Goal: Find contact information: Find contact information

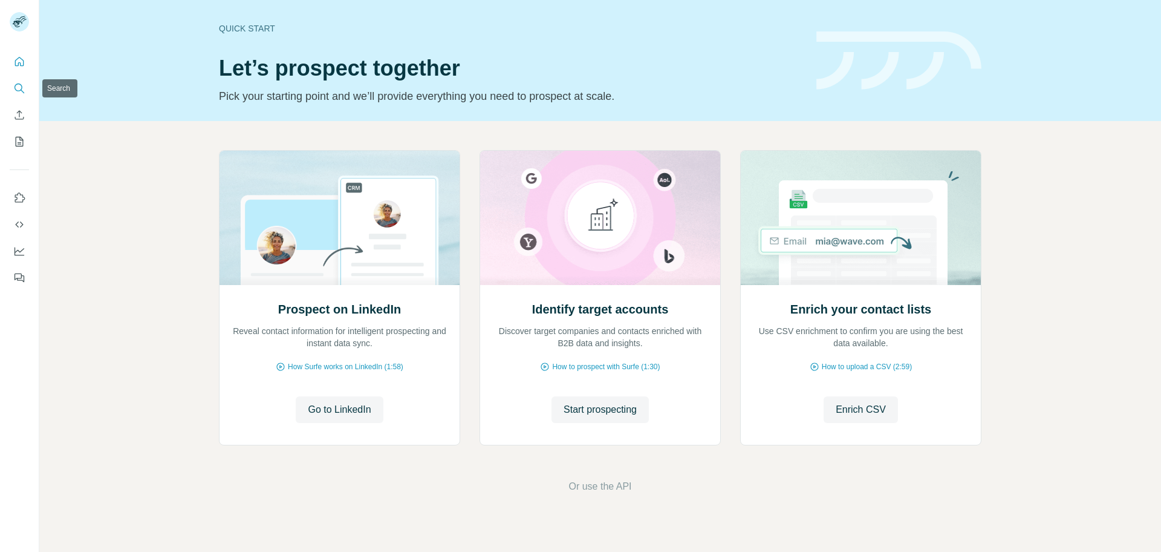
click at [19, 85] on icon "Search" at bounding box center [19, 88] width 12 height 12
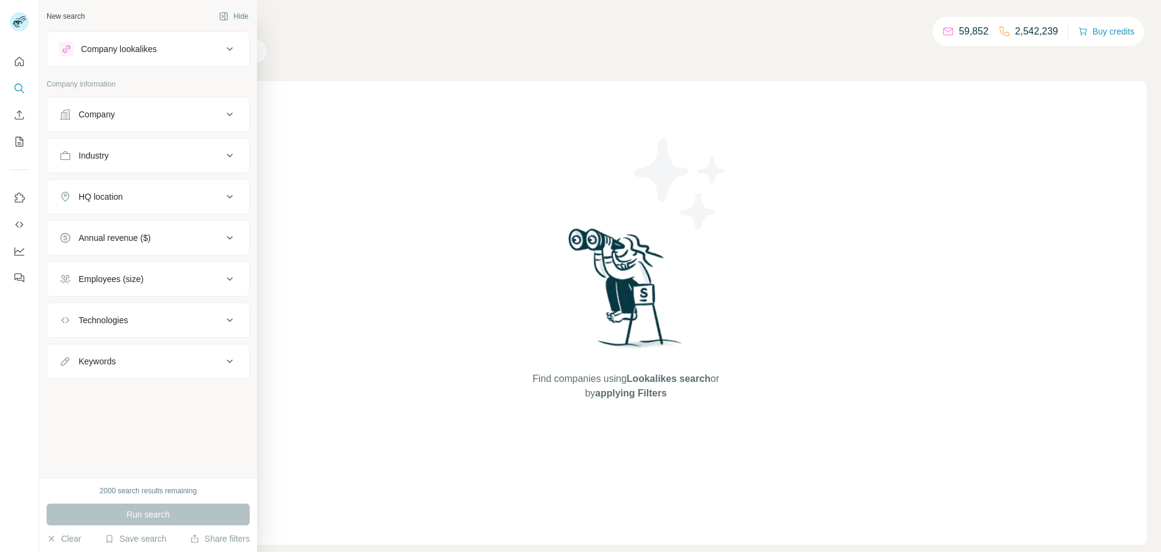
click at [144, 121] on button "Company" at bounding box center [148, 114] width 202 height 29
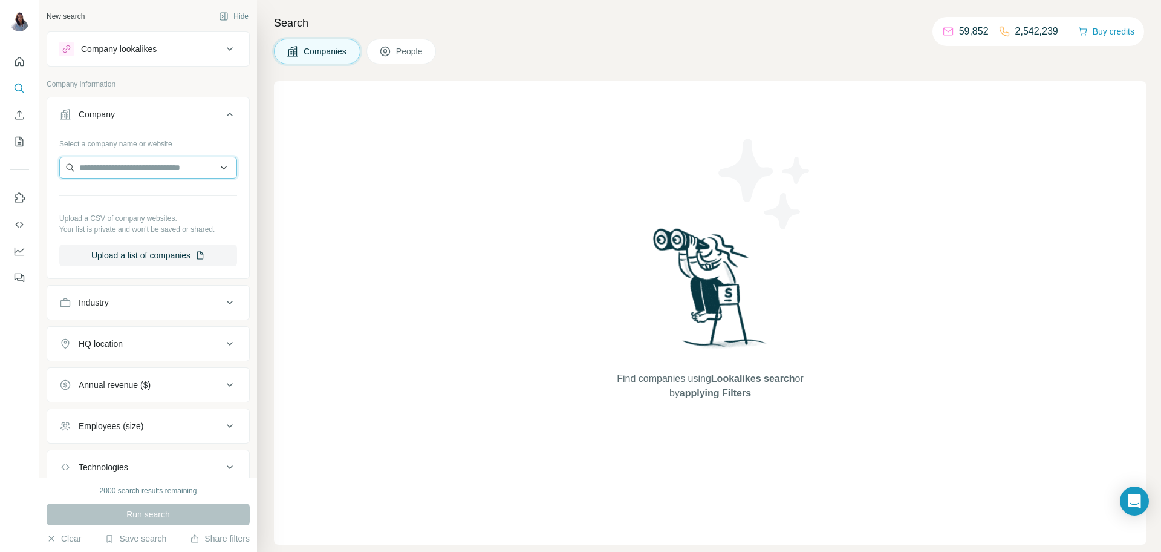
click at [131, 164] on input "text" at bounding box center [148, 168] width 178 height 22
paste input "**********"
click at [175, 169] on input "**********" at bounding box center [148, 168] width 178 height 22
paste input "text"
type input "**********"
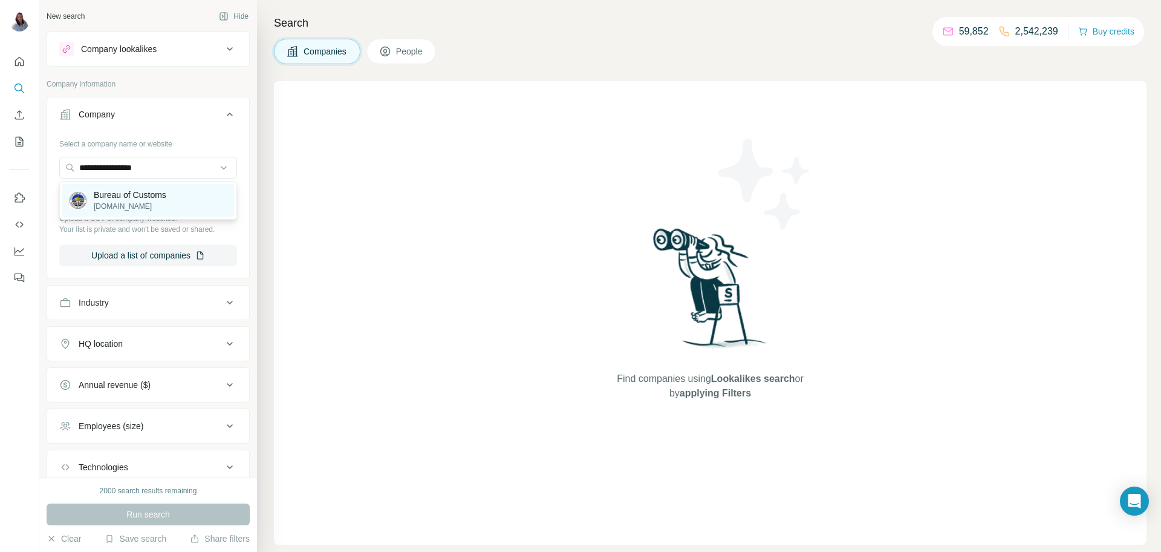
click at [144, 206] on p "[DOMAIN_NAME]" at bounding box center [130, 206] width 73 height 11
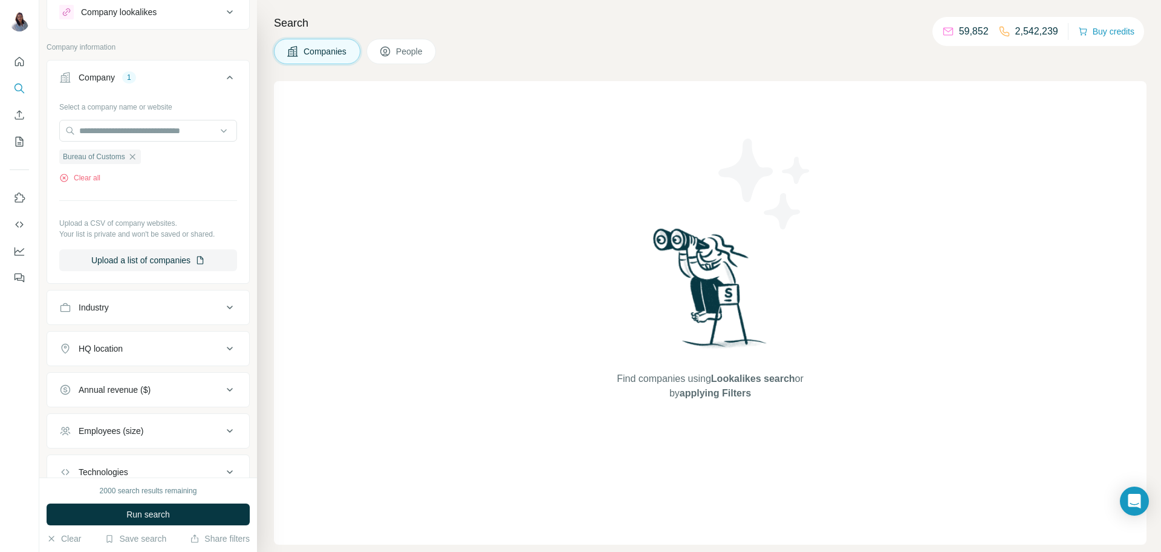
scroll to position [46, 0]
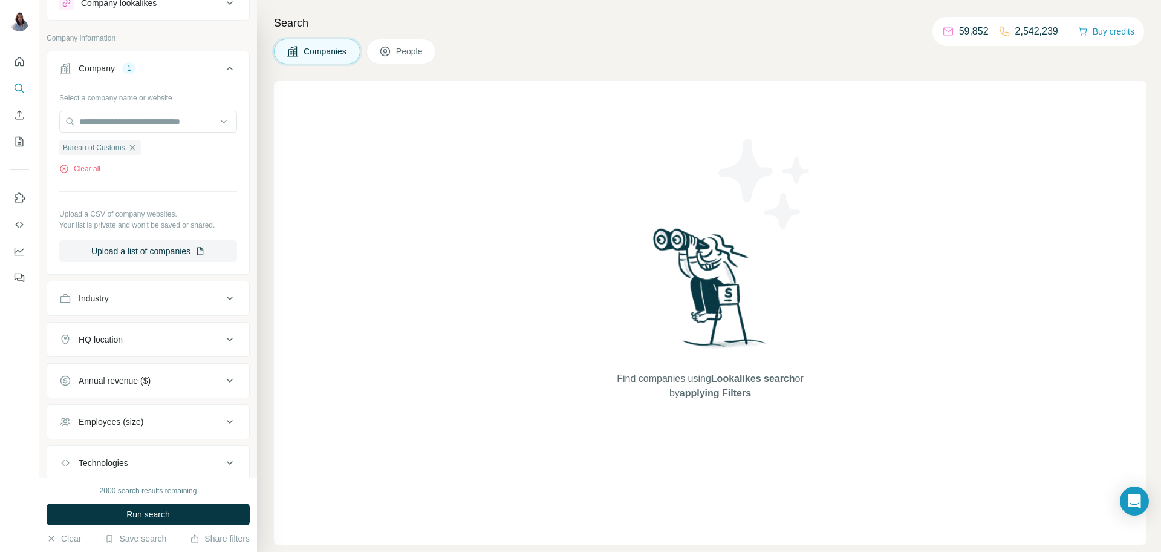
click at [229, 303] on icon at bounding box center [230, 298] width 15 height 15
click at [191, 337] on div at bounding box center [141, 328] width 149 height 21
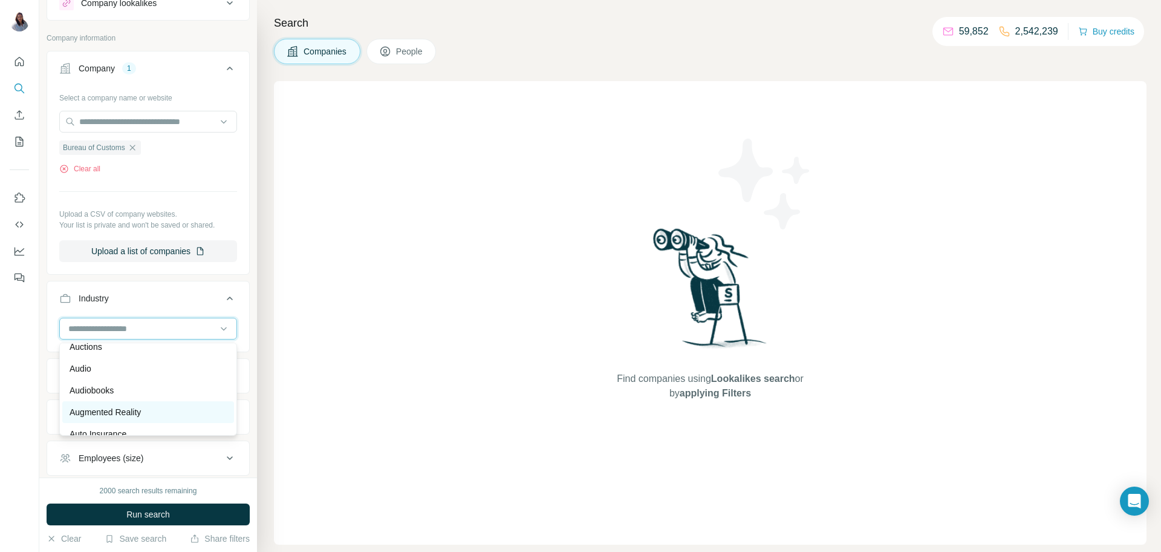
scroll to position [762, 0]
click at [214, 334] on input at bounding box center [141, 328] width 149 height 13
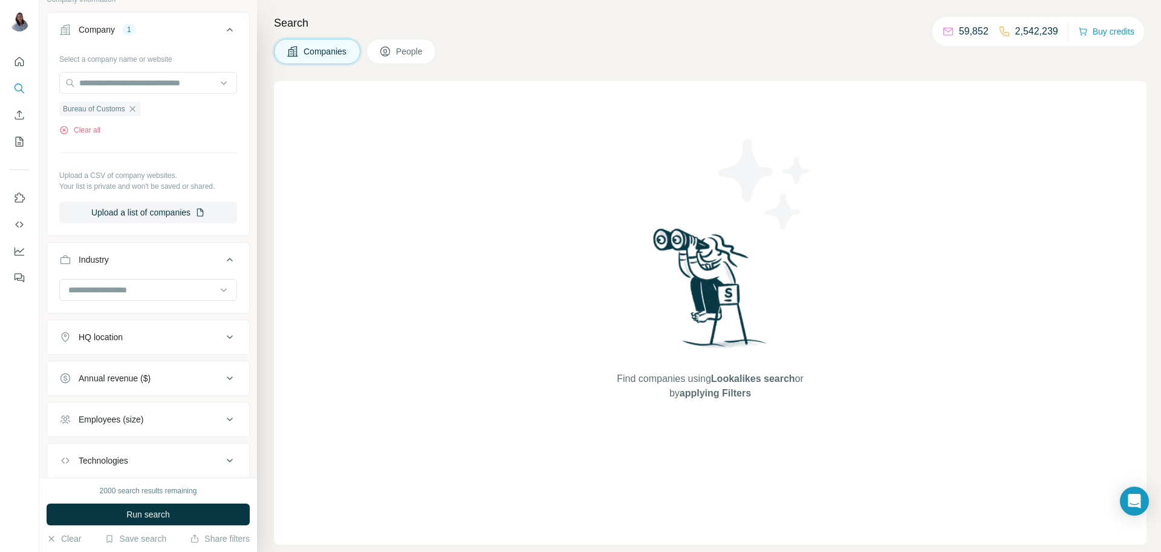
scroll to position [0, 0]
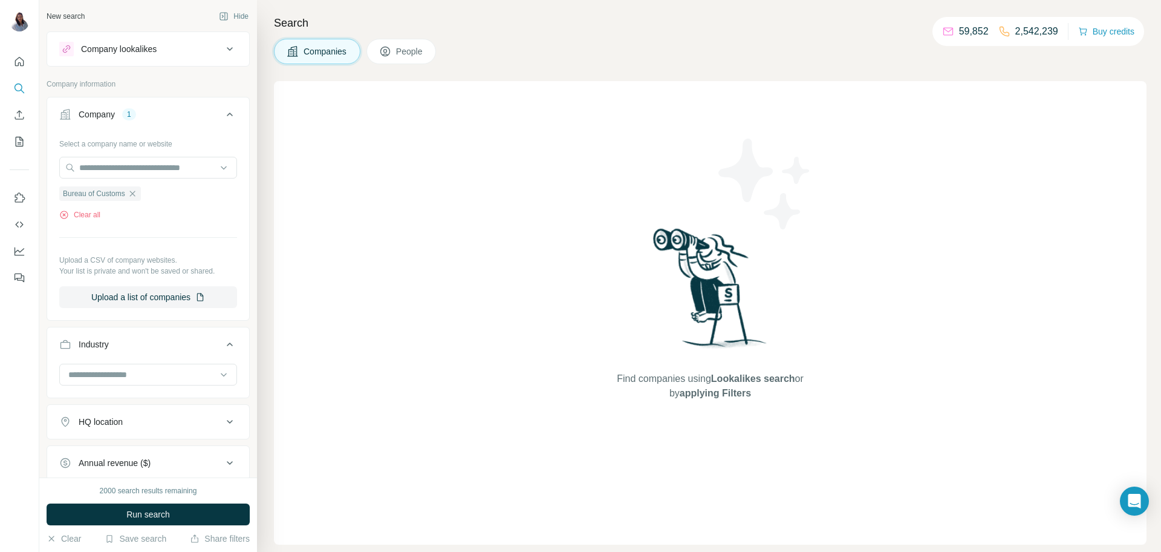
click at [205, 44] on div "Company lookalikes" at bounding box center [140, 49] width 163 height 15
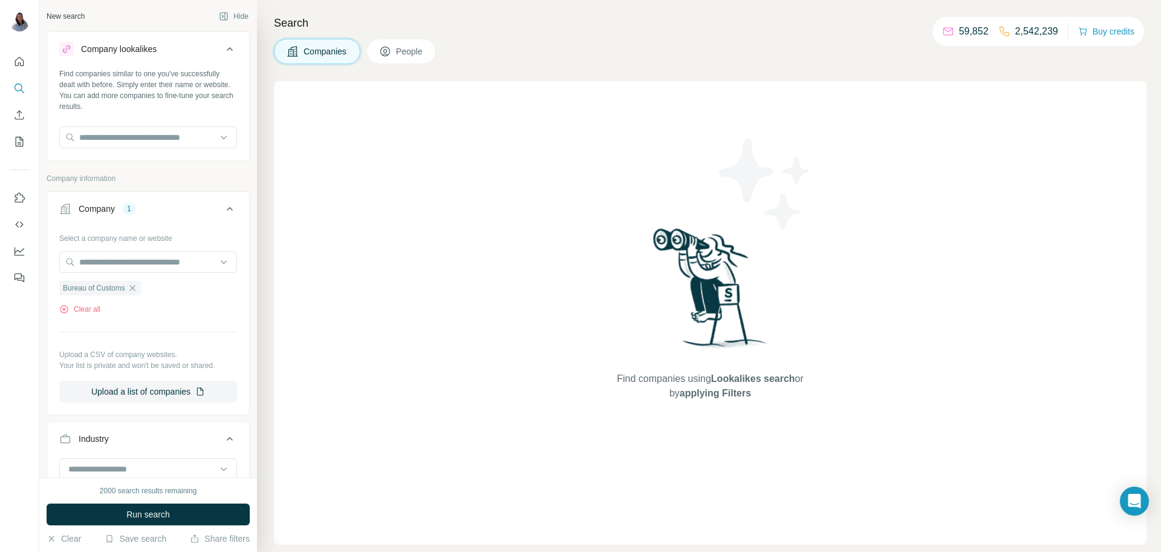
click at [205, 44] on div "Company lookalikes" at bounding box center [140, 49] width 163 height 15
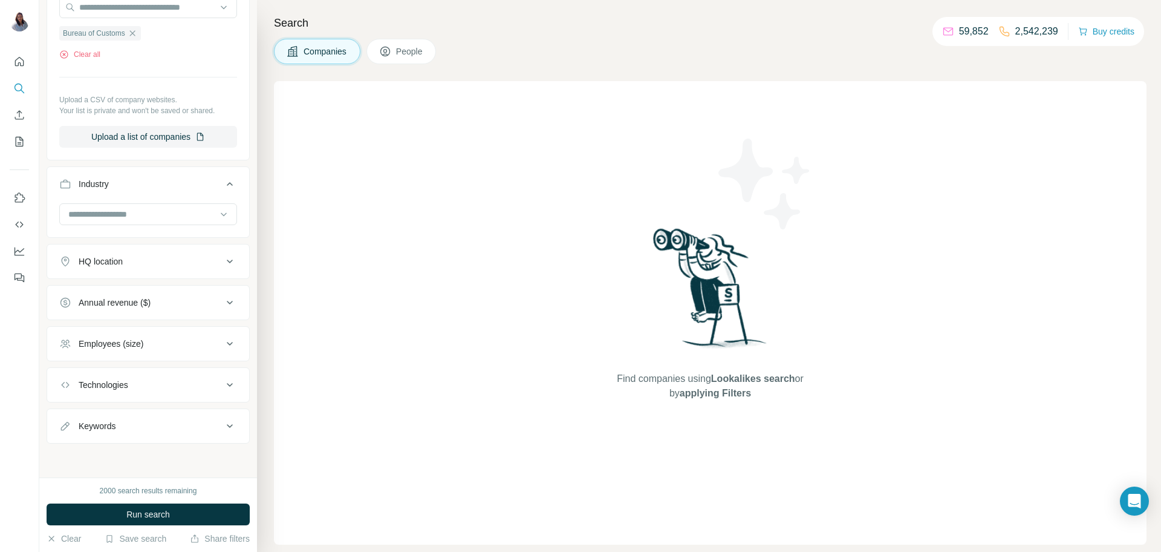
scroll to position [161, 0]
drag, startPoint x: 206, startPoint y: 429, endPoint x: 209, endPoint y: 407, distance: 23.1
click at [207, 429] on div "Keywords" at bounding box center [140, 426] width 163 height 12
click at [208, 347] on div "Employees (size)" at bounding box center [140, 343] width 163 height 12
click at [203, 309] on button "Annual revenue ($)" at bounding box center [148, 301] width 202 height 29
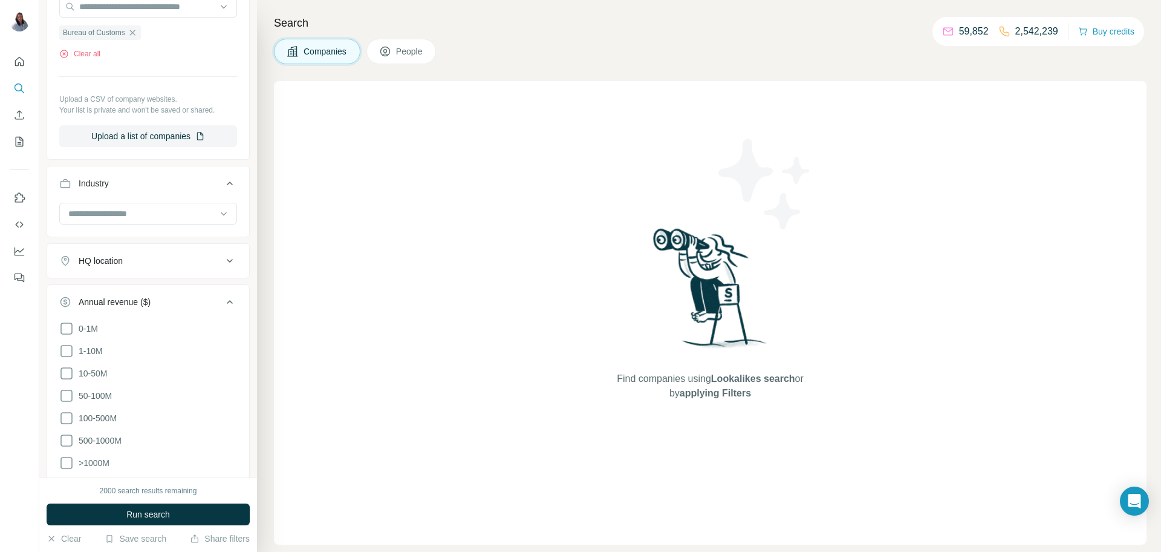
click at [194, 253] on button "HQ location" at bounding box center [148, 260] width 202 height 29
click at [183, 292] on input "text" at bounding box center [148, 291] width 178 height 22
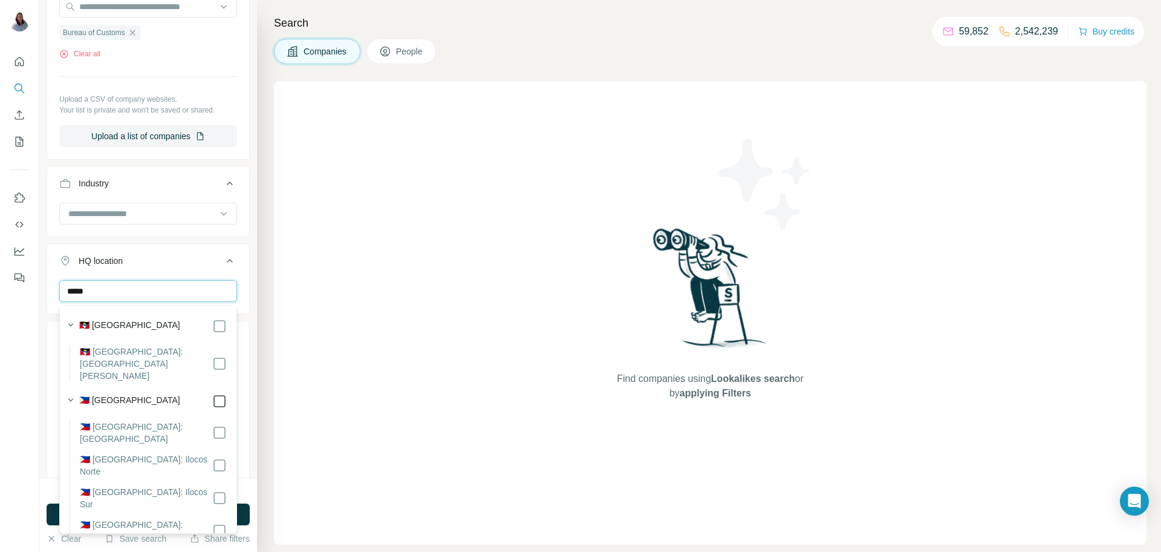
type input "*****"
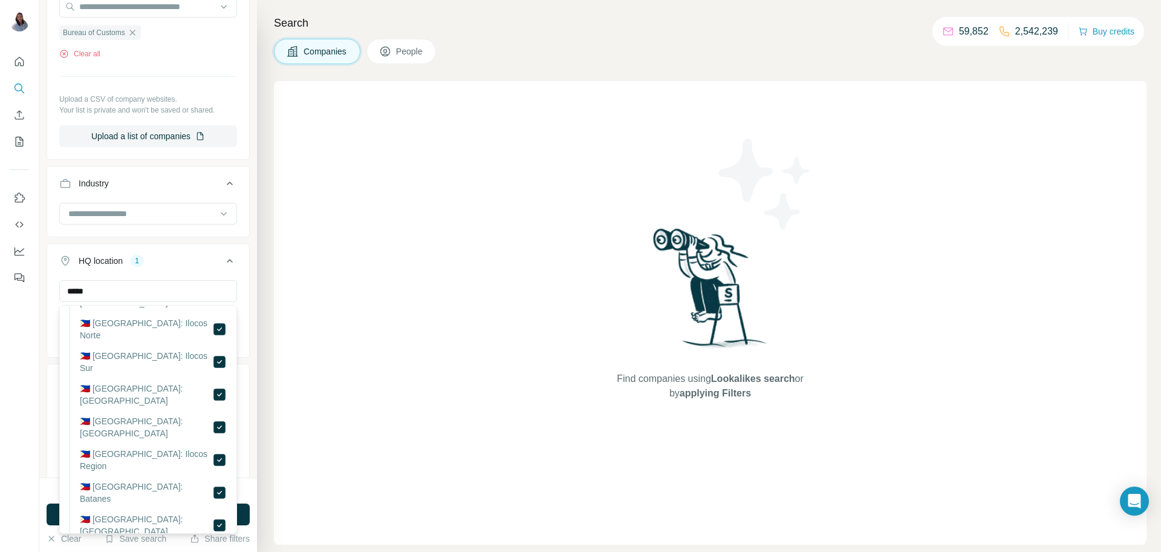
scroll to position [160, 0]
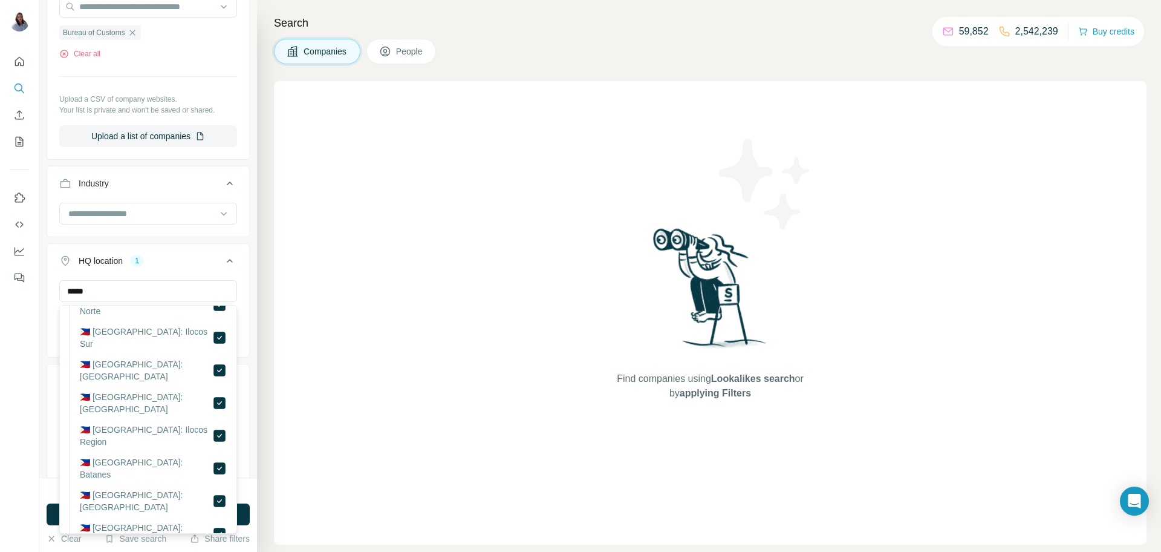
click at [232, 262] on icon at bounding box center [230, 260] width 15 height 15
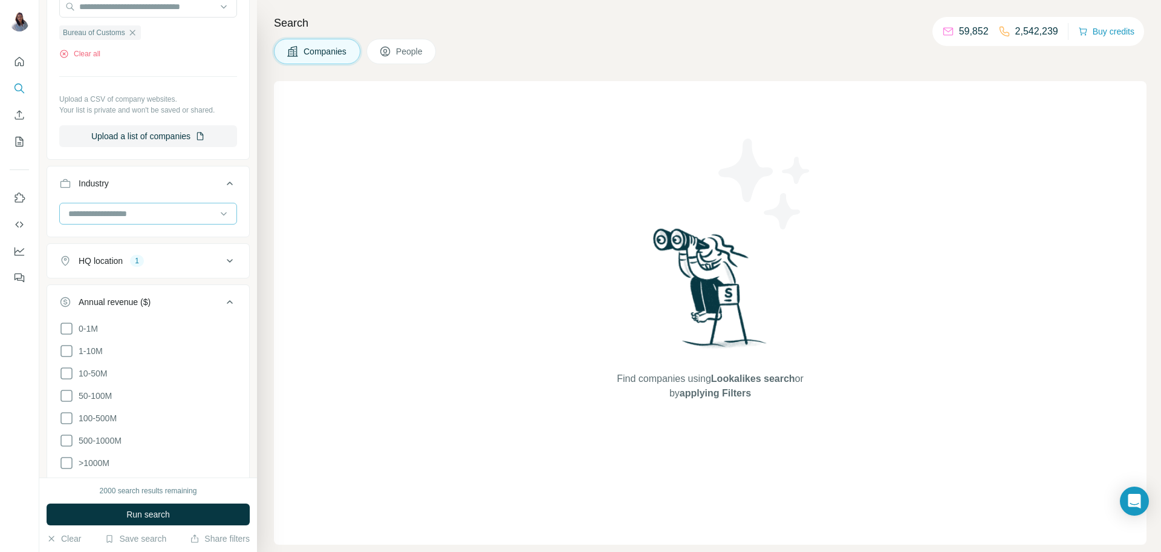
click at [216, 215] on div at bounding box center [148, 214] width 178 height 22
click at [210, 208] on input at bounding box center [141, 213] width 149 height 13
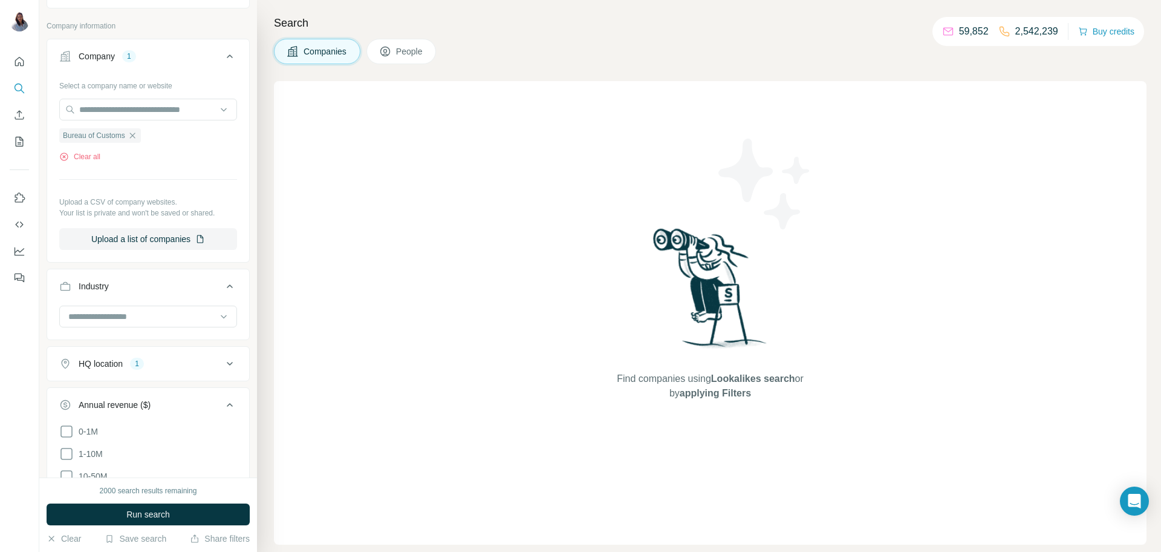
scroll to position [0, 0]
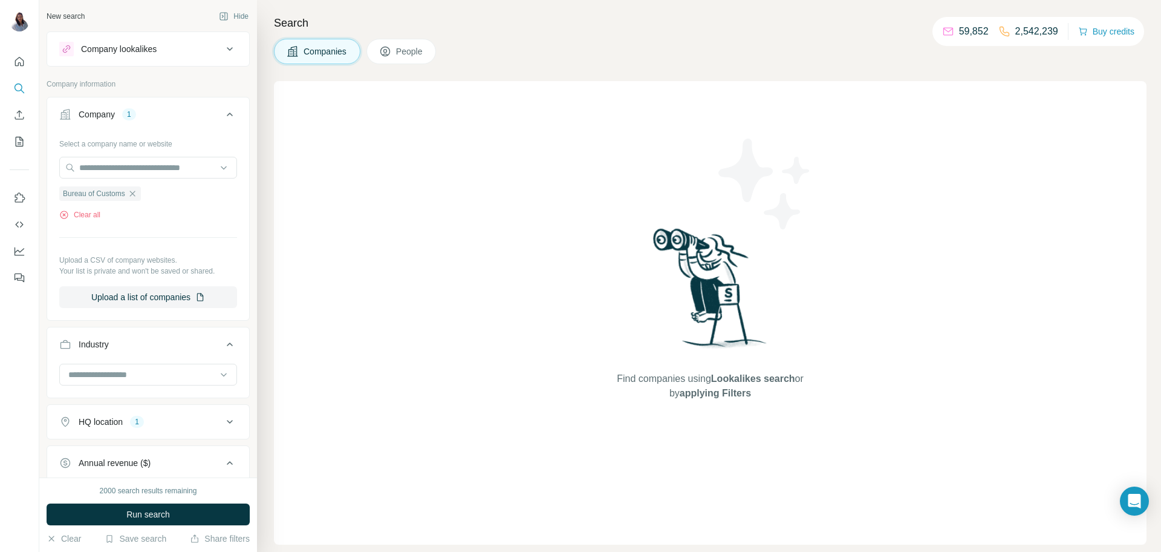
click at [192, 62] on button "Company lookalikes" at bounding box center [148, 48] width 202 height 29
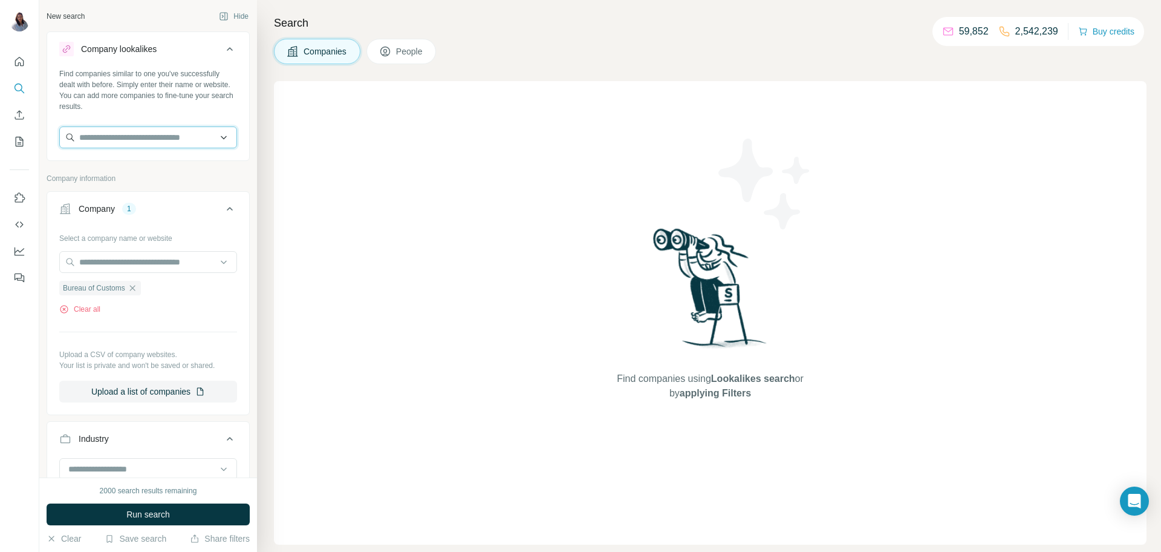
click at [140, 146] on input "text" at bounding box center [148, 137] width 178 height 22
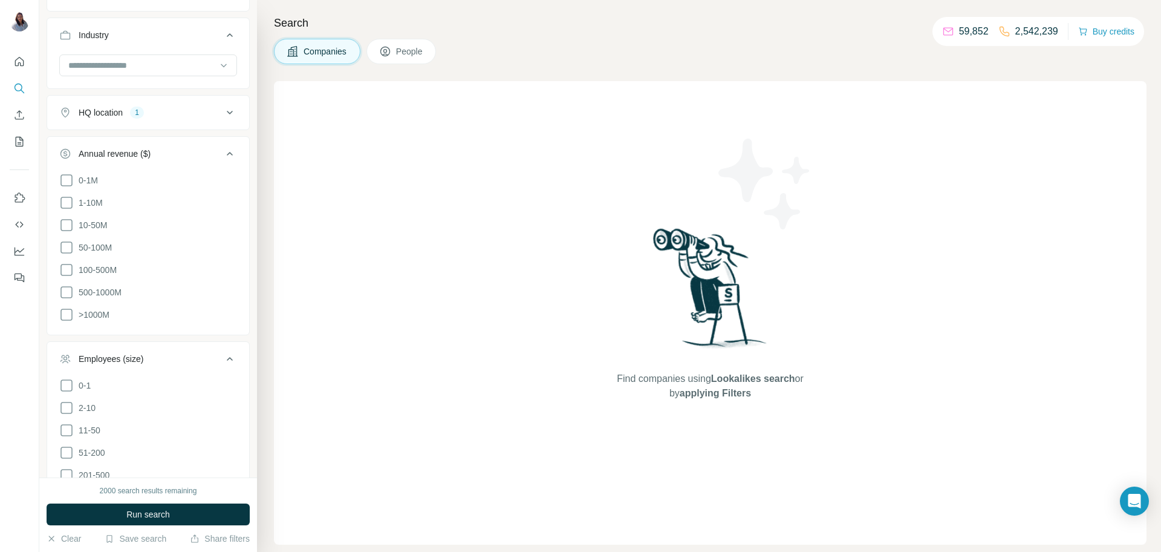
scroll to position [406, 0]
click at [224, 156] on icon at bounding box center [230, 151] width 15 height 15
click at [229, 194] on icon at bounding box center [230, 192] width 15 height 15
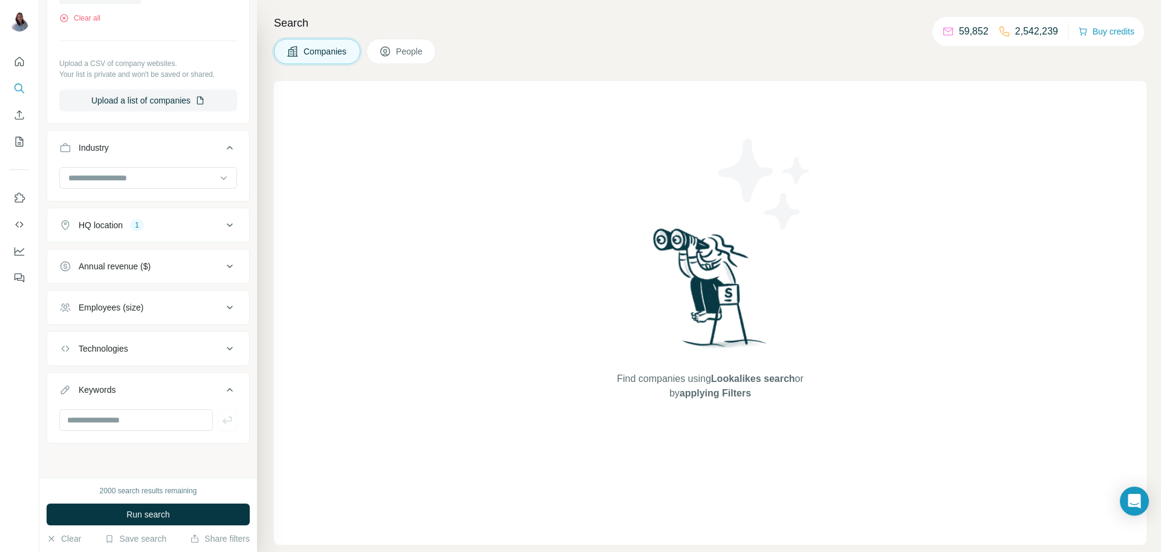
scroll to position [292, 0]
drag, startPoint x: 226, startPoint y: 358, endPoint x: 230, endPoint y: 352, distance: 7.4
click at [226, 358] on button "Technologies" at bounding box center [148, 348] width 202 height 29
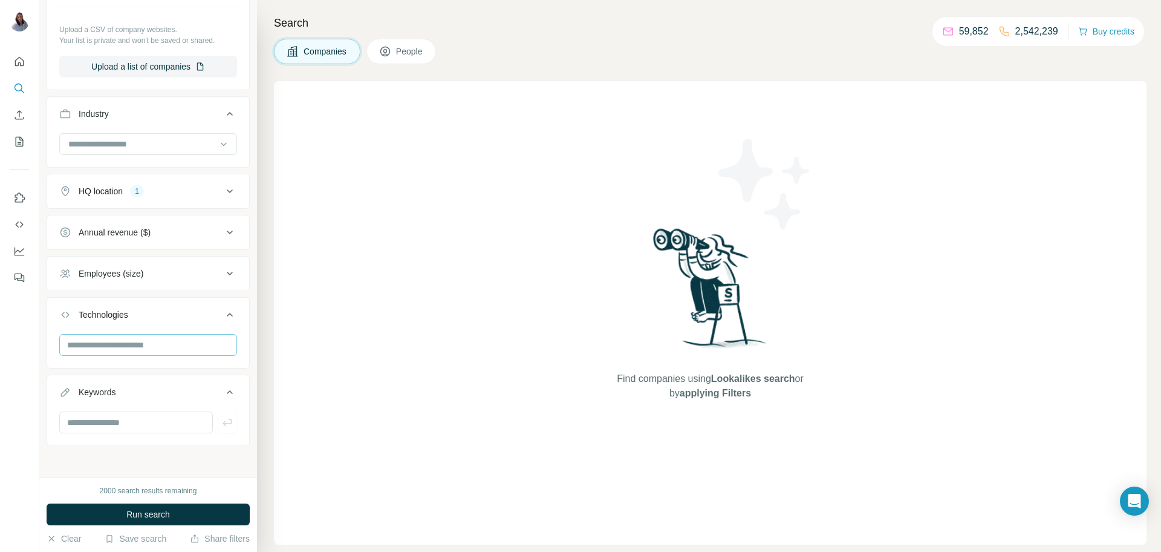
scroll to position [328, 0]
click at [162, 346] on input "text" at bounding box center [148, 343] width 178 height 22
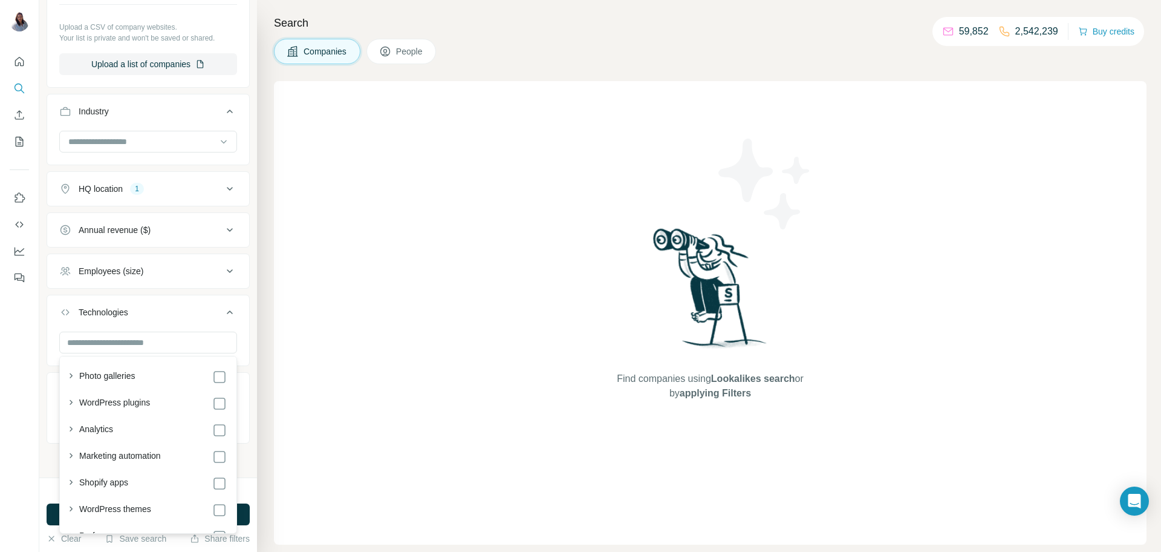
click at [223, 312] on icon at bounding box center [230, 312] width 15 height 15
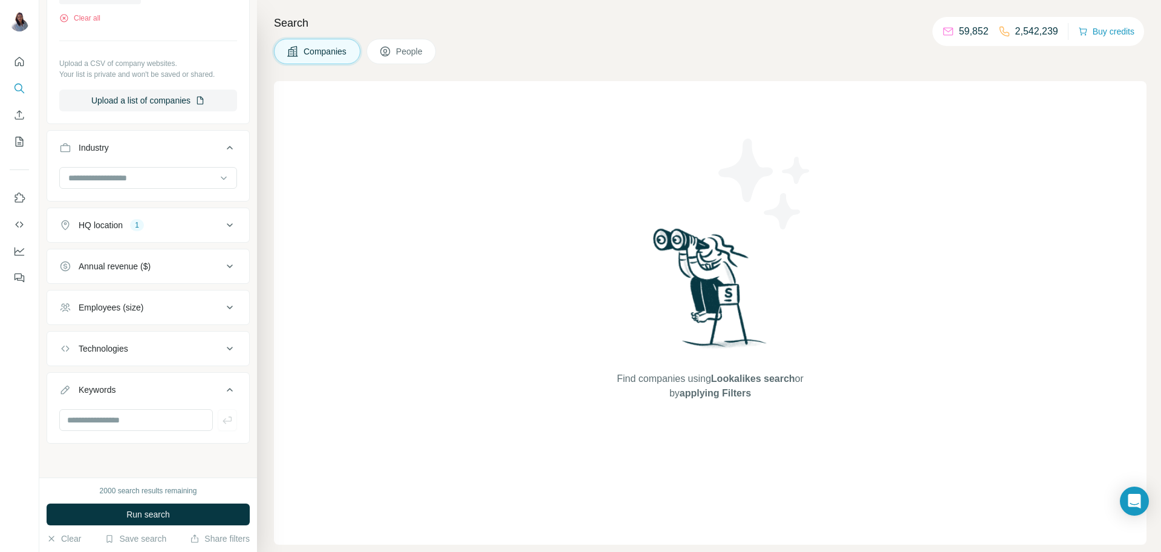
scroll to position [292, 0]
click at [172, 423] on input "text" at bounding box center [136, 420] width 154 height 22
click at [230, 394] on icon at bounding box center [230, 389] width 15 height 15
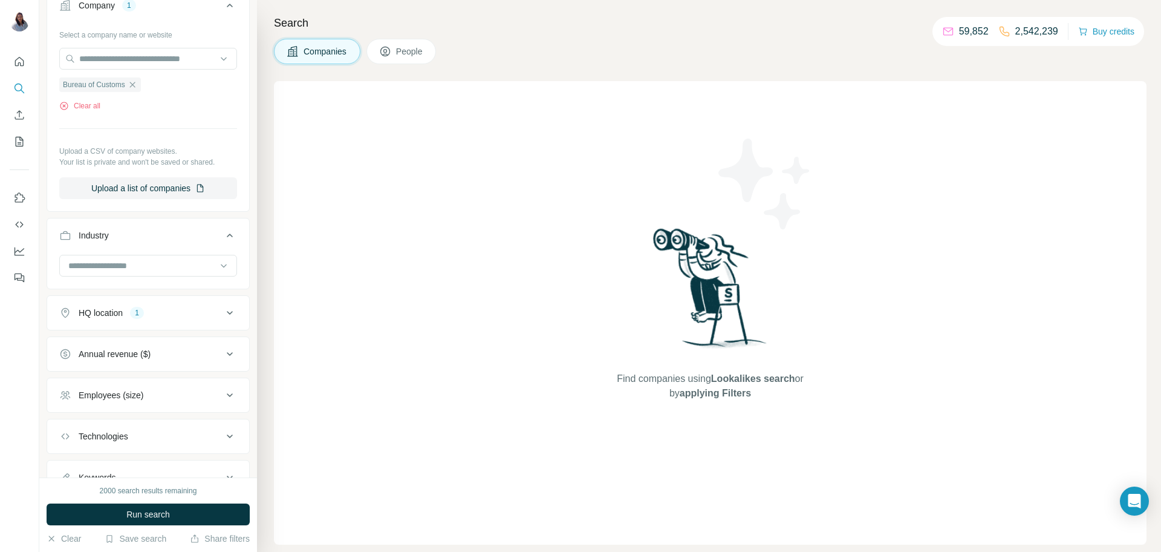
scroll to position [204, 0]
drag, startPoint x: 223, startPoint y: 306, endPoint x: 232, endPoint y: 322, distance: 19.0
click at [223, 309] on icon at bounding box center [230, 311] width 15 height 15
click at [141, 372] on icon "button" at bounding box center [146, 369] width 10 height 10
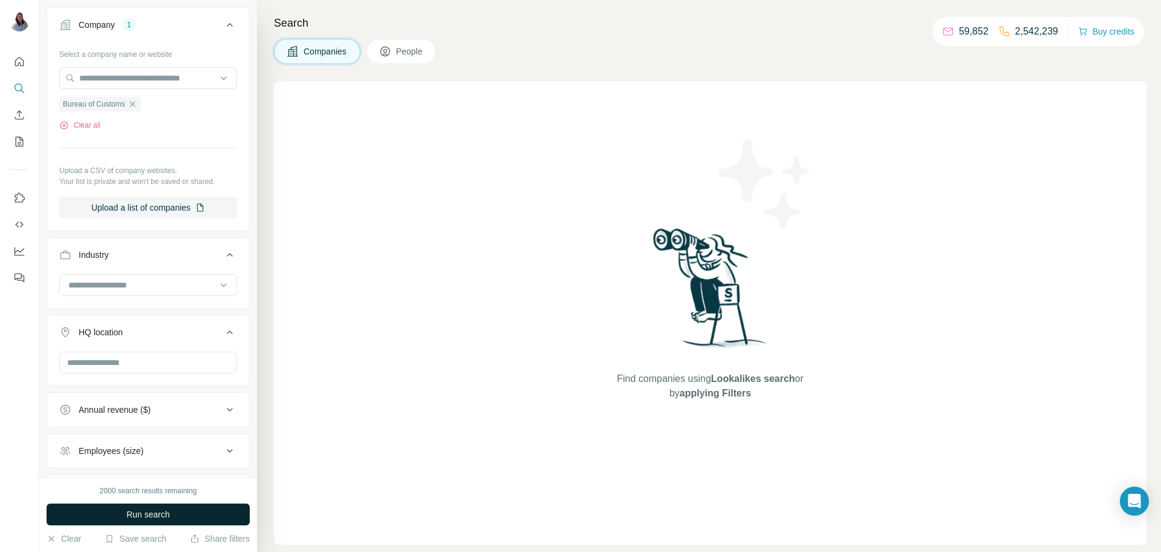
scroll to position [202, 0]
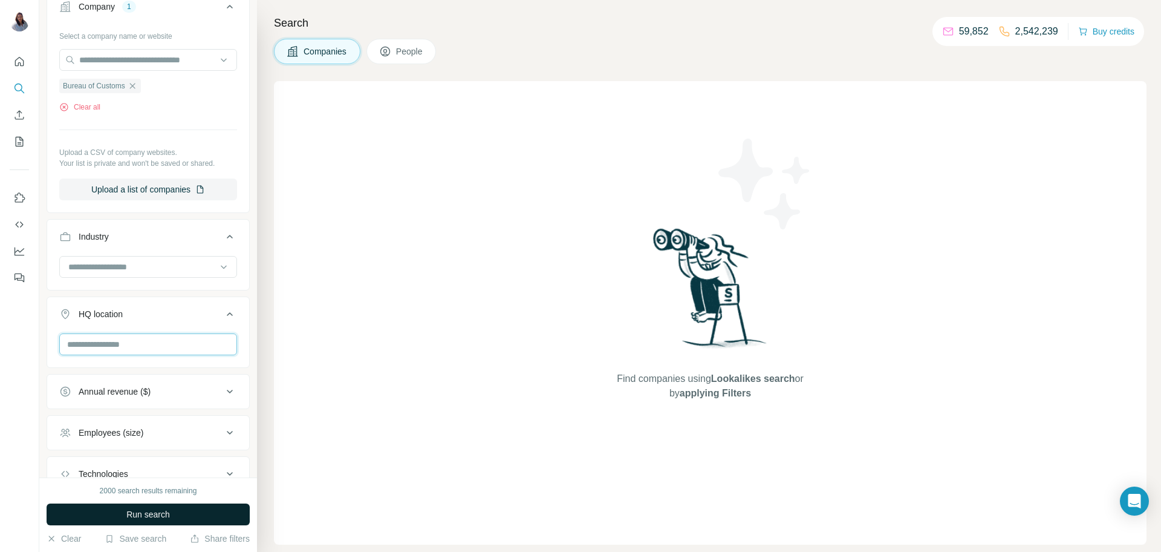
click at [198, 348] on input "text" at bounding box center [148, 344] width 178 height 22
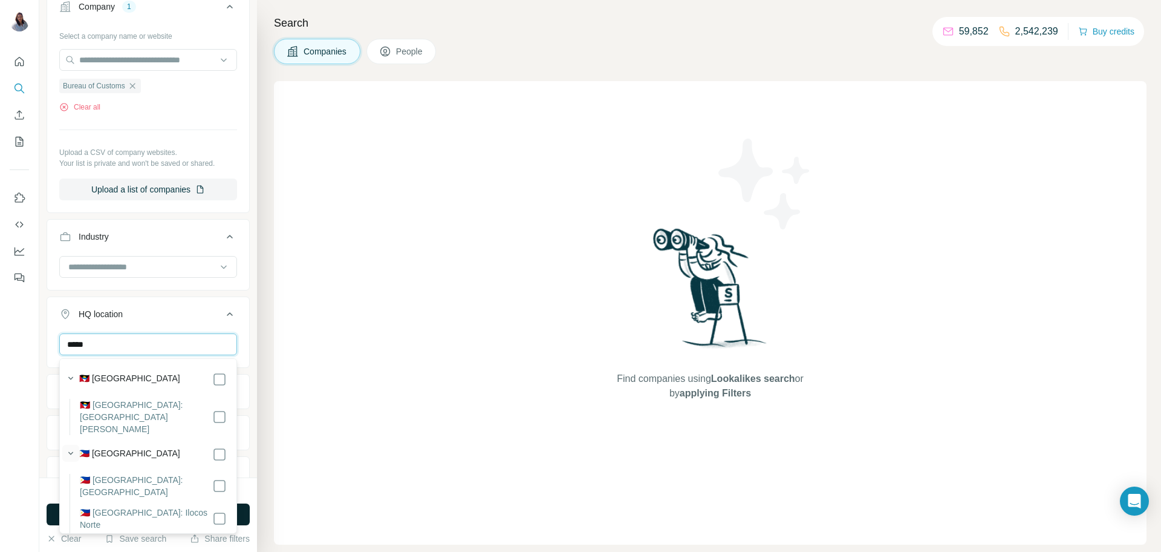
type input "*****"
click at [72, 447] on icon "button" at bounding box center [71, 453] width 12 height 12
click at [117, 447] on label "🇵🇭 [GEOGRAPHIC_DATA]" at bounding box center [129, 454] width 101 height 15
click at [132, 515] on span "Run search" at bounding box center [148, 514] width 44 height 12
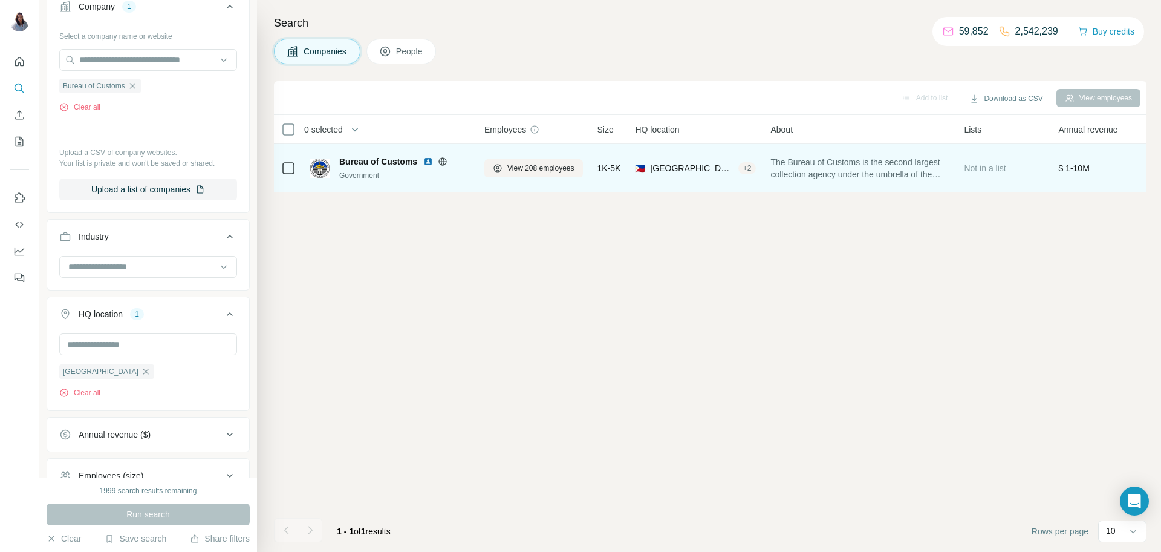
click at [298, 169] on td at bounding box center [288, 168] width 29 height 48
click at [362, 152] on div "Bureau of Customs Government" at bounding box center [390, 167] width 160 height 33
click at [365, 161] on span "Bureau of Customs" at bounding box center [378, 161] width 78 height 12
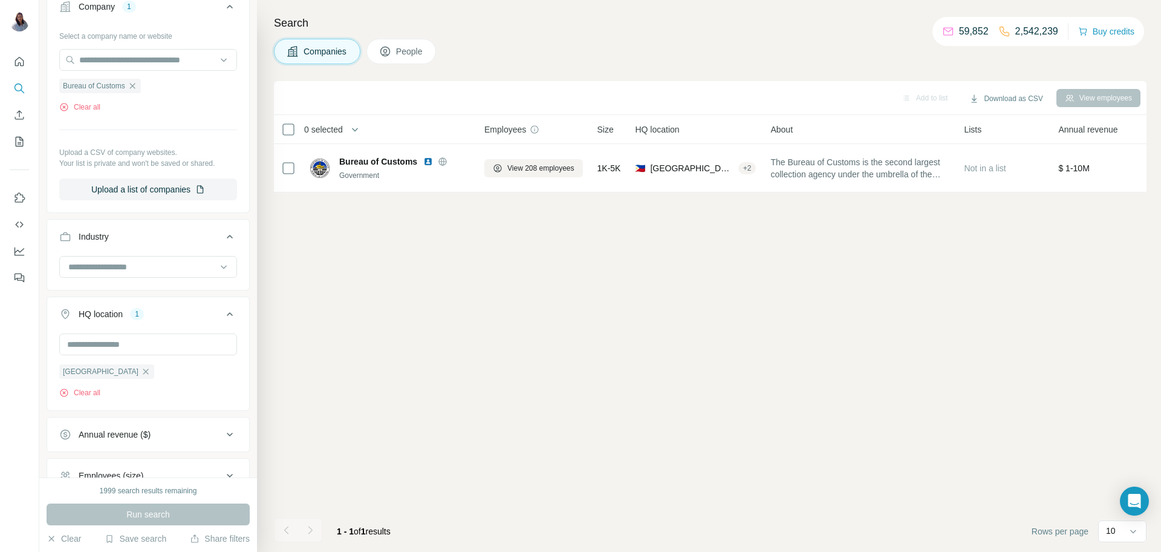
click at [408, 56] on span "People" at bounding box center [410, 51] width 28 height 12
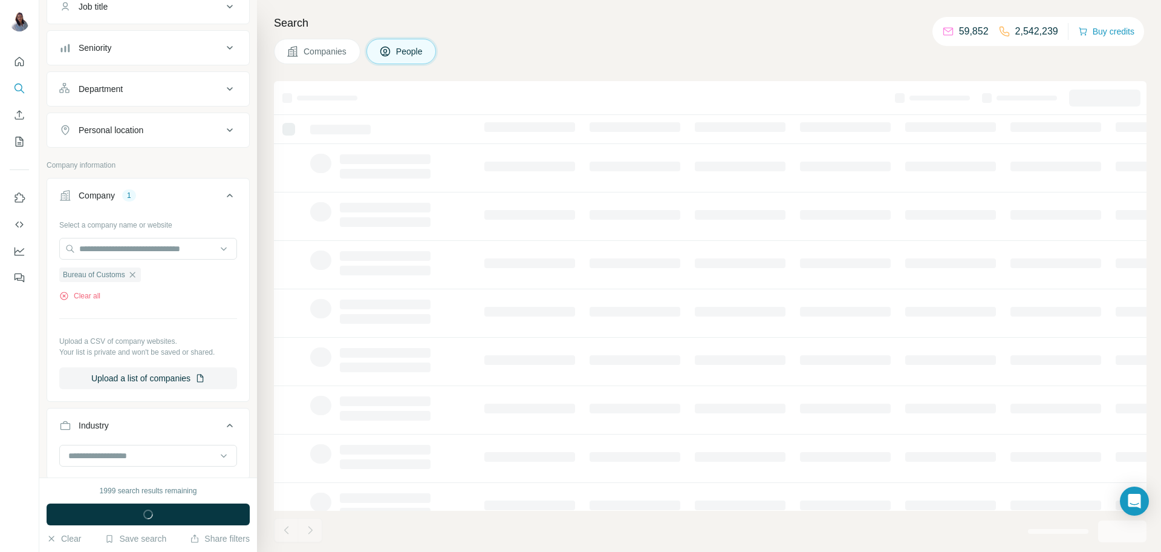
scroll to position [391, 0]
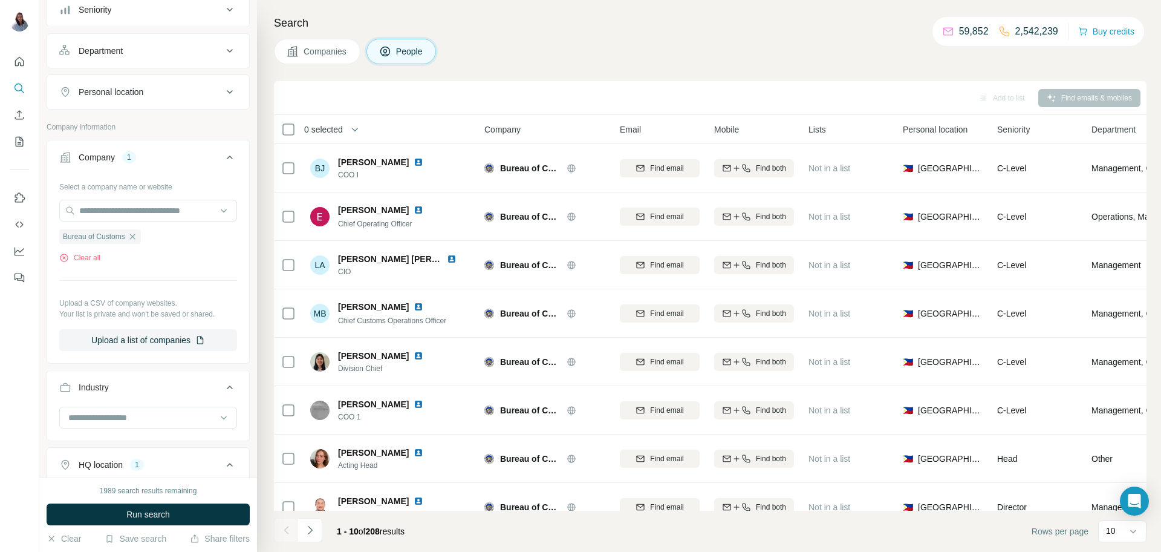
scroll to position [220, 0]
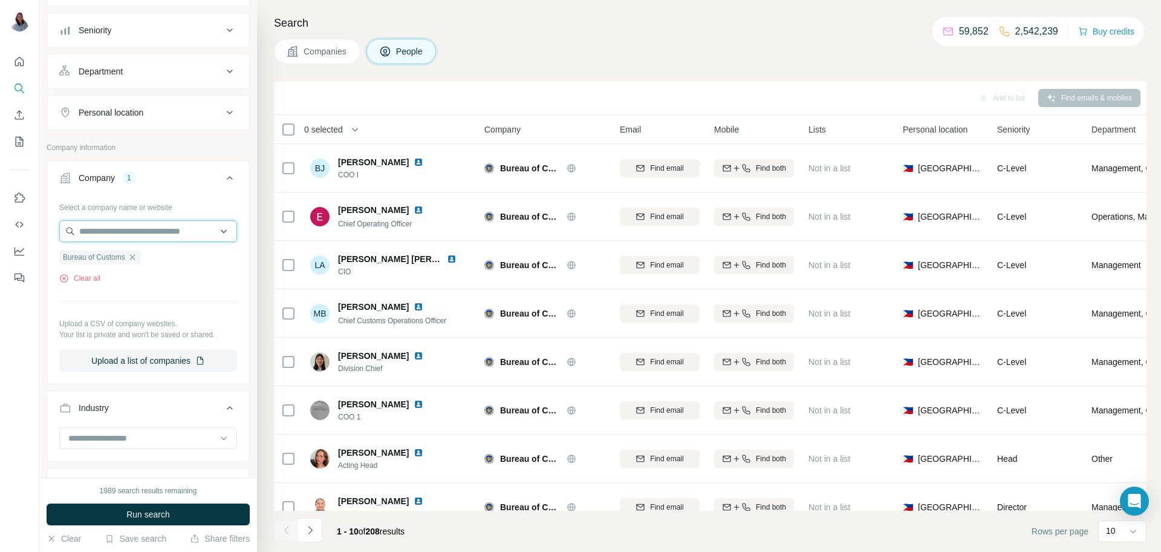
click at [187, 229] on input "text" at bounding box center [148, 231] width 178 height 22
click at [229, 234] on input "text" at bounding box center [148, 231] width 178 height 22
click at [199, 111] on div "Personal location" at bounding box center [140, 112] width 163 height 12
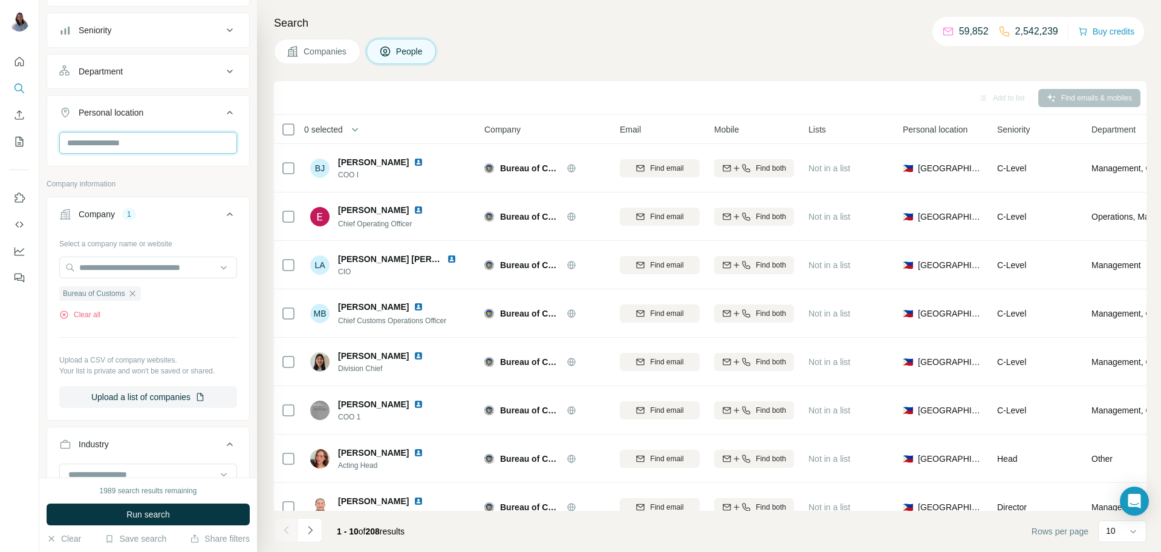
click at [179, 142] on input "text" at bounding box center [148, 143] width 178 height 22
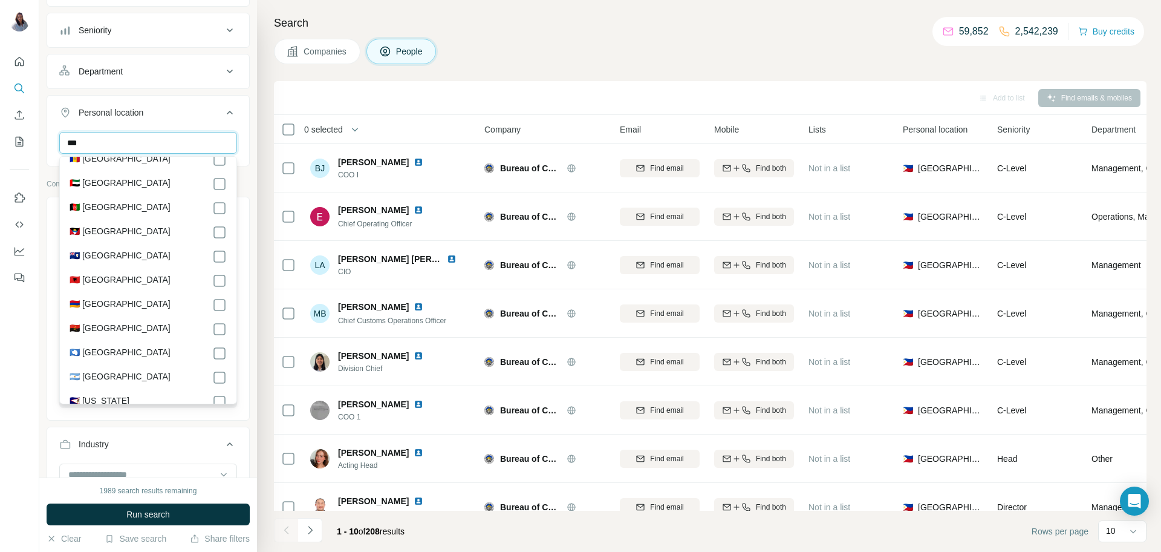
scroll to position [0, 0]
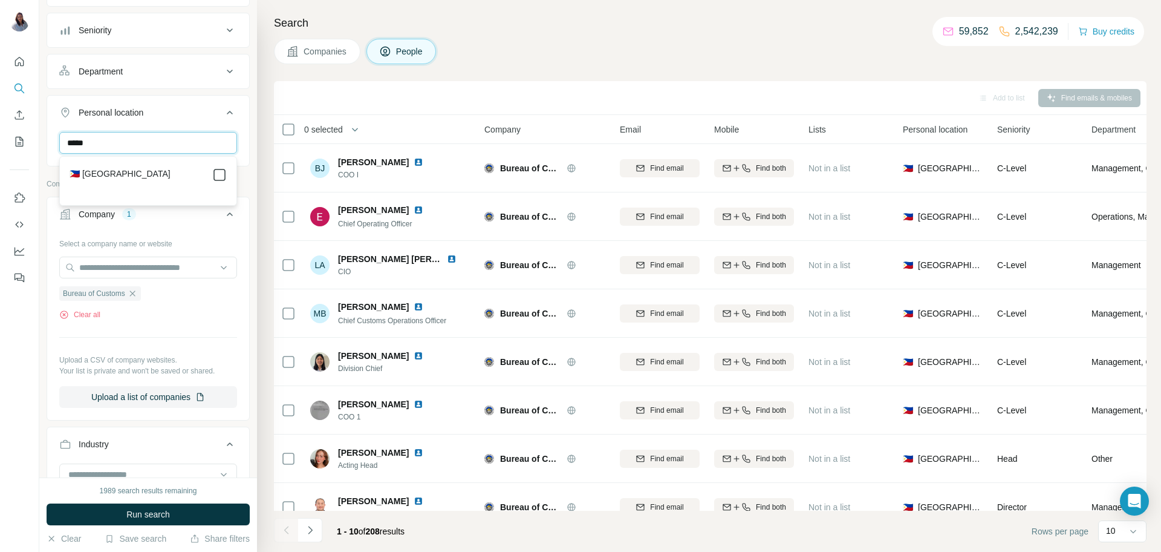
type input "*****"
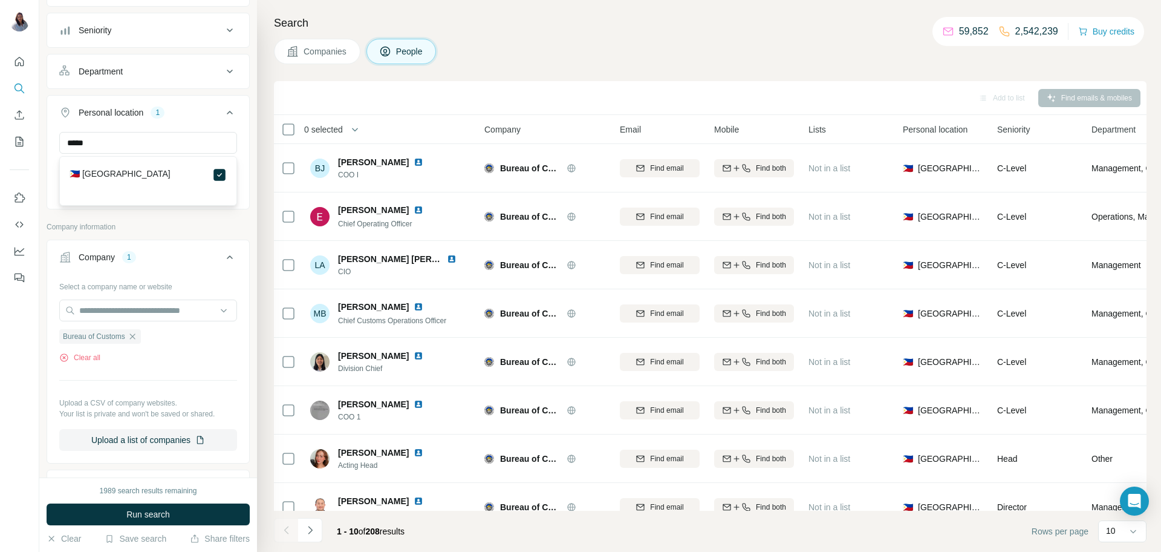
click at [215, 80] on button "Department" at bounding box center [148, 71] width 202 height 29
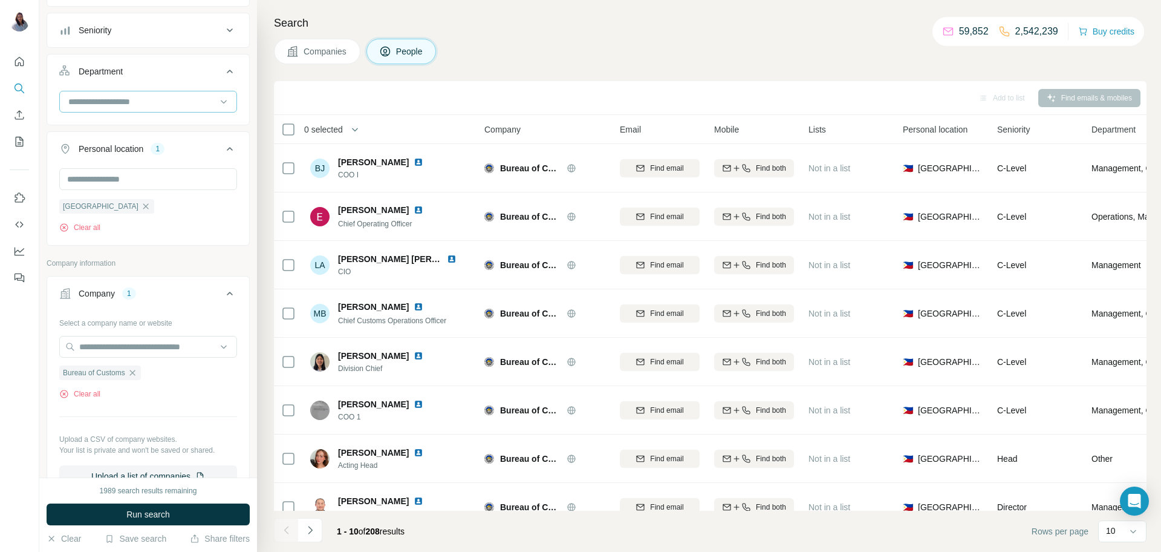
click at [181, 104] on input at bounding box center [141, 101] width 149 height 13
click at [159, 155] on div "Board" at bounding box center [148, 151] width 157 height 12
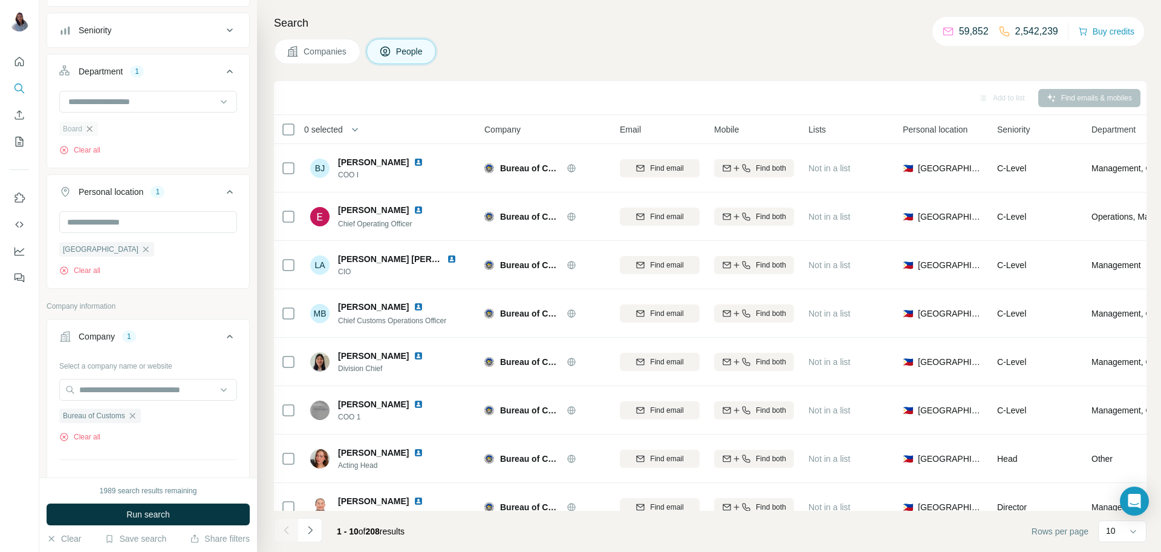
click at [94, 132] on icon "button" at bounding box center [90, 129] width 10 height 10
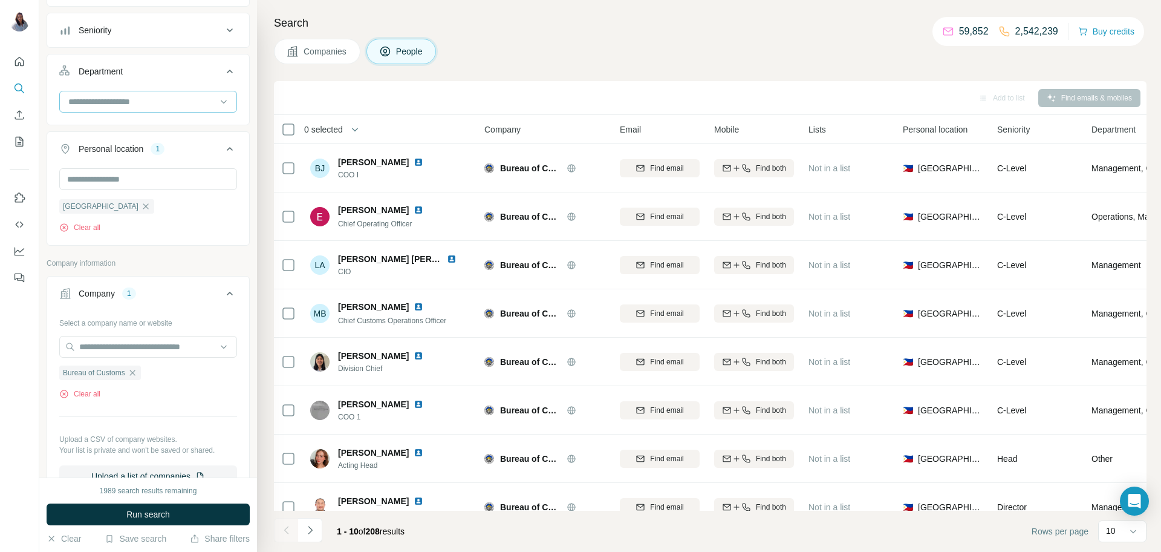
click at [185, 108] on input at bounding box center [141, 101] width 149 height 13
click at [132, 139] on div "Board" at bounding box center [148, 142] width 157 height 12
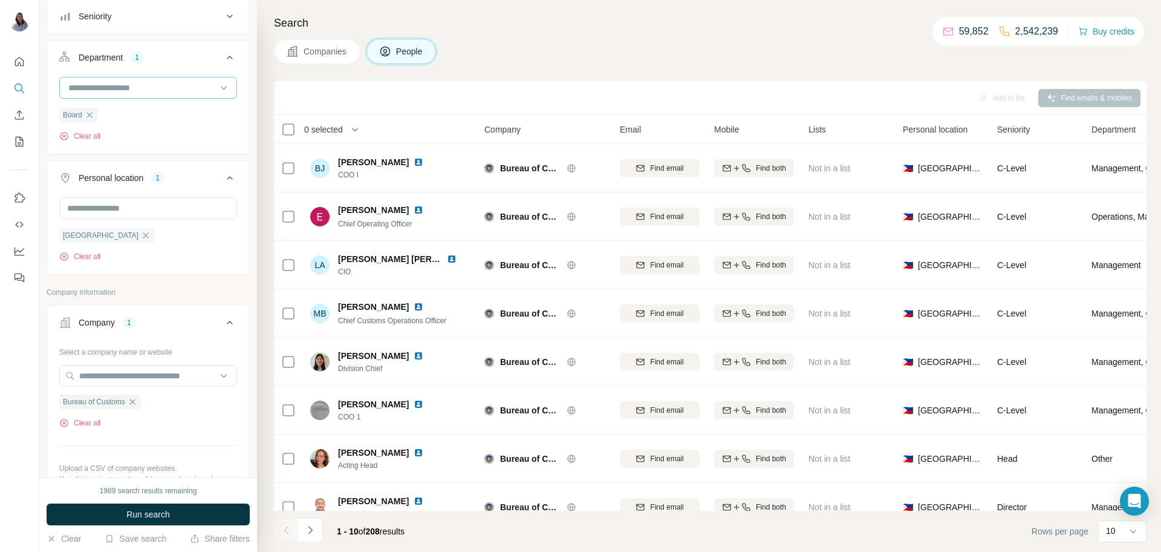
scroll to position [243, 0]
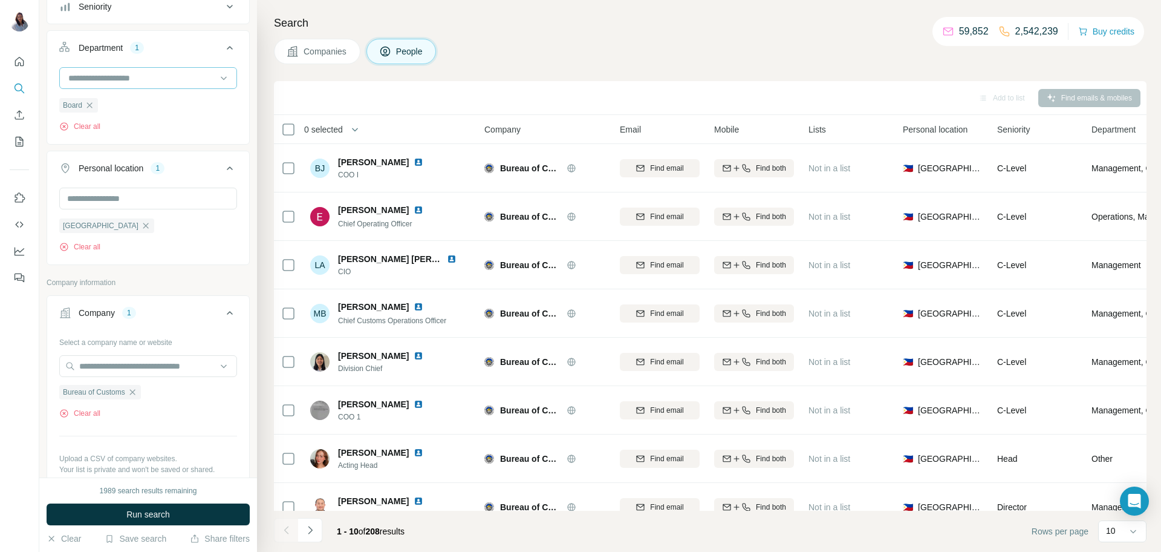
click at [193, 80] on input at bounding box center [141, 77] width 149 height 13
click at [191, 117] on div "Management" at bounding box center [148, 117] width 157 height 12
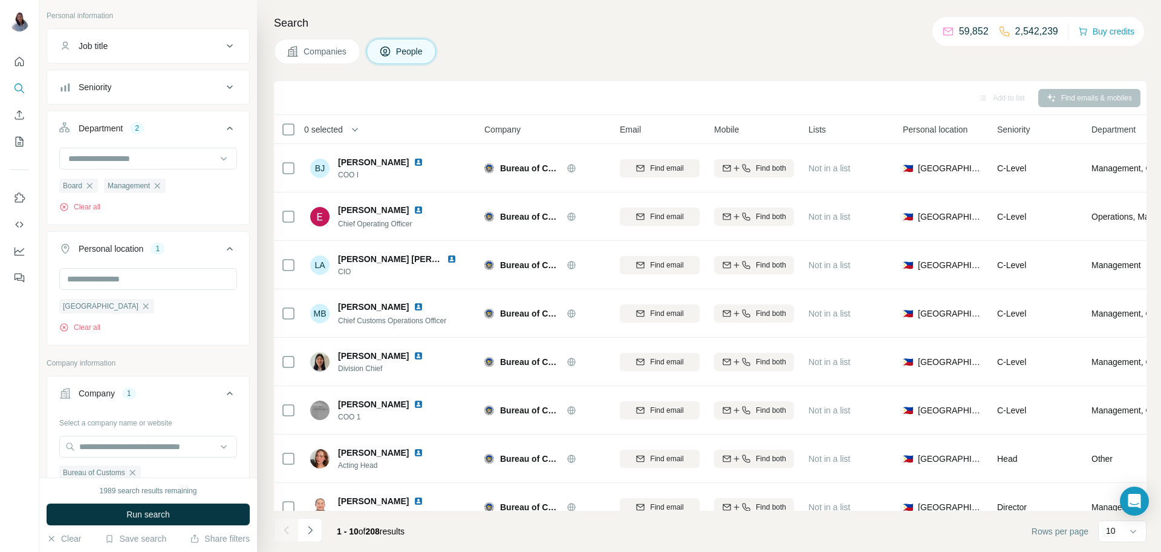
scroll to position [159, 0]
click at [198, 97] on button "Seniority" at bounding box center [148, 90] width 202 height 29
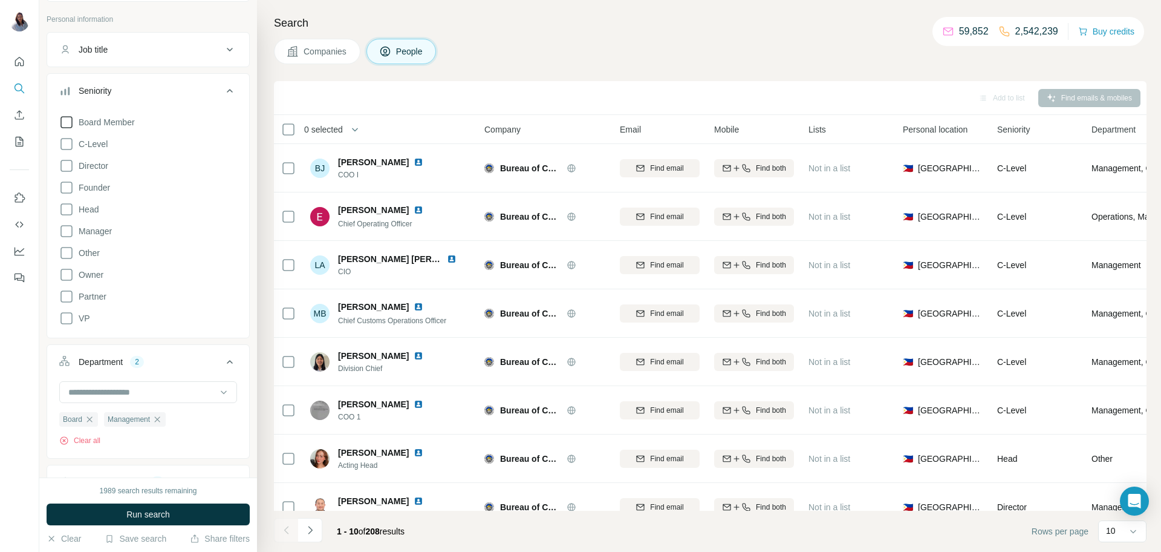
click at [71, 122] on icon at bounding box center [66, 122] width 12 height 12
click at [70, 145] on icon at bounding box center [66, 144] width 15 height 15
click at [63, 125] on icon at bounding box center [66, 122] width 12 height 12
click at [69, 163] on icon at bounding box center [66, 165] width 15 height 15
click at [232, 93] on icon at bounding box center [230, 90] width 15 height 15
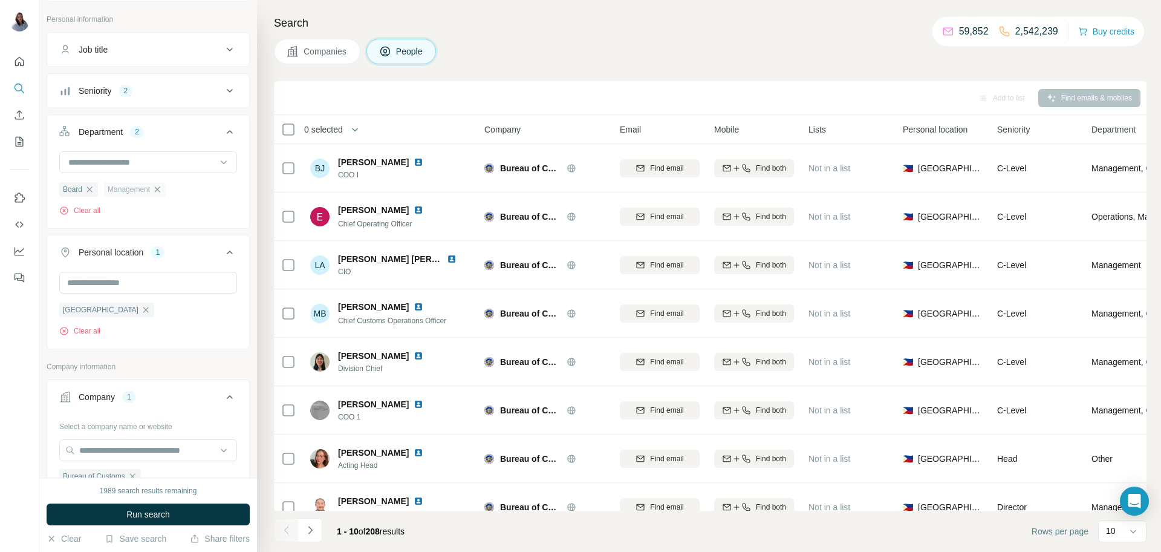
click at [162, 186] on icon "button" at bounding box center [157, 190] width 10 height 10
click at [93, 211] on button "Clear all" at bounding box center [79, 210] width 41 height 11
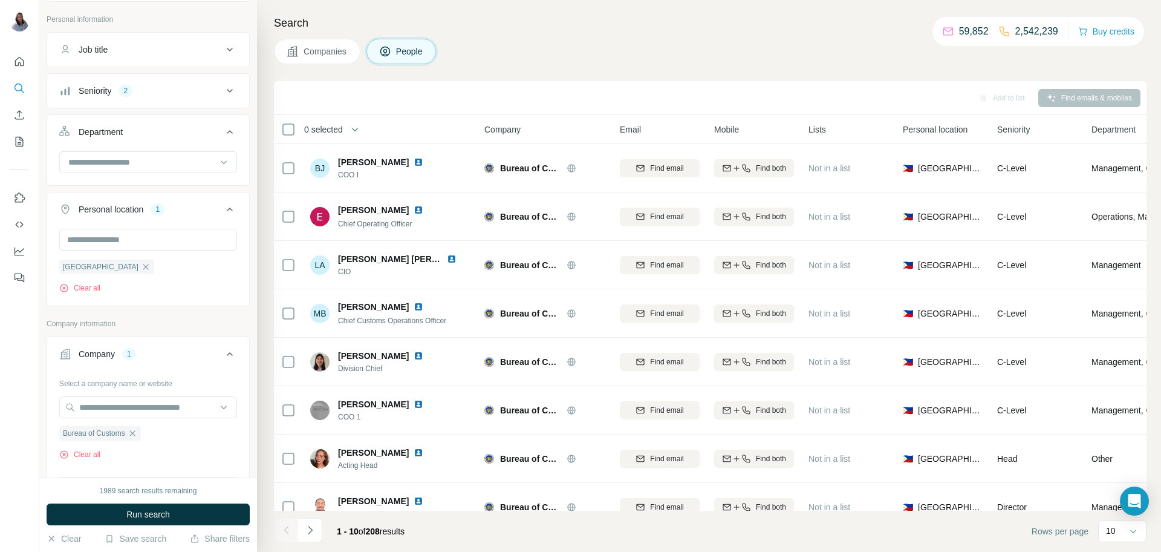
click at [228, 54] on icon at bounding box center [230, 49] width 15 height 15
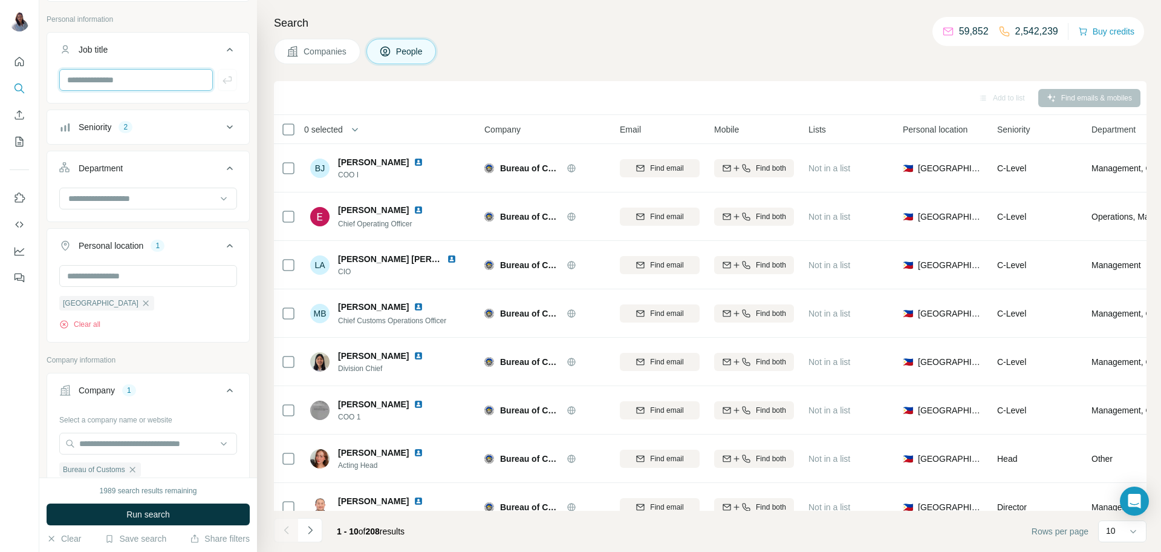
click at [174, 89] on input "text" at bounding box center [136, 80] width 154 height 22
click at [186, 76] on input "text" at bounding box center [136, 80] width 154 height 22
click at [239, 47] on button "Job title" at bounding box center [148, 52] width 202 height 34
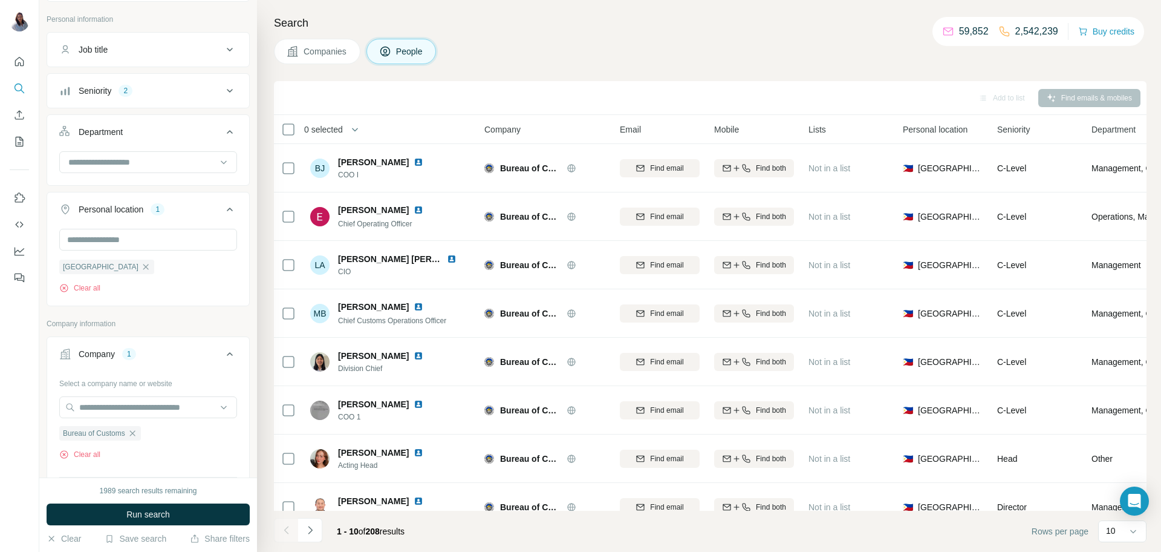
click at [152, 512] on span "Run search" at bounding box center [148, 514] width 44 height 12
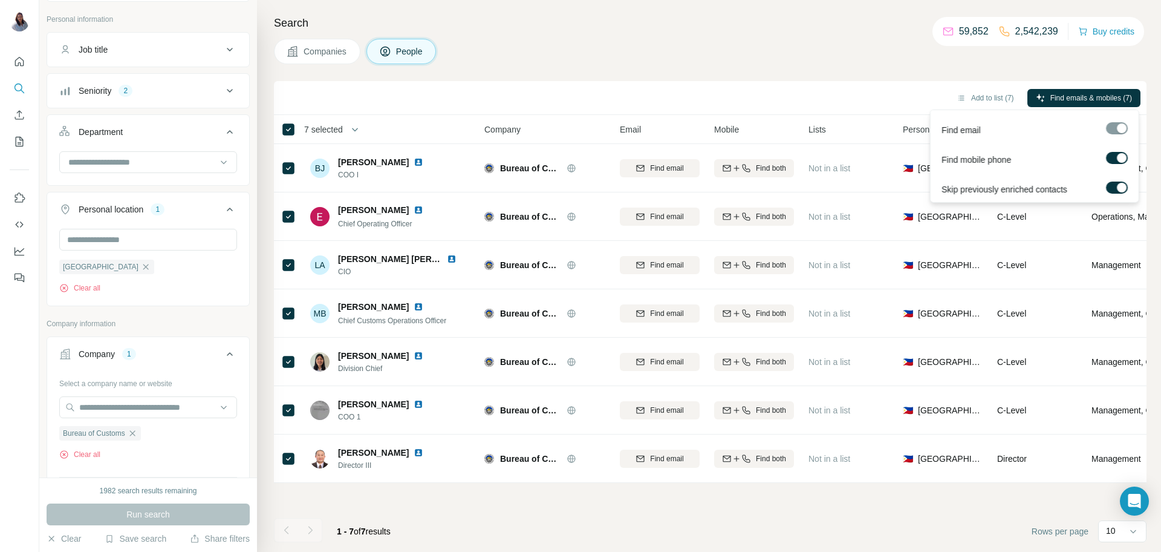
click at [1114, 133] on div at bounding box center [1117, 128] width 22 height 12
click at [1097, 100] on span "Find emails & mobiles (7)" at bounding box center [1092, 98] width 82 height 11
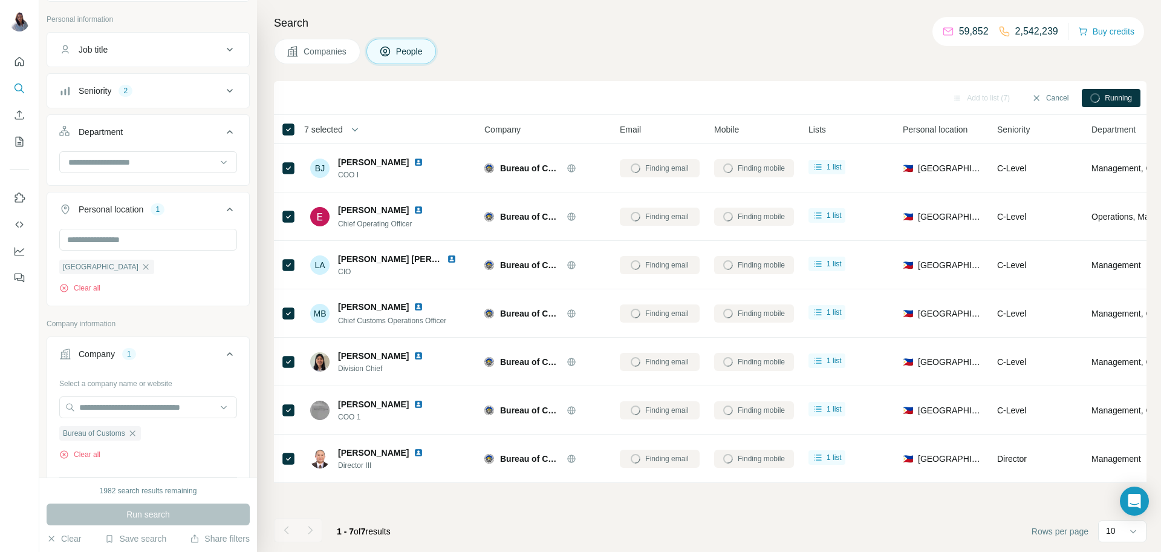
click at [770, 42] on div "Companies People" at bounding box center [710, 51] width 873 height 25
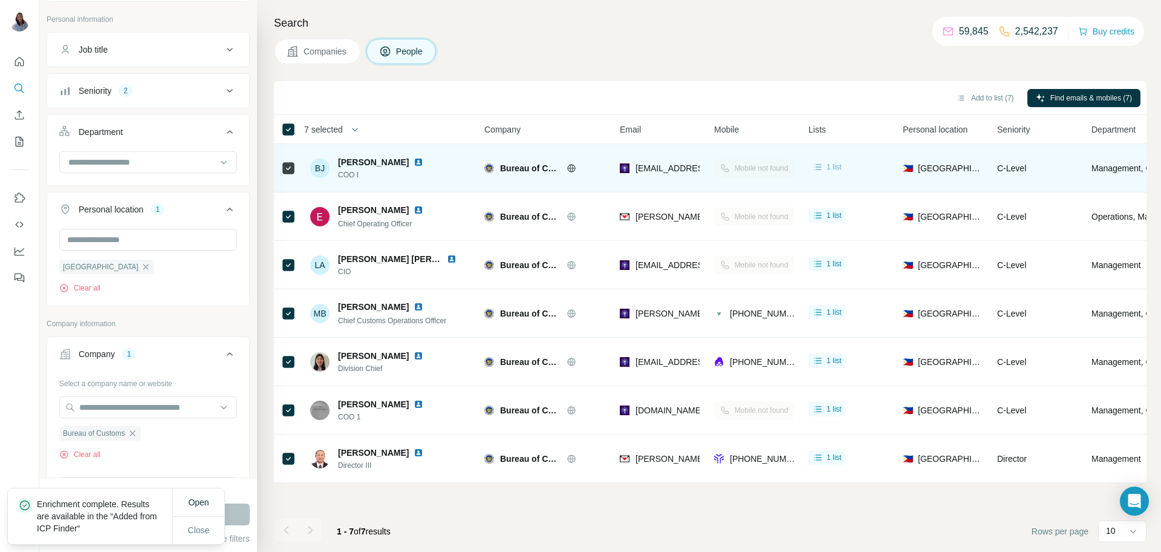
click at [791, 119] on th "Mobile" at bounding box center [754, 129] width 94 height 29
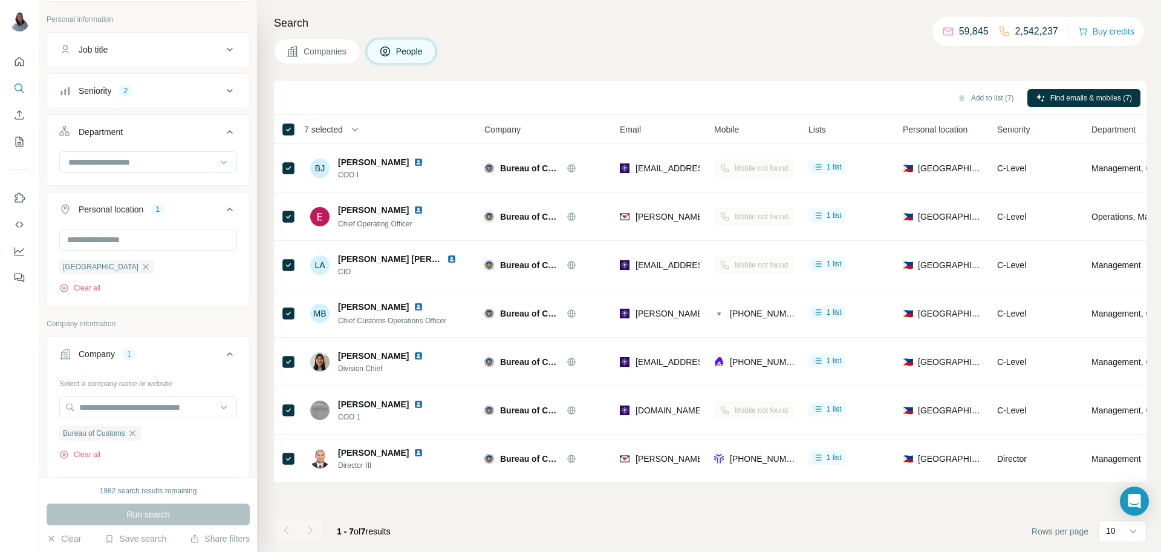
click at [725, 60] on div "Companies People" at bounding box center [710, 51] width 873 height 25
click at [820, 526] on footer "1 - 7 of 7 results Rows per page 10" at bounding box center [710, 531] width 873 height 41
click at [596, 53] on div "Companies People" at bounding box center [710, 51] width 873 height 25
click at [652, 53] on div "Companies People" at bounding box center [710, 51] width 873 height 25
click at [718, 73] on div "Search Companies People Add to list (7) Find emails & mobiles (7) 7 selected Pe…" at bounding box center [709, 276] width 904 height 552
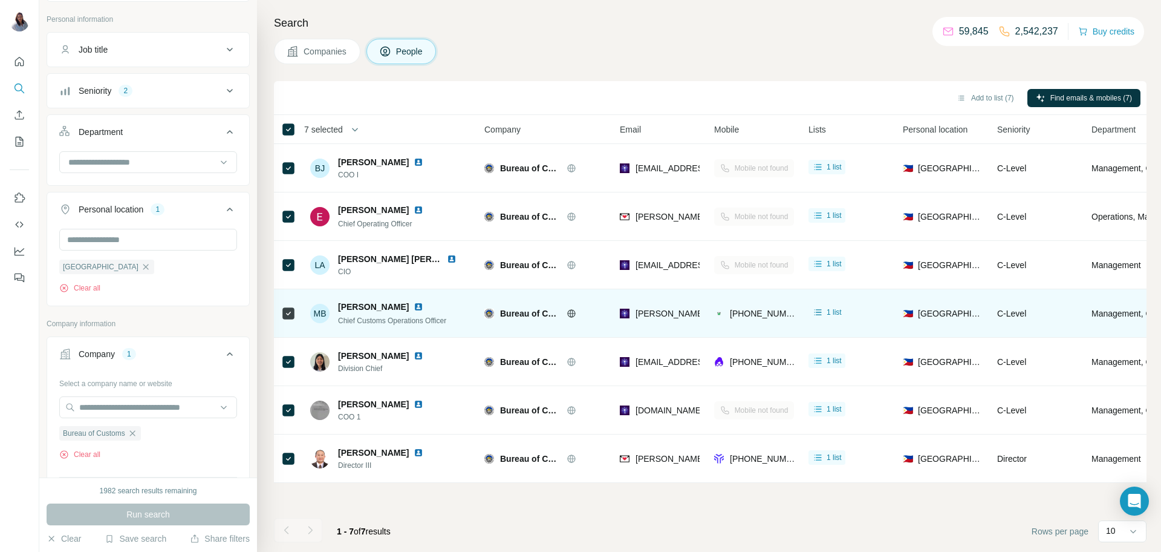
click at [414, 309] on img at bounding box center [419, 307] width 10 height 10
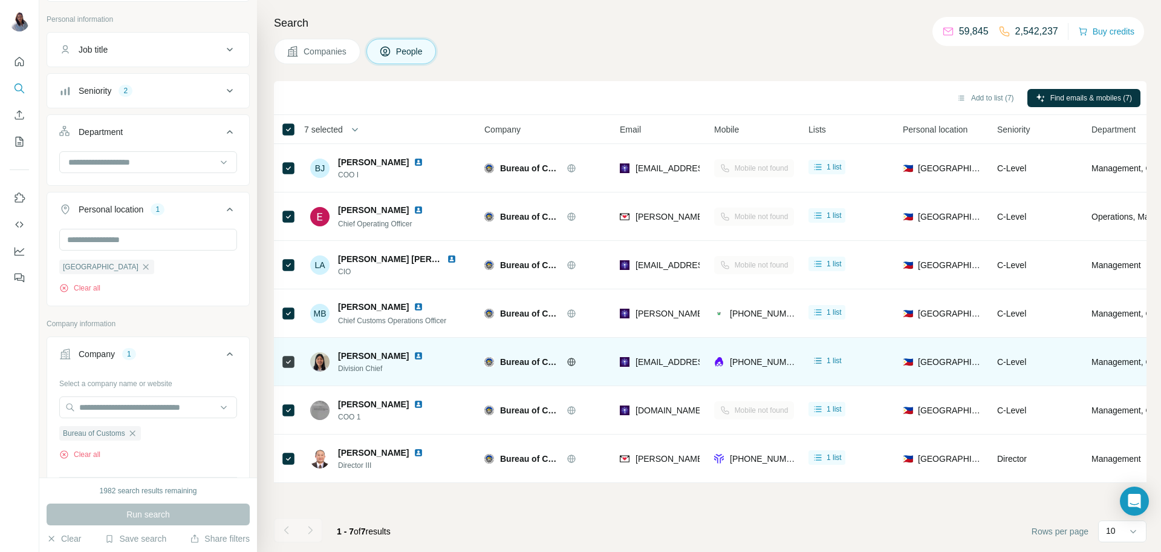
click at [420, 356] on img at bounding box center [419, 356] width 10 height 10
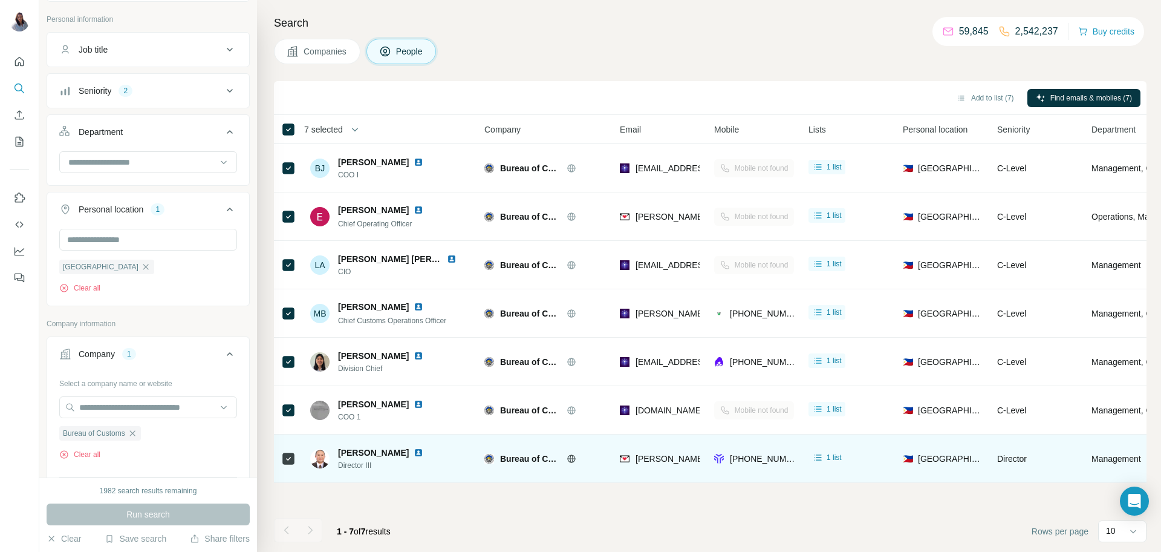
click at [414, 451] on img at bounding box center [419, 453] width 10 height 10
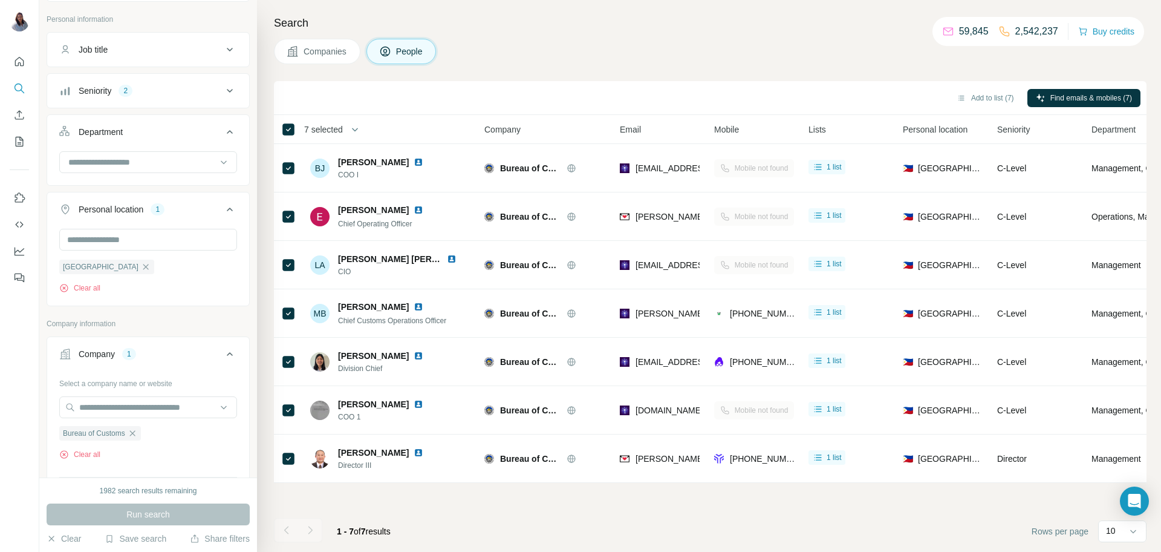
click at [660, 511] on footer "1 - 7 of 7 results Rows per page 10" at bounding box center [710, 531] width 873 height 41
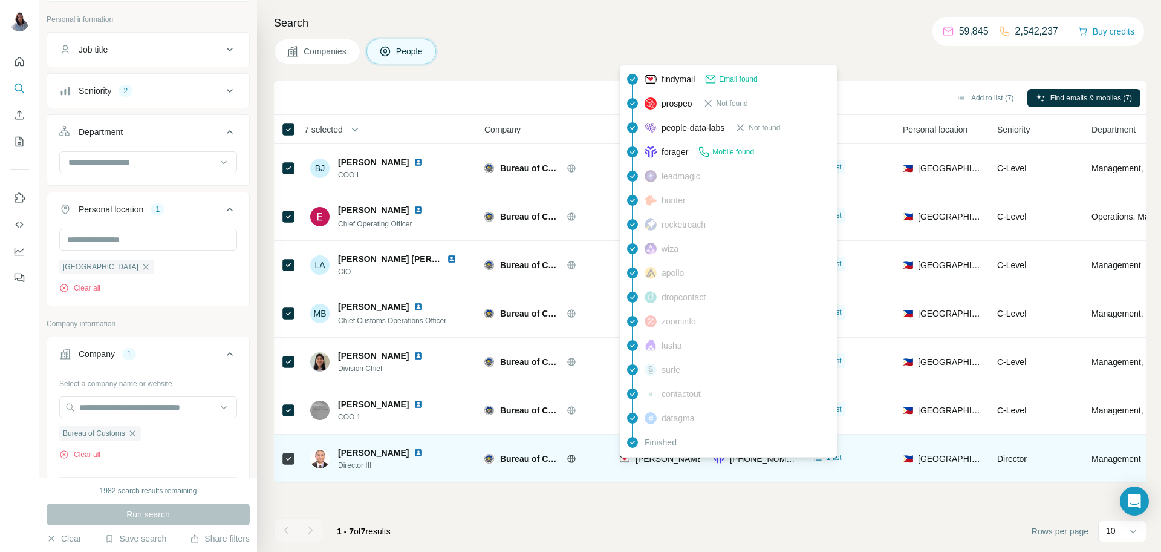
click at [664, 459] on span "[PERSON_NAME][EMAIL_ADDRESS][PERSON_NAME][DOMAIN_NAME]" at bounding box center [777, 459] width 283 height 10
click at [667, 462] on span "[PERSON_NAME][EMAIL_ADDRESS][PERSON_NAME][DOMAIN_NAME]" at bounding box center [777, 459] width 283 height 10
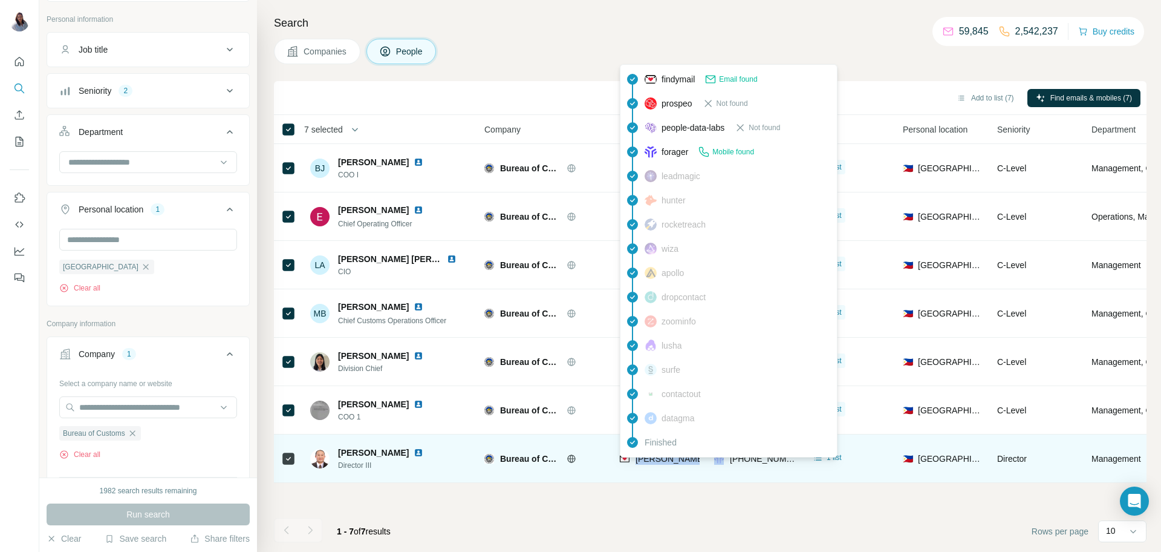
click at [667, 462] on span "[PERSON_NAME][EMAIL_ADDRESS][PERSON_NAME][DOMAIN_NAME]" at bounding box center [777, 459] width 283 height 10
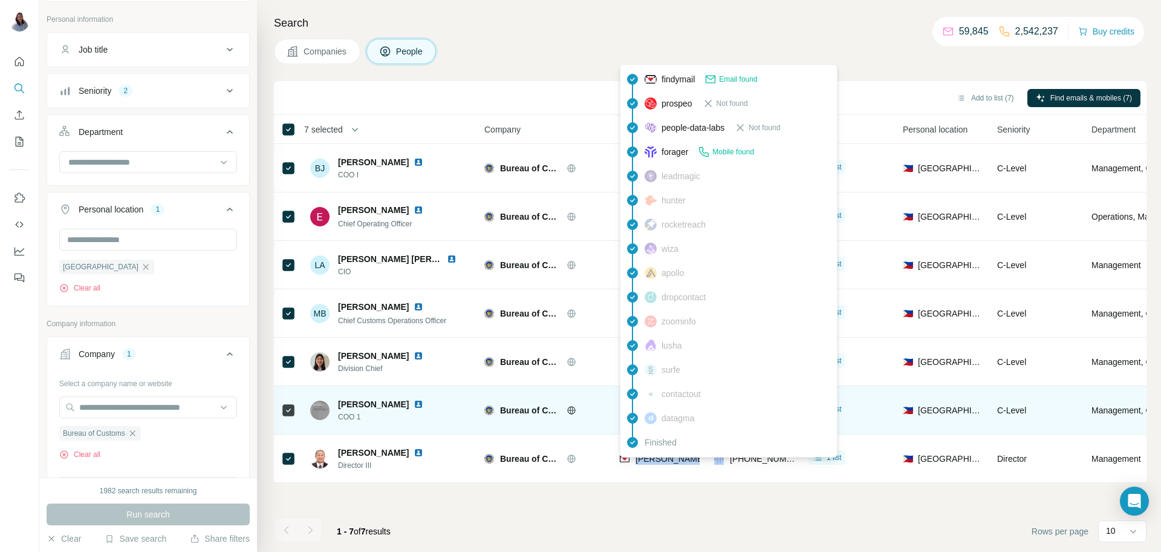
copy span "[PERSON_NAME][EMAIL_ADDRESS][PERSON_NAME][DOMAIN_NAME]"
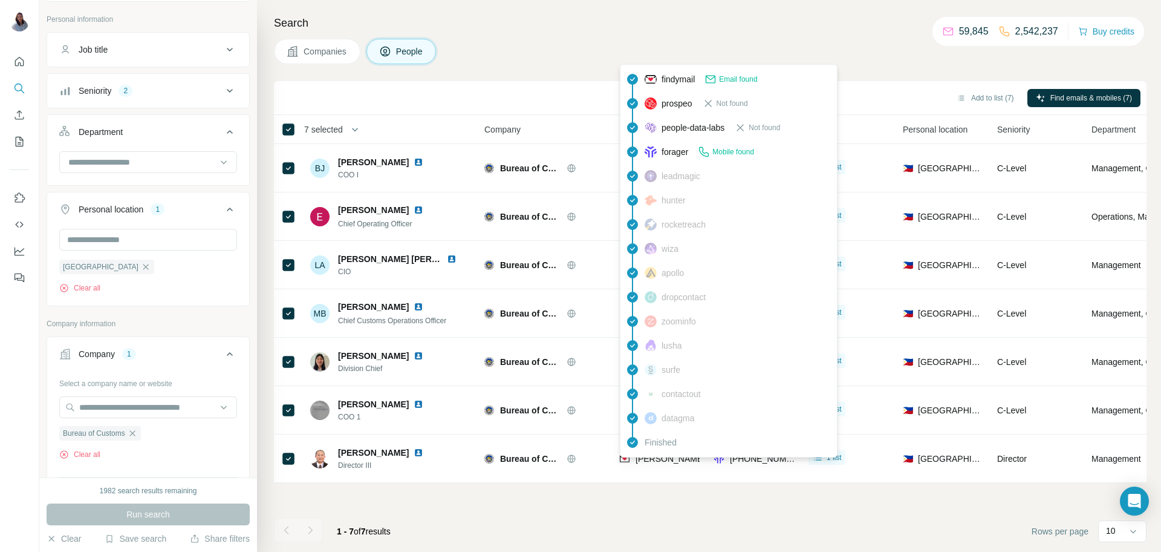
drag, startPoint x: 801, startPoint y: 505, endPoint x: 794, endPoint y: 501, distance: 7.6
click at [800, 504] on div "Add to list (7) Find emails & mobiles (7) 7 selected People Company Email Mobil…" at bounding box center [710, 316] width 873 height 471
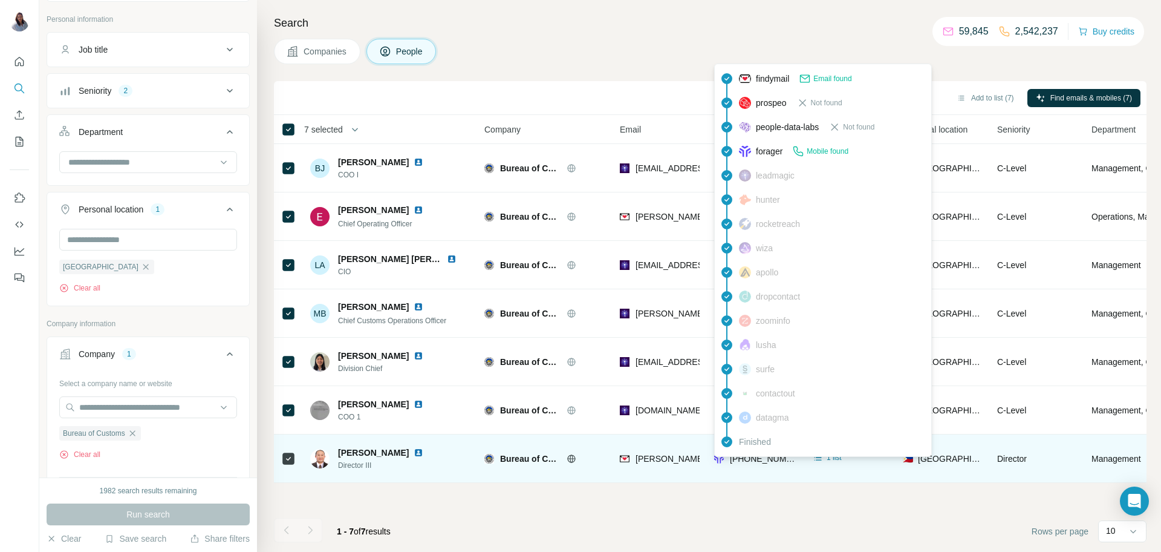
click at [762, 458] on span "[PHONE_NUMBER]" at bounding box center [768, 459] width 76 height 10
click at [762, 459] on span "[PHONE_NUMBER]" at bounding box center [768, 459] width 76 height 10
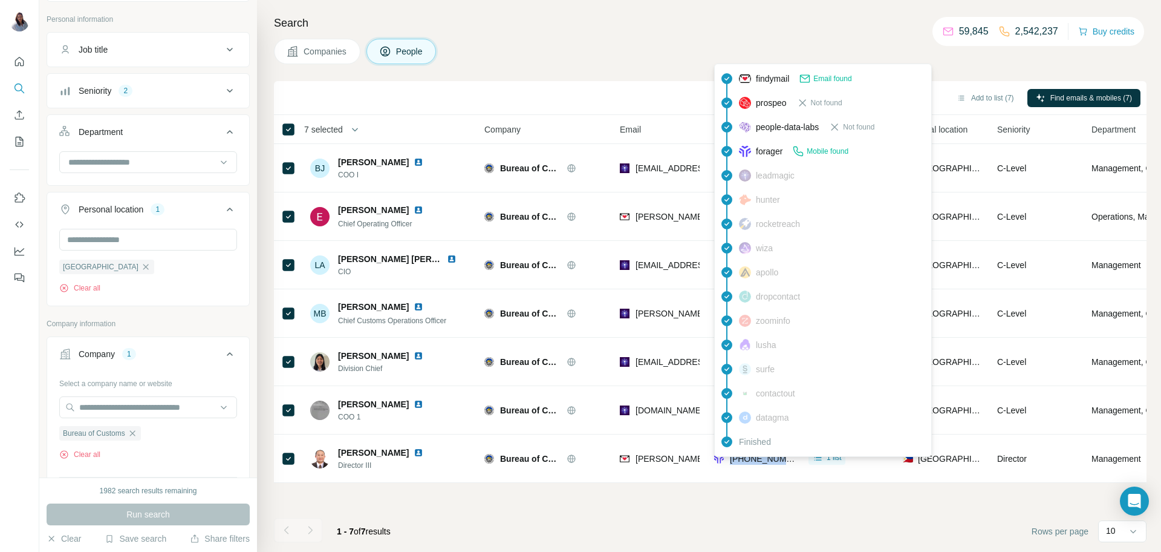
copy tr "[PHONE_NUMBER]"
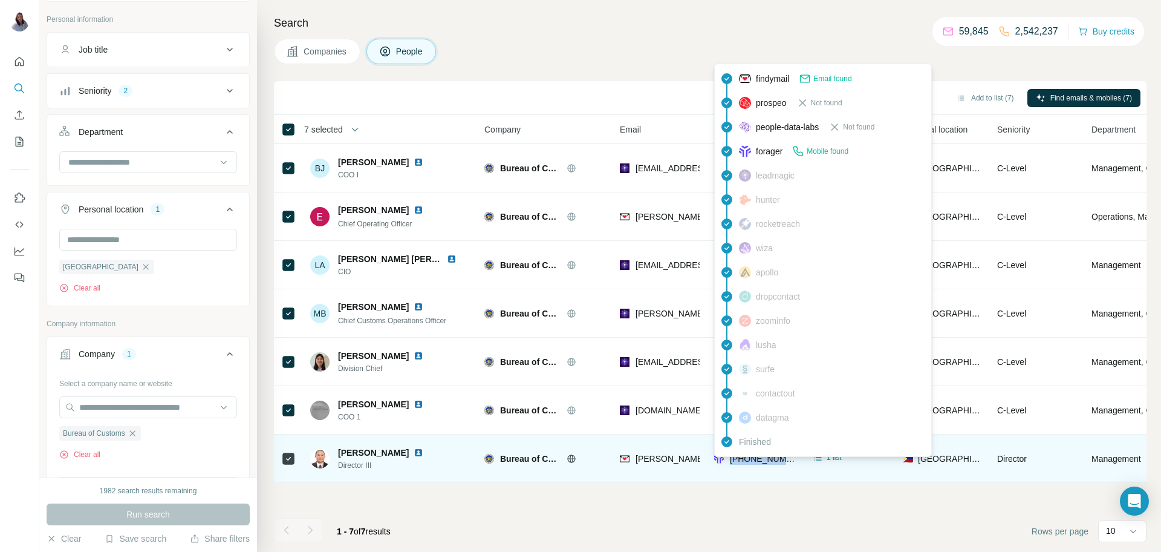
copy tr "[PHONE_NUMBER]"
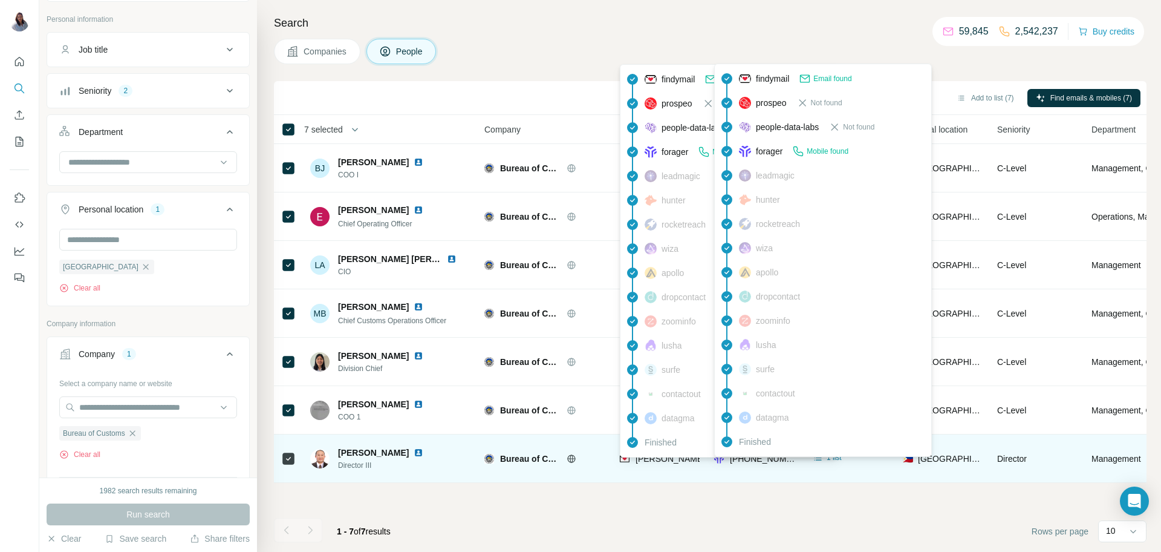
click at [669, 459] on span "[PERSON_NAME][EMAIL_ADDRESS][PERSON_NAME][DOMAIN_NAME]" at bounding box center [777, 459] width 283 height 10
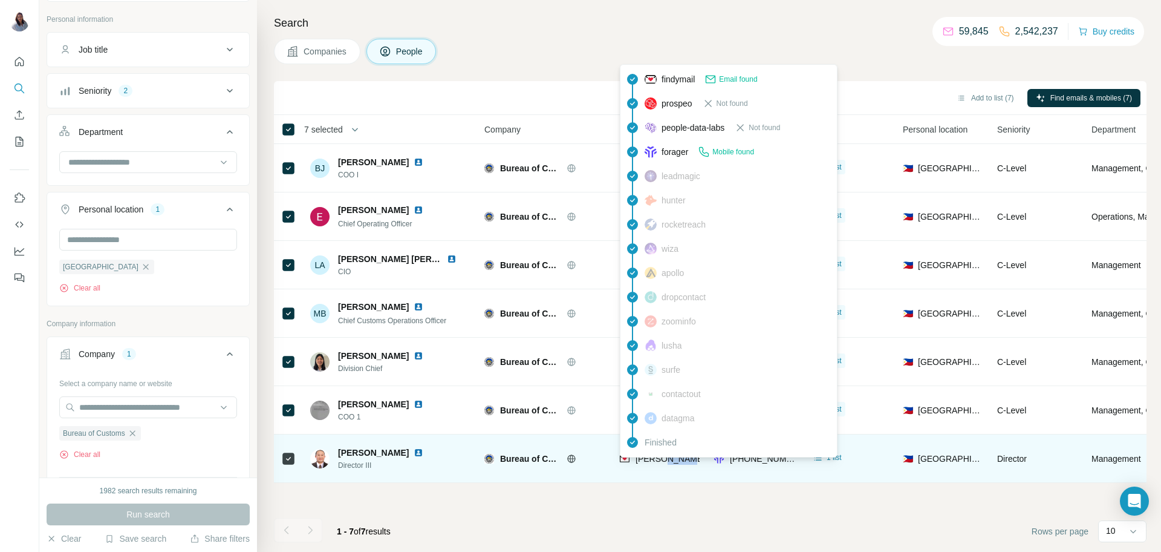
click at [669, 459] on span "[PERSON_NAME][EMAIL_ADDRESS][PERSON_NAME][DOMAIN_NAME]" at bounding box center [777, 459] width 283 height 10
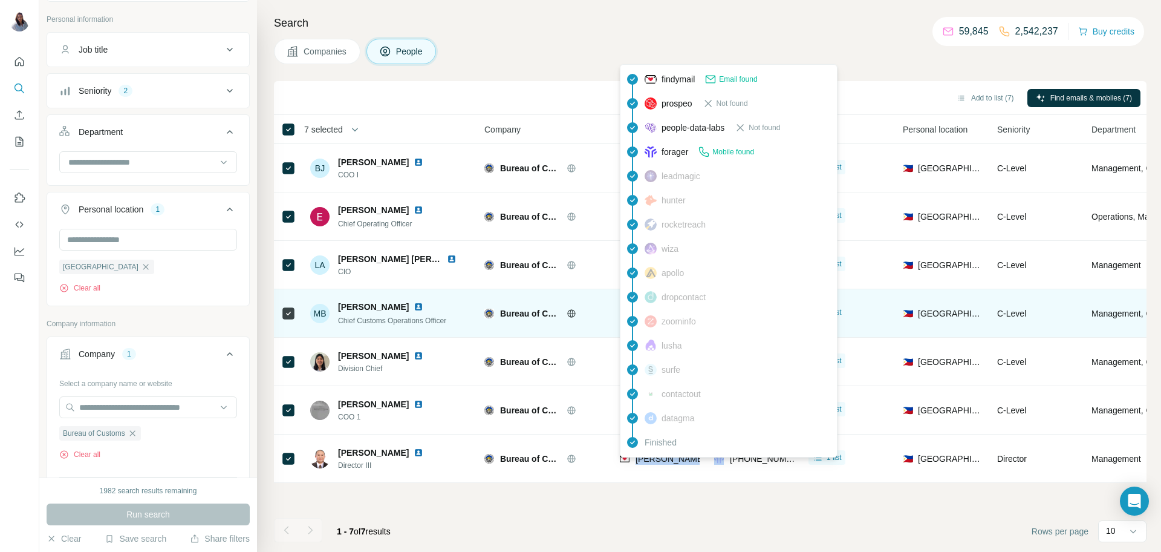
copy span "[PERSON_NAME][EMAIL_ADDRESS][PERSON_NAME][DOMAIN_NAME]"
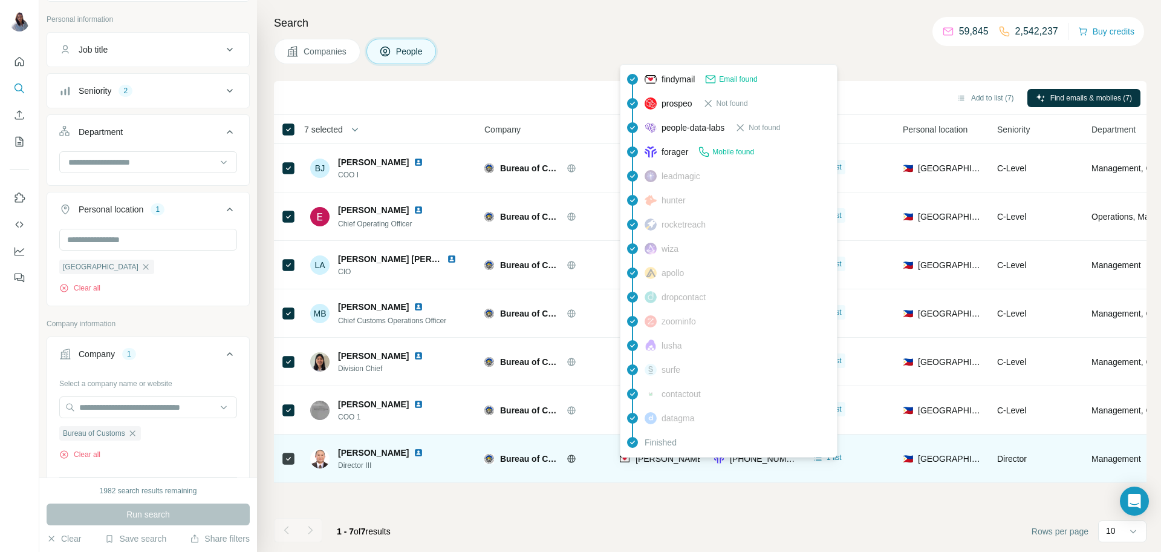
click at [356, 466] on span "Director III" at bounding box center [388, 465] width 100 height 11
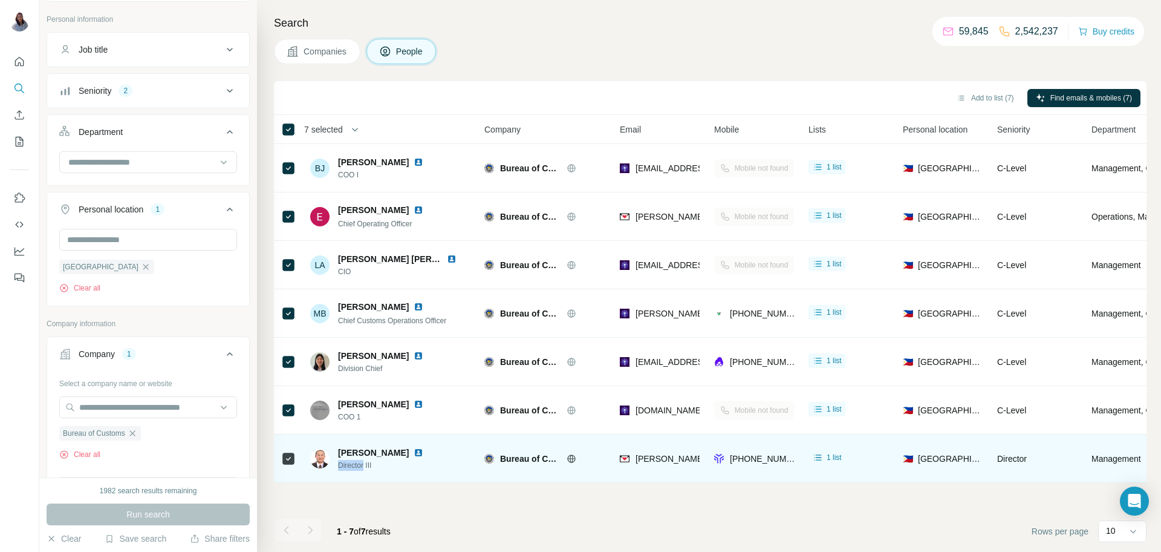
click at [356, 466] on span "Director III" at bounding box center [388, 465] width 100 height 11
click at [356, 465] on span "Director III" at bounding box center [388, 465] width 100 height 11
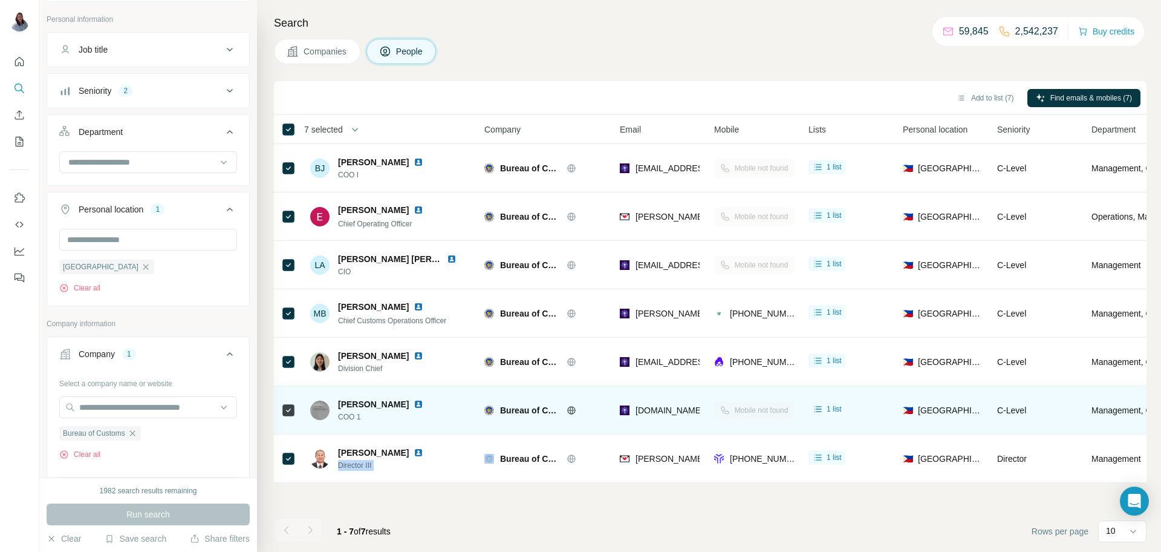
copy span "Director III"
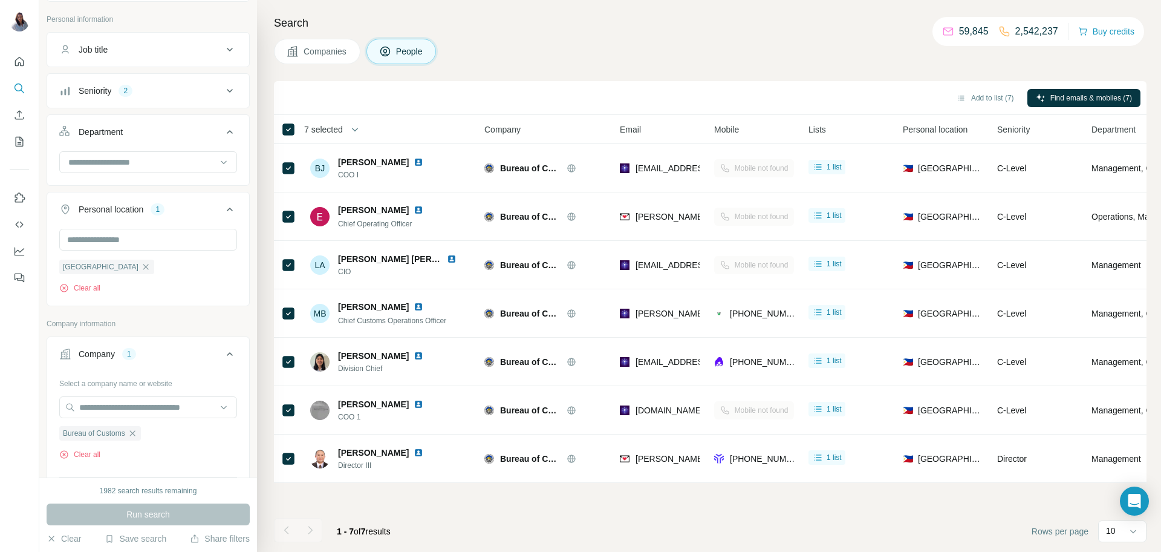
click at [685, 71] on div "Search Companies People Add to list (7) Find emails & mobiles (7) 7 selected Pe…" at bounding box center [709, 276] width 904 height 552
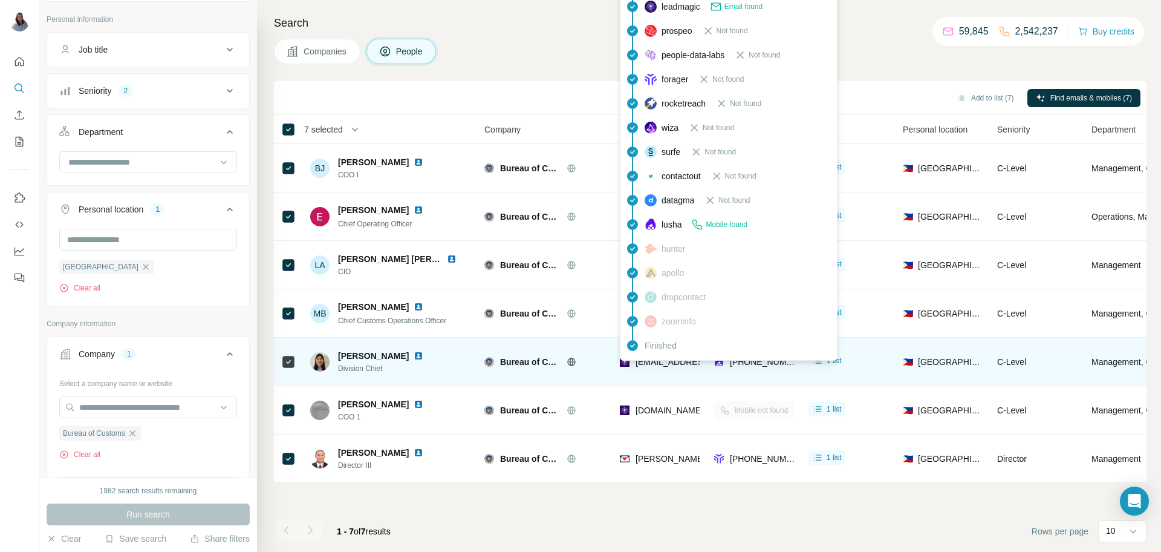
click at [661, 364] on span "[EMAIL_ADDRESS][DOMAIN_NAME]" at bounding box center [707, 362] width 143 height 10
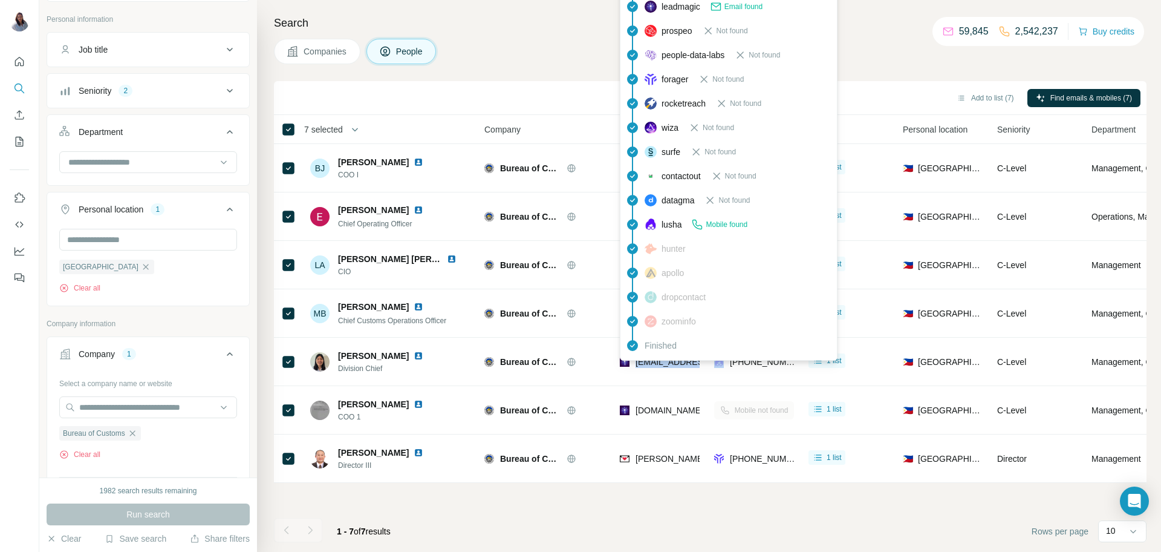
copy span "[EMAIL_ADDRESS][DOMAIN_NAME]"
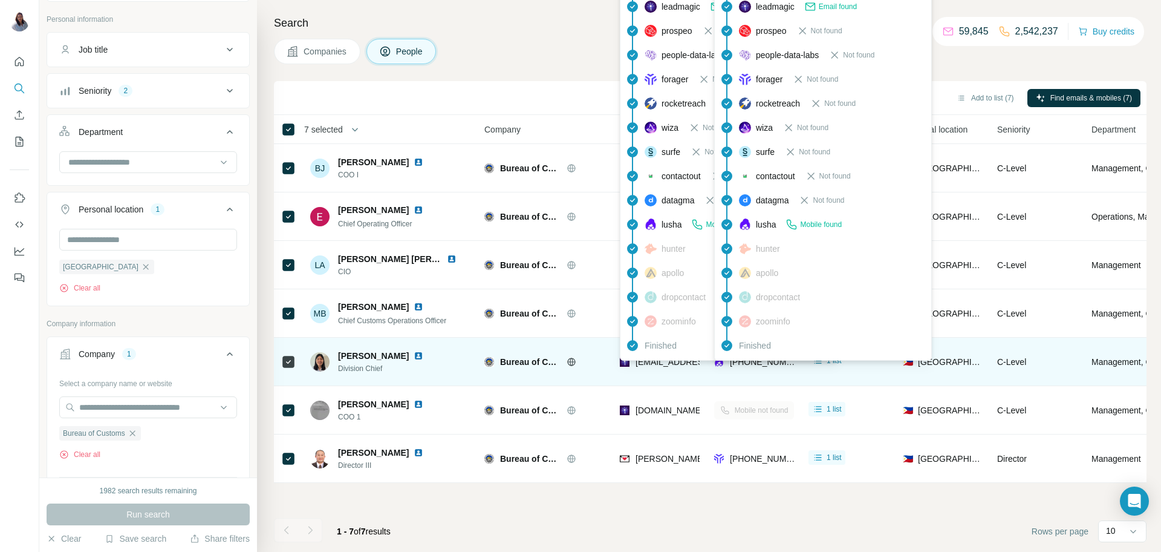
click at [757, 363] on span "[PHONE_NUMBER]" at bounding box center [768, 362] width 76 height 10
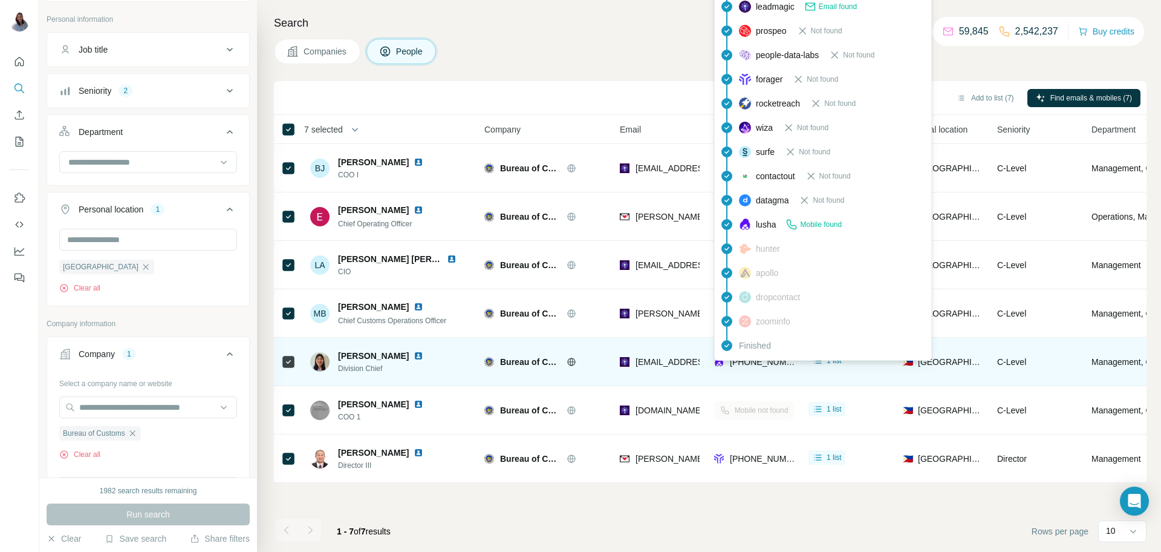
click at [757, 363] on span "[PHONE_NUMBER]" at bounding box center [768, 362] width 76 height 10
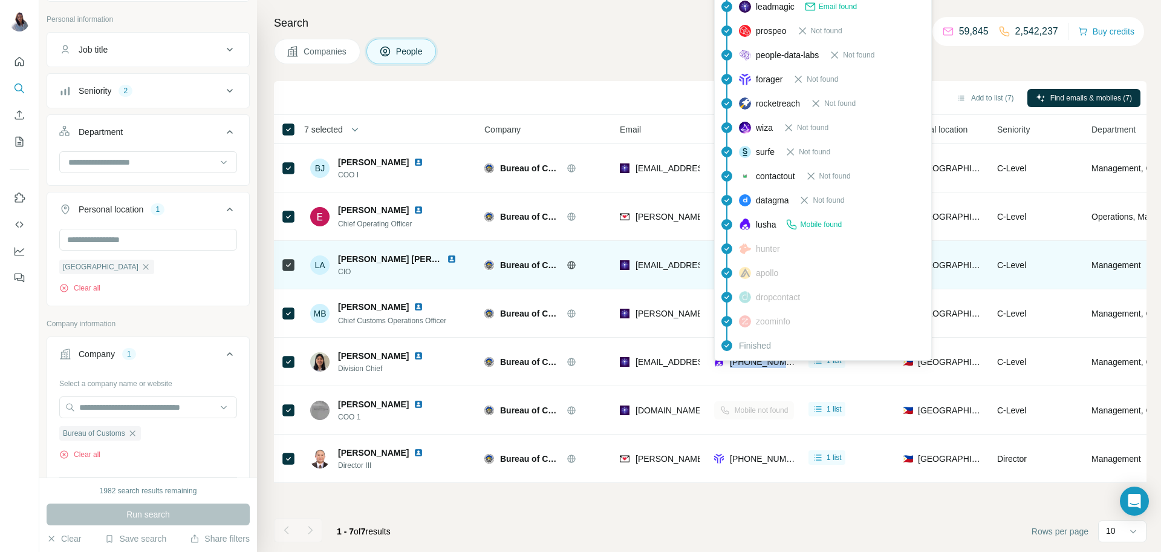
copy tr "[PHONE_NUMBER]"
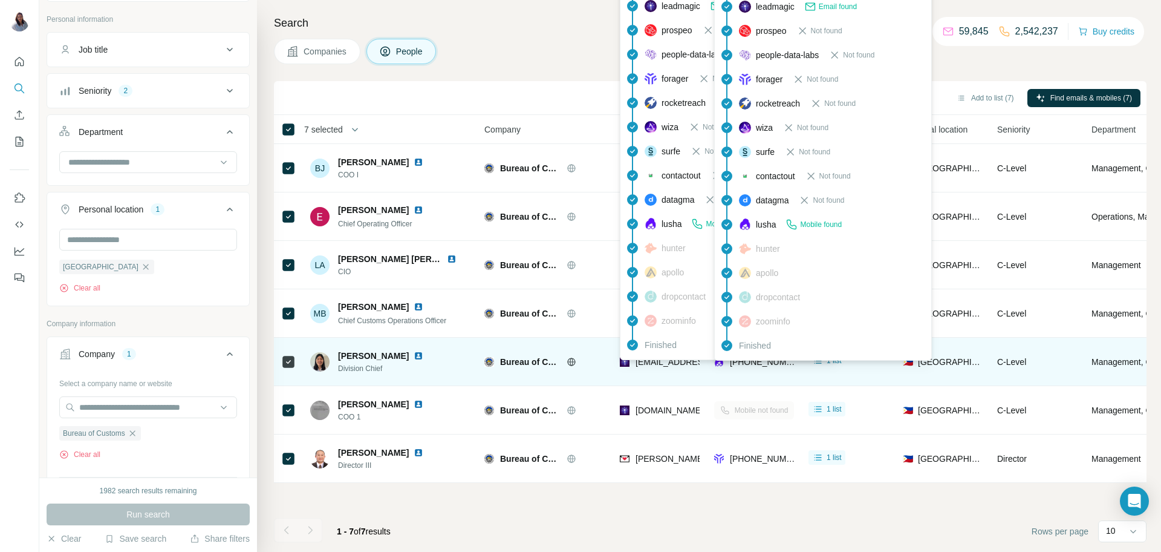
click at [661, 365] on span "[EMAIL_ADDRESS][DOMAIN_NAME]" at bounding box center [707, 362] width 143 height 10
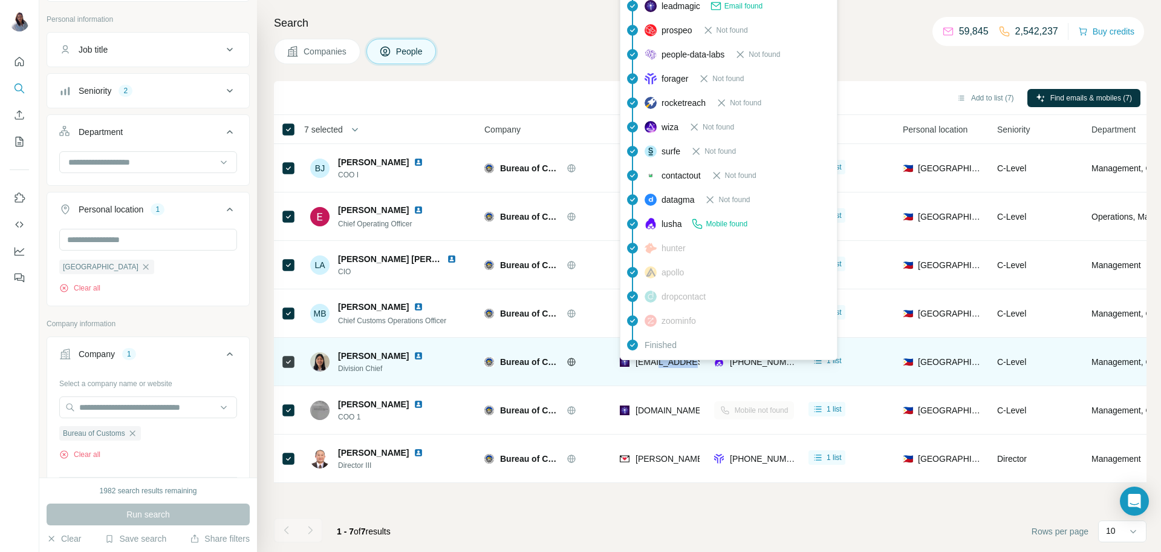
click at [661, 365] on span "[EMAIL_ADDRESS][DOMAIN_NAME]" at bounding box center [707, 362] width 143 height 10
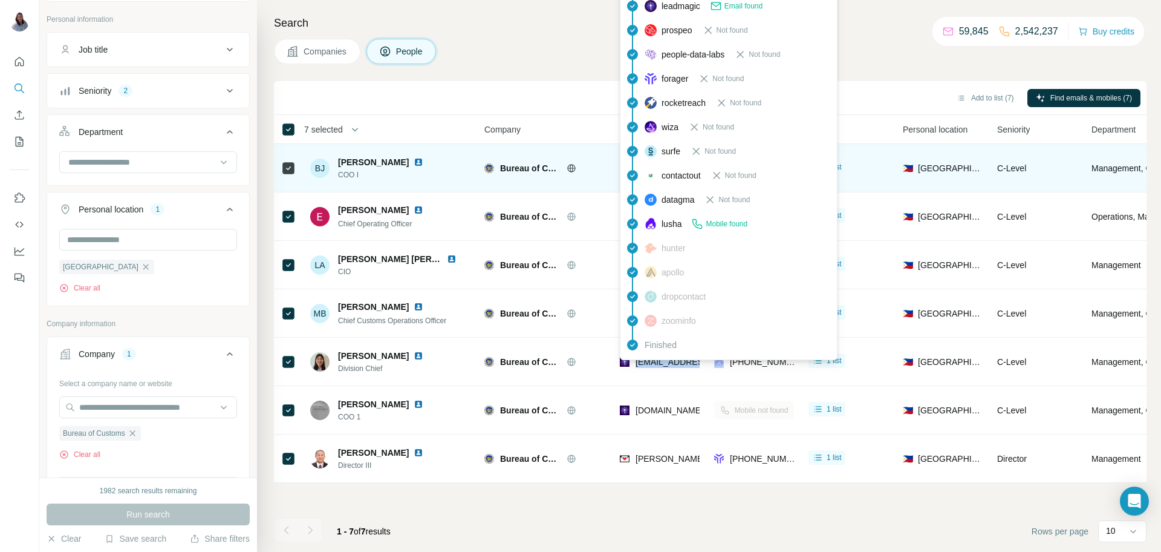
copy span "[EMAIL_ADDRESS][DOMAIN_NAME]"
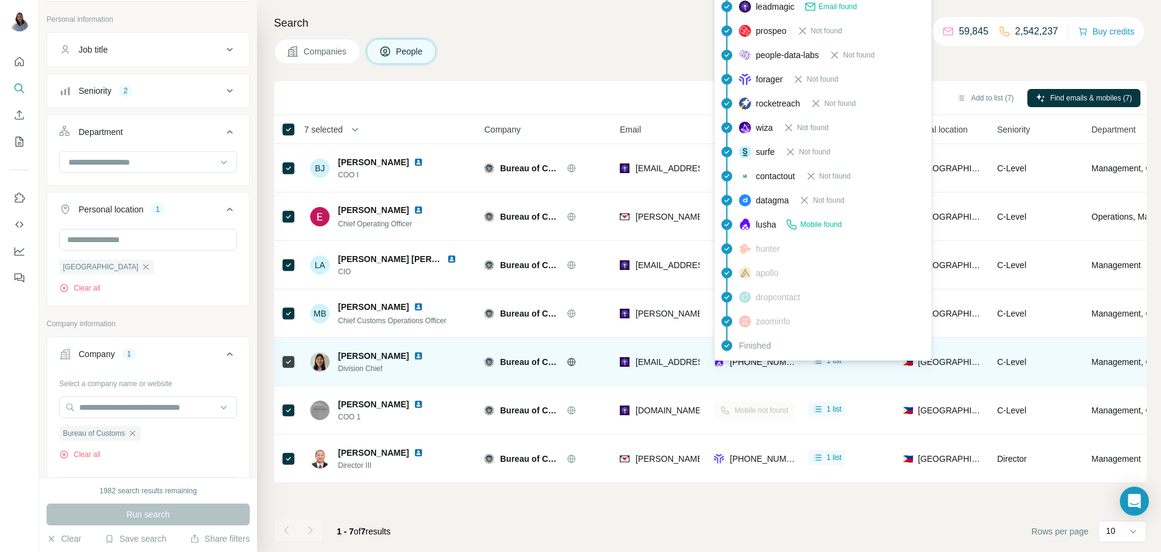
click at [754, 362] on span "[PHONE_NUMBER]" at bounding box center [768, 362] width 76 height 10
copy tr "[PHONE_NUMBER]"
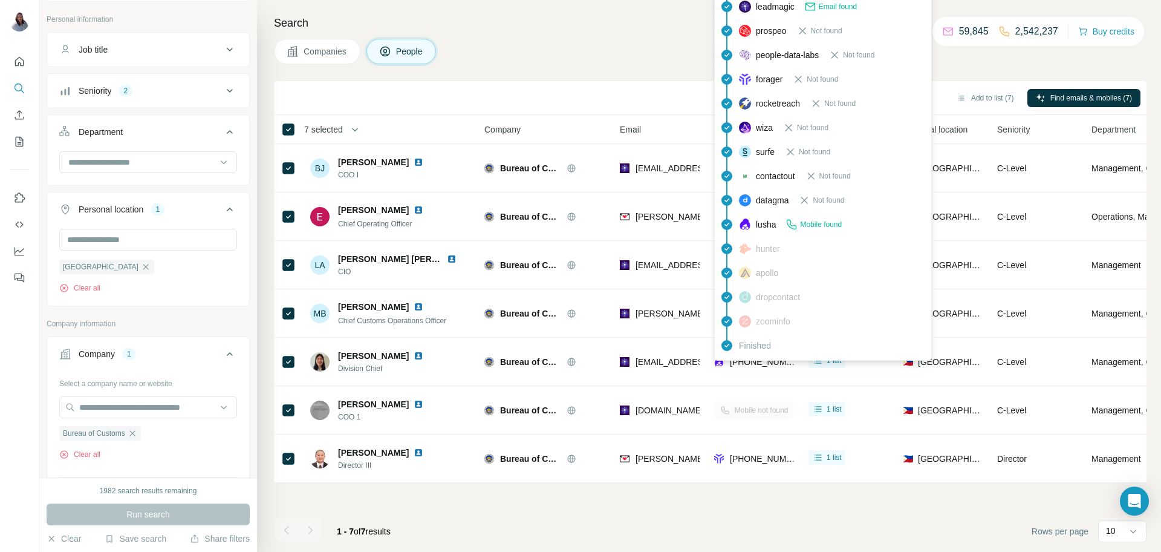
click at [583, 56] on div "Companies People" at bounding box center [710, 51] width 873 height 25
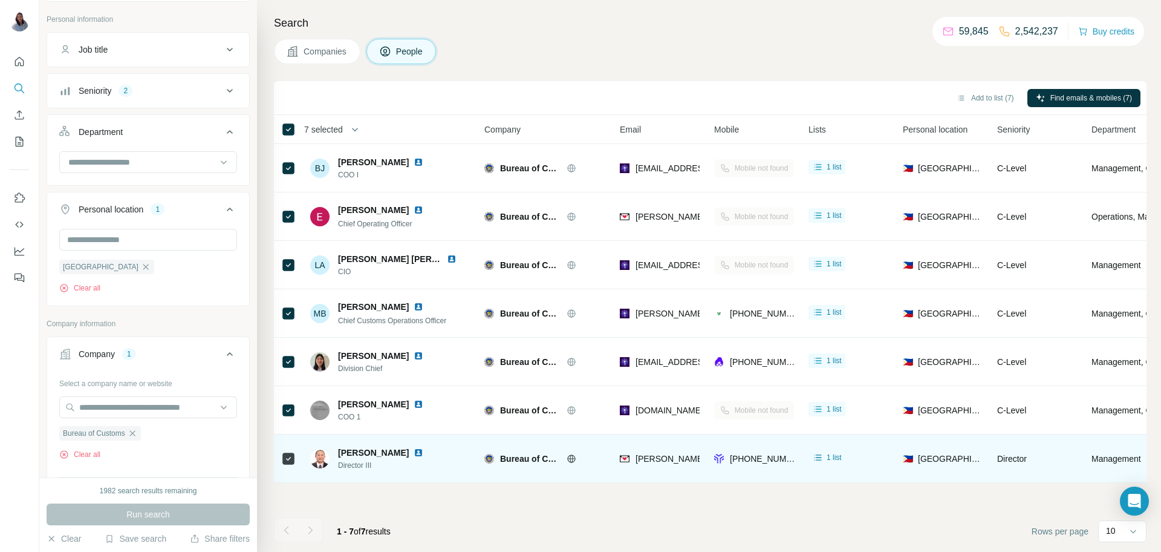
click at [364, 460] on span "Director III" at bounding box center [388, 465] width 100 height 11
click at [361, 452] on span "[PERSON_NAME]" at bounding box center [373, 452] width 71 height 12
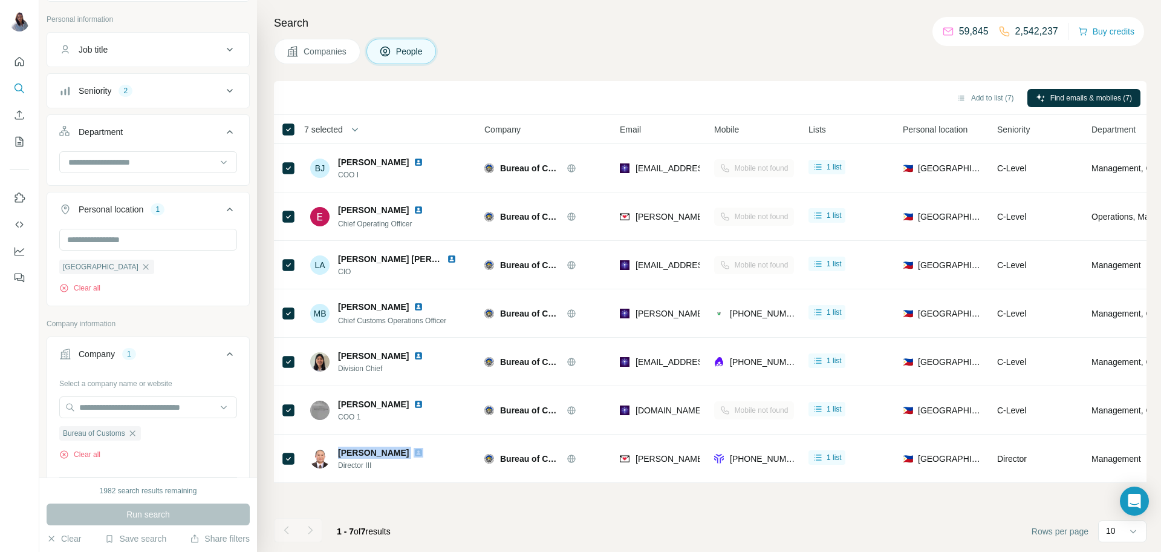
copy span "[PERSON_NAME]"
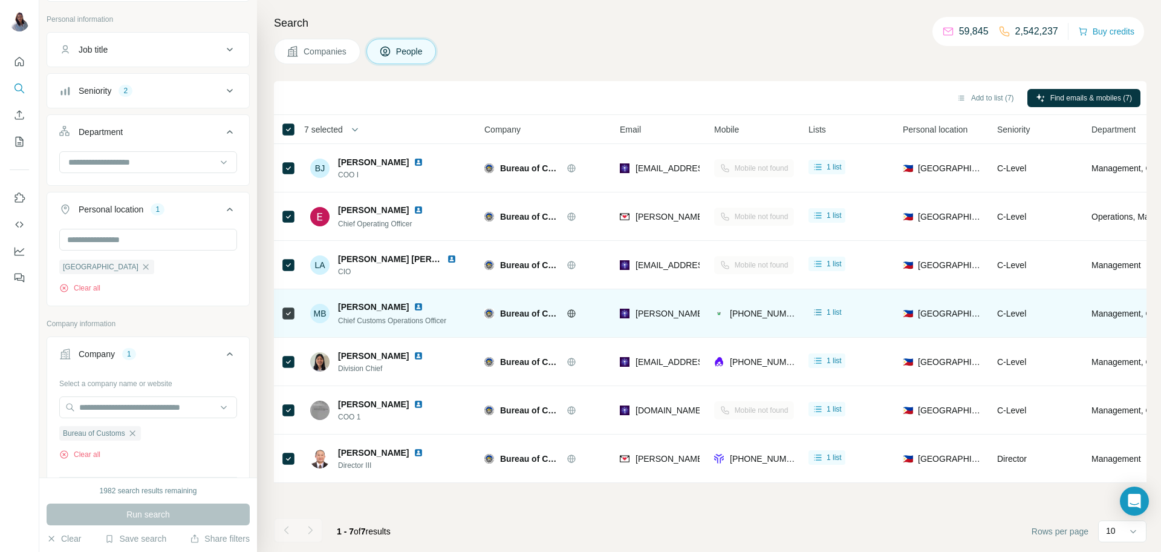
click at [358, 303] on span "[PERSON_NAME]" at bounding box center [373, 307] width 71 height 12
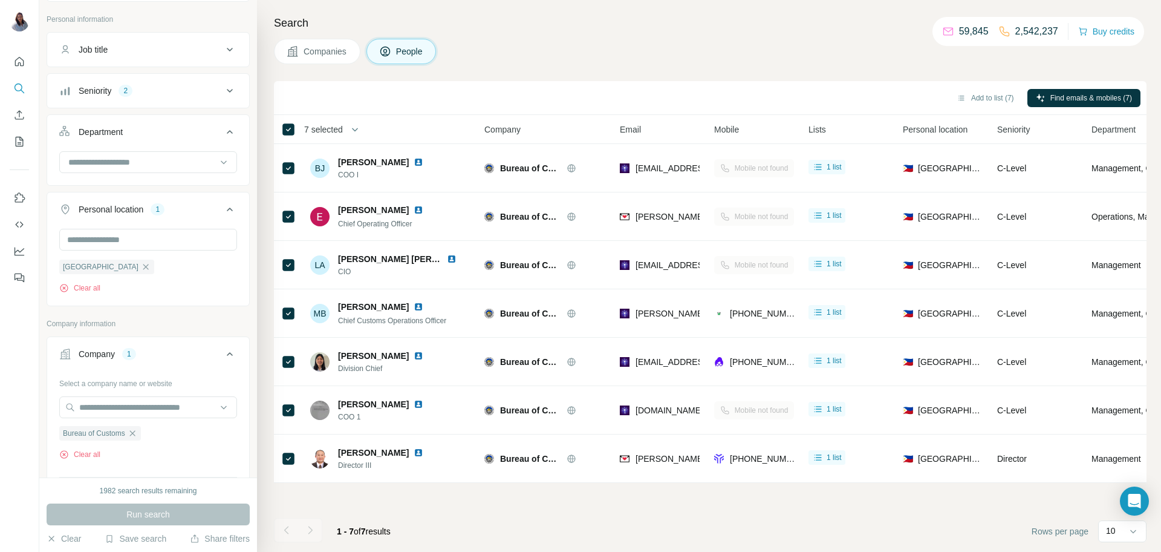
click at [606, 39] on div "Companies People" at bounding box center [710, 51] width 873 height 25
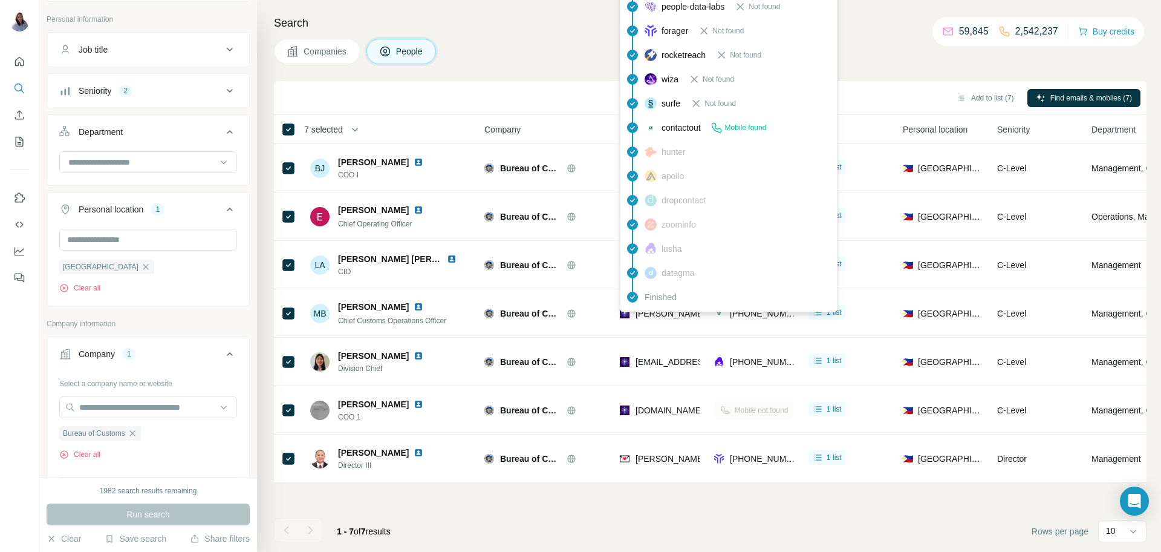
click at [673, 310] on div "findymail Not found leadmagic Email found prospeo Not found people-data-labs No…" at bounding box center [729, 115] width 218 height 393
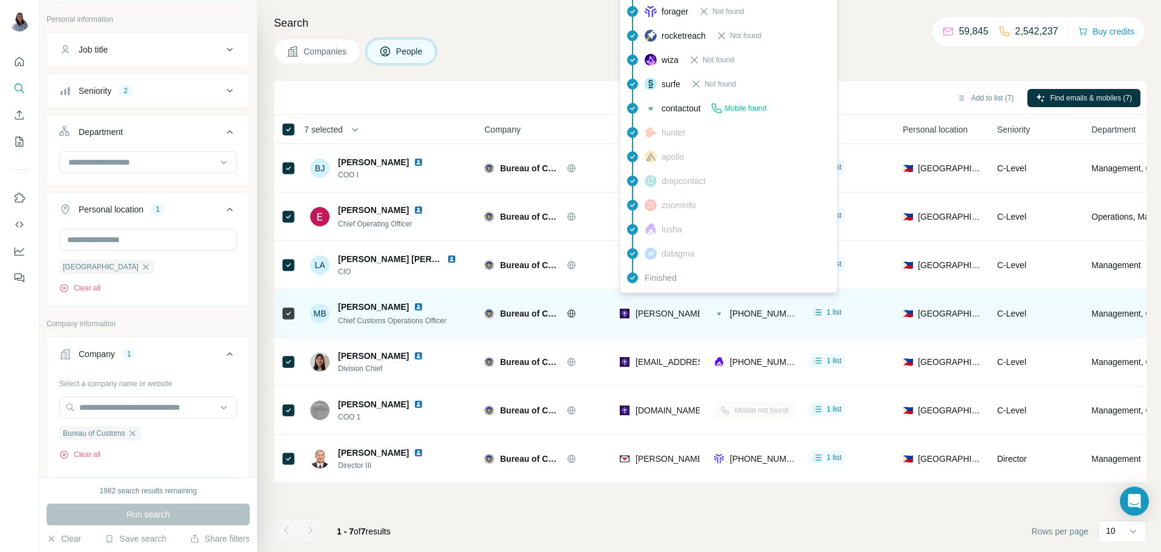
click at [676, 316] on span "[PERSON_NAME][EMAIL_ADDRESS][DOMAIN_NAME]" at bounding box center [742, 314] width 213 height 10
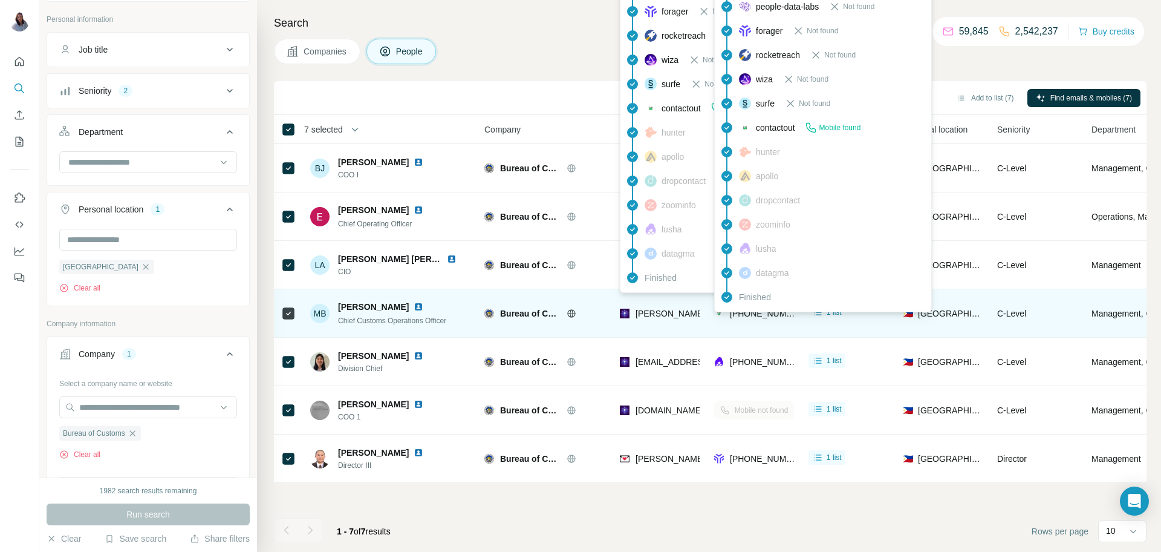
click at [765, 315] on span "[PHONE_NUMBER]" at bounding box center [768, 314] width 76 height 10
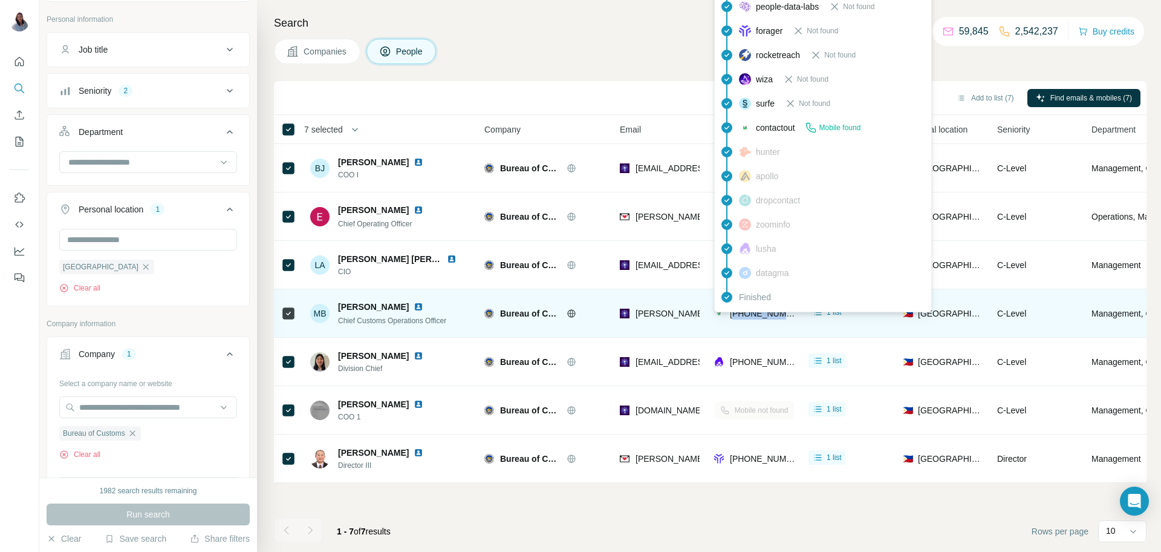
click at [765, 315] on span "[PHONE_NUMBER]" at bounding box center [768, 314] width 76 height 10
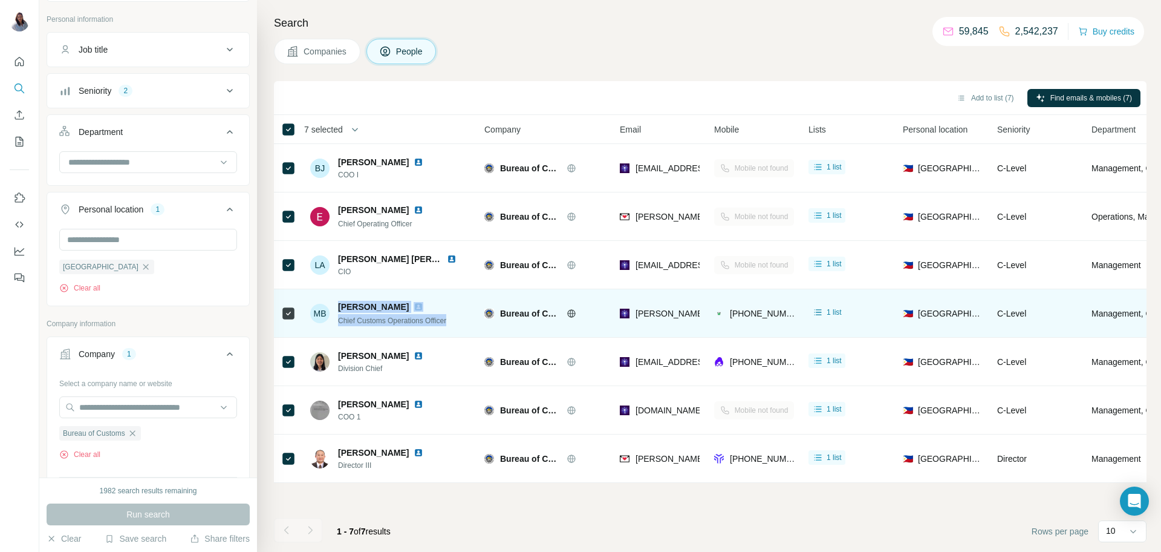
drag, startPoint x: 459, startPoint y: 318, endPoint x: 333, endPoint y: 324, distance: 126.6
click at [333, 324] on div "MB [PERSON_NAME] Chief Customs Operations Officer" at bounding box center [390, 312] width 161 height 33
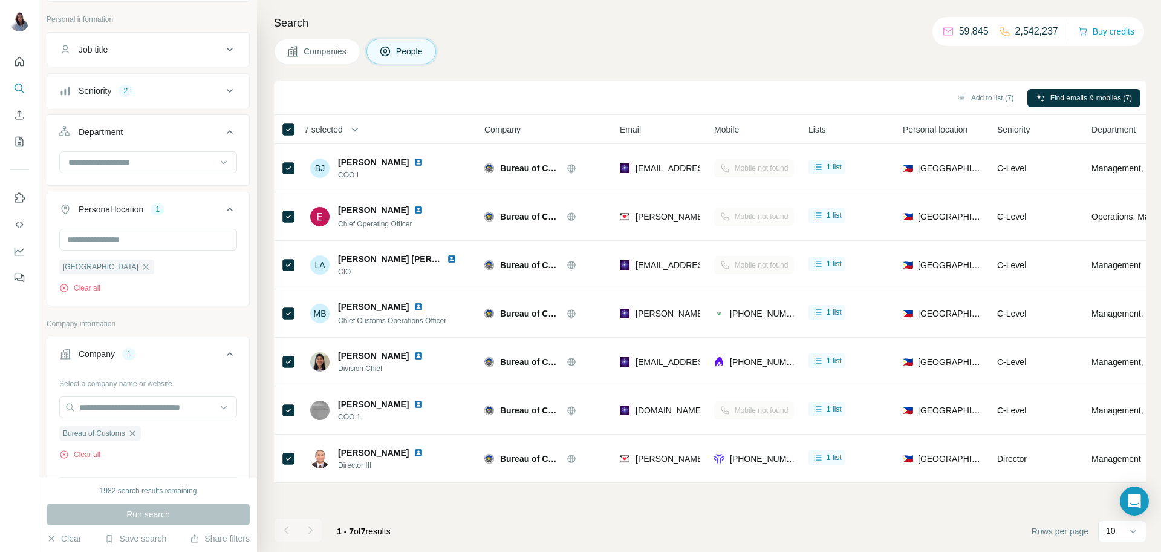
click at [521, 69] on div "Search Companies People Add to list (7) Find emails & mobiles (7) 7 selected Pe…" at bounding box center [709, 276] width 904 height 552
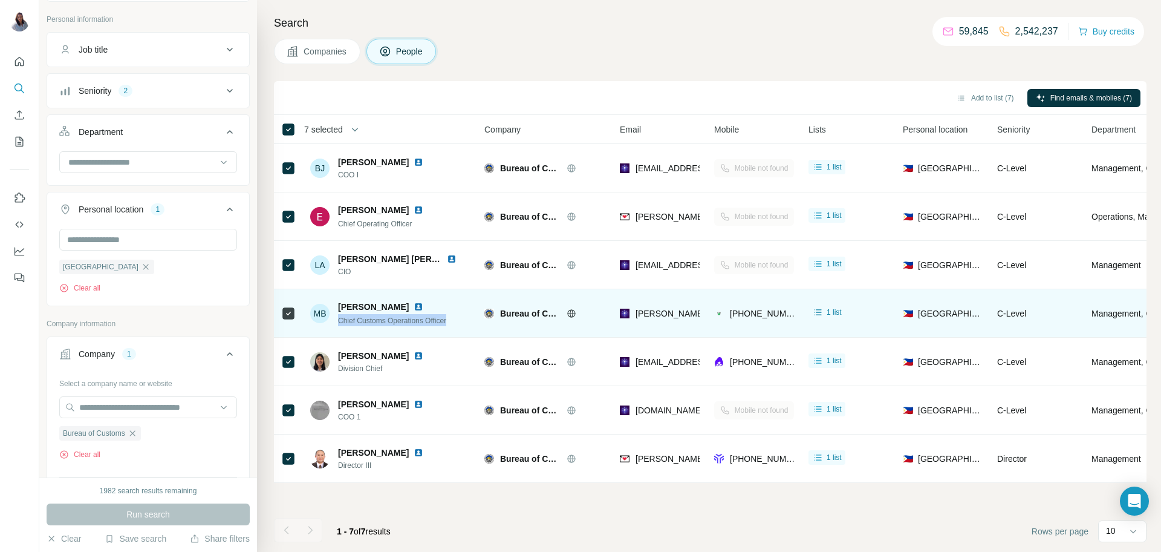
drag, startPoint x: 461, startPoint y: 321, endPoint x: 338, endPoint y: 321, distance: 122.8
click at [338, 321] on div "MB [PERSON_NAME] Chief Customs Operations Officer" at bounding box center [390, 312] width 161 height 33
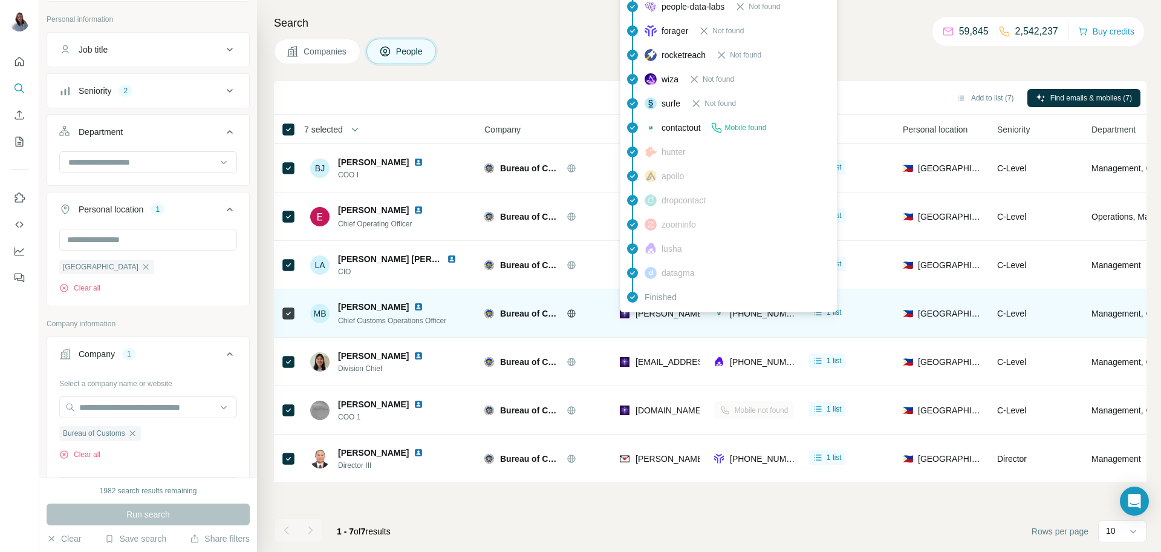
click at [664, 313] on span "[PERSON_NAME][EMAIL_ADDRESS][DOMAIN_NAME]" at bounding box center [742, 314] width 213 height 10
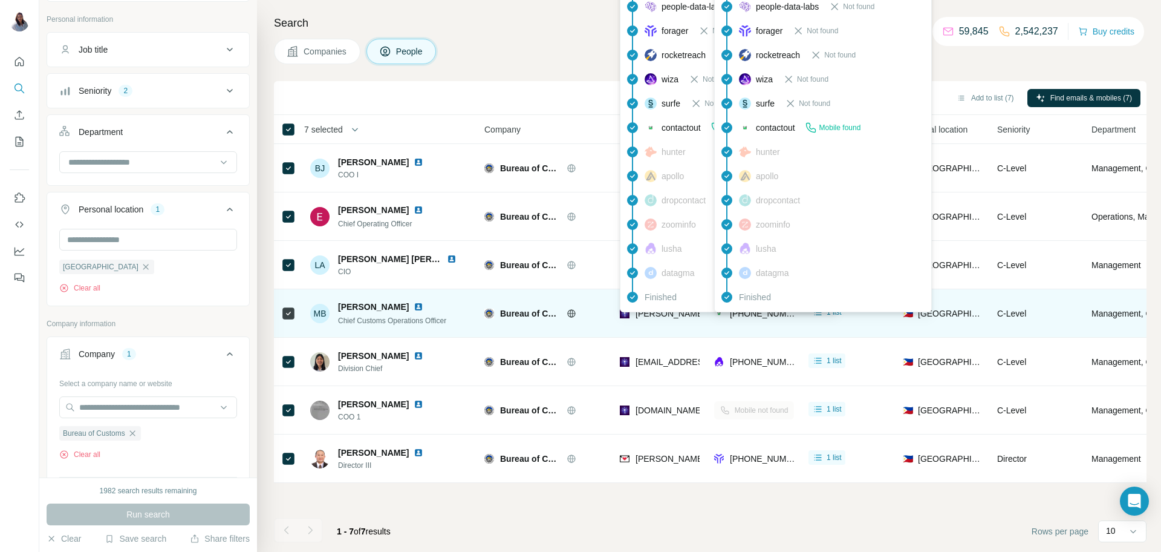
click at [771, 317] on span "[PHONE_NUMBER]" at bounding box center [768, 314] width 76 height 10
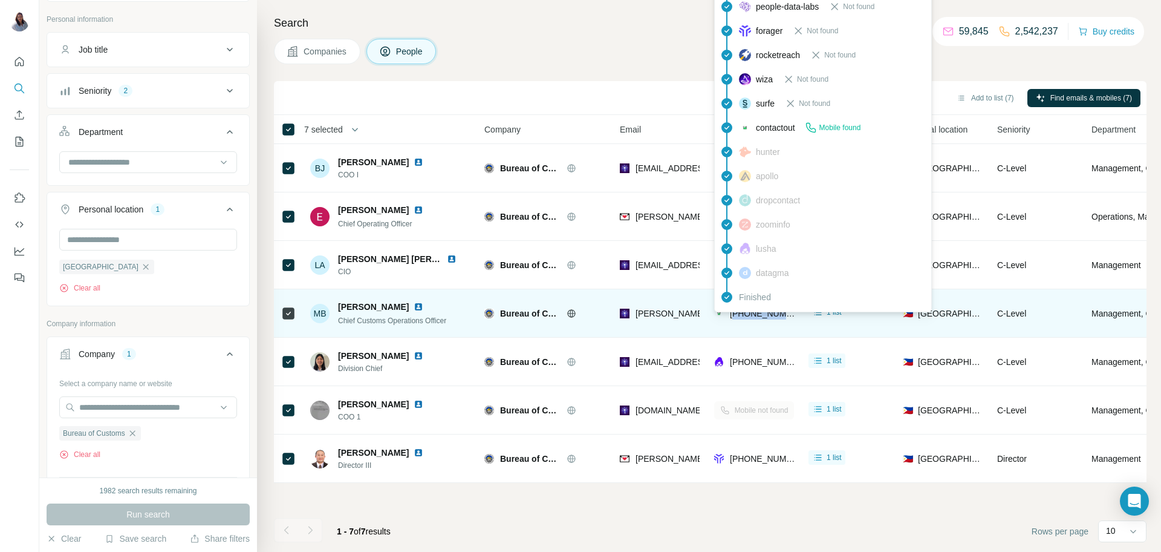
click at [771, 317] on span "[PHONE_NUMBER]" at bounding box center [768, 314] width 76 height 10
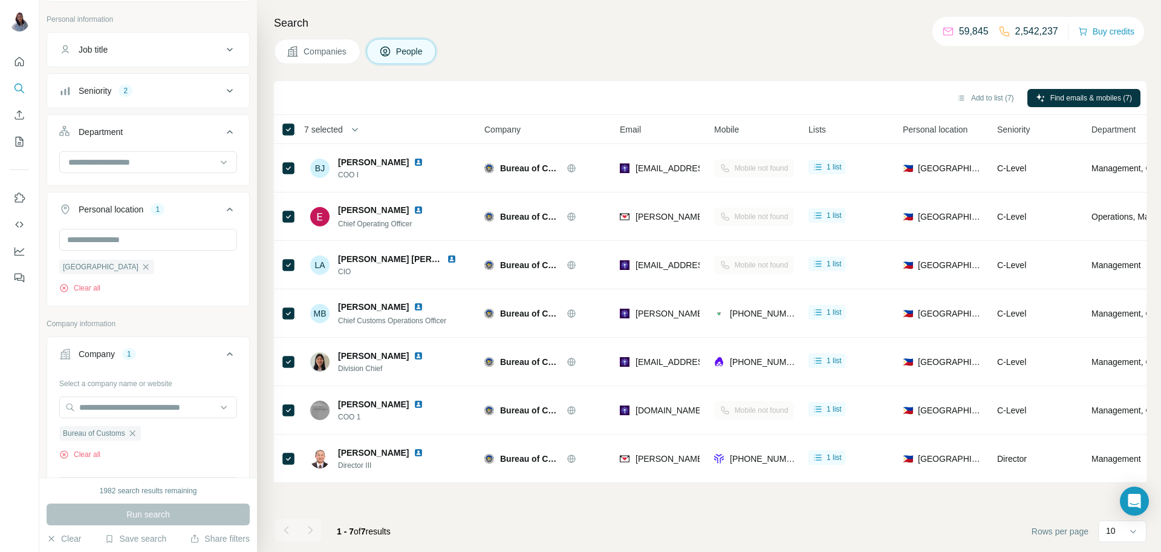
click at [655, 53] on div "Companies People" at bounding box center [710, 51] width 873 height 25
click at [68, 540] on button "Clear" at bounding box center [64, 538] width 34 height 12
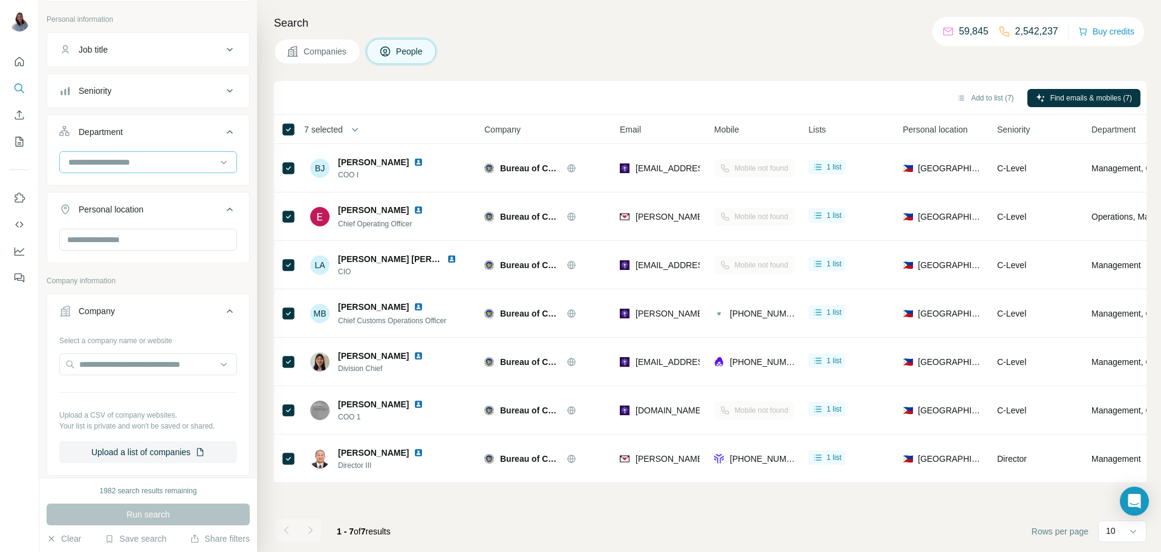
click at [123, 171] on div at bounding box center [141, 162] width 149 height 21
click at [214, 79] on button "Seniority" at bounding box center [148, 90] width 202 height 29
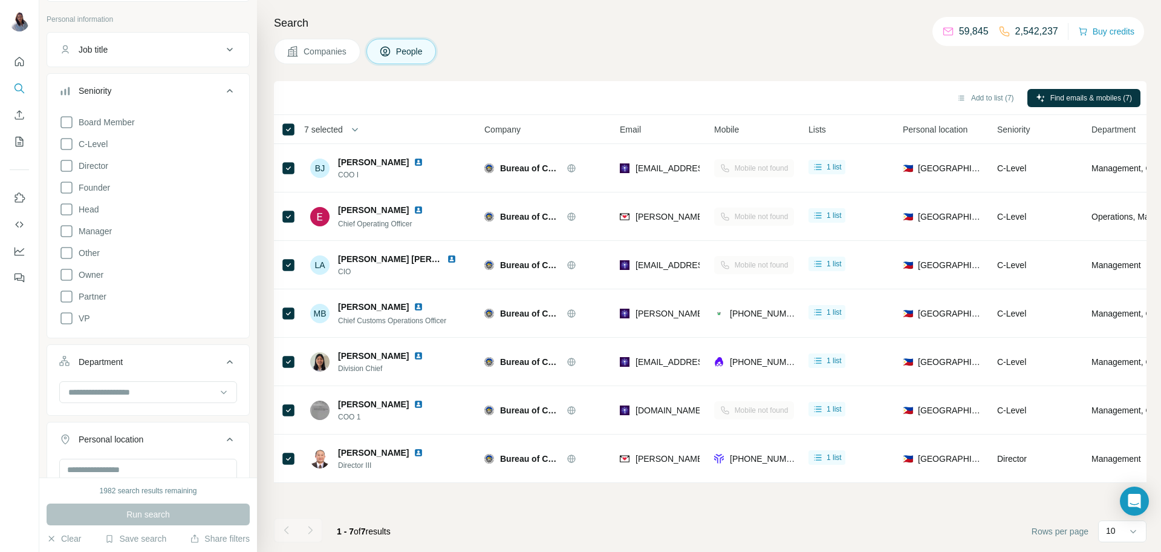
click at [203, 83] on button "Seniority" at bounding box center [148, 93] width 202 height 34
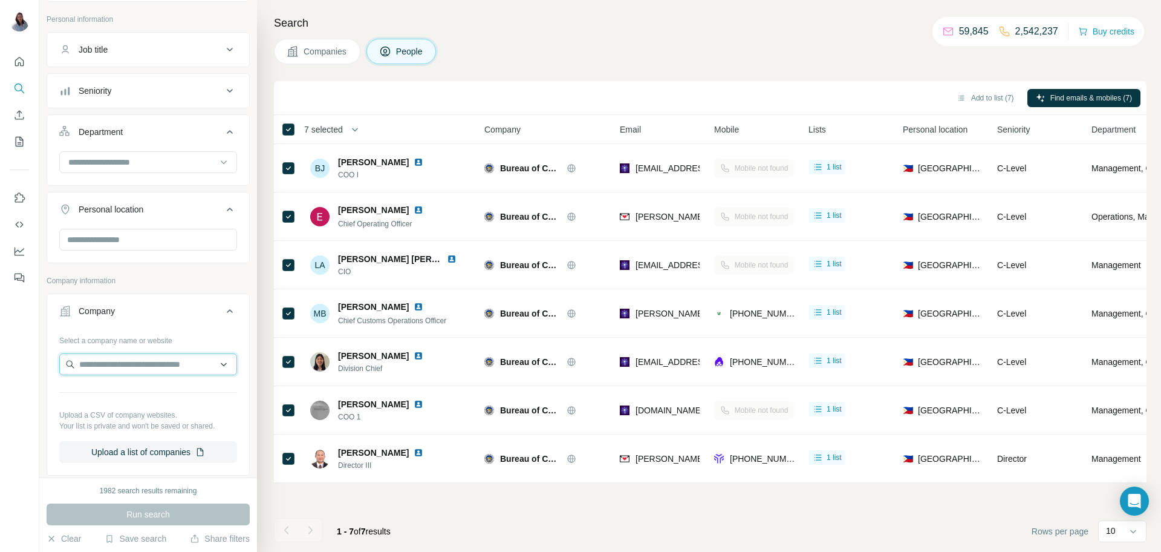
click at [128, 365] on input "text" at bounding box center [148, 364] width 178 height 22
paste input "**********"
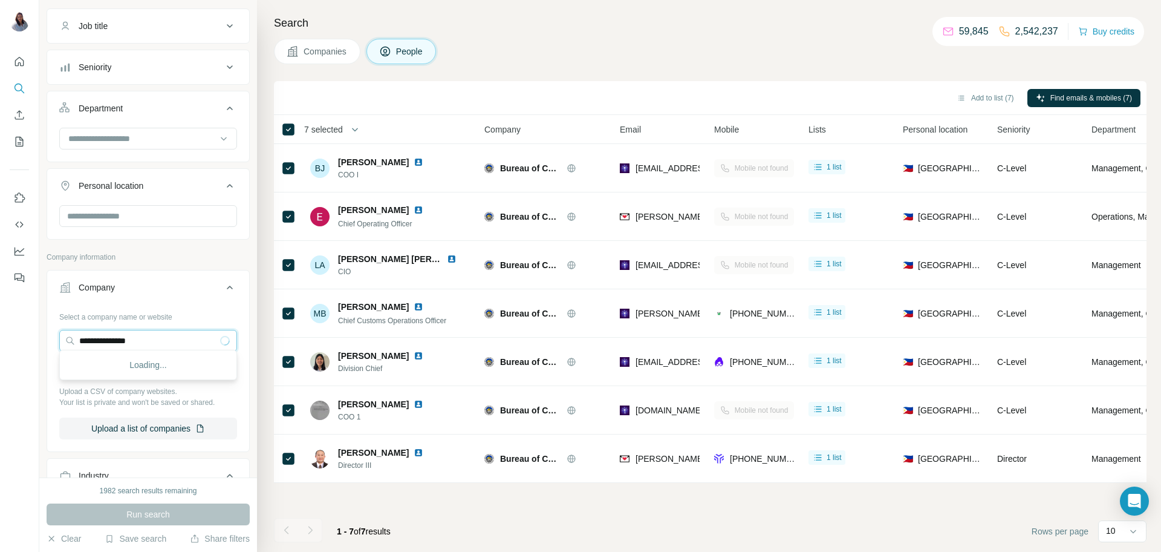
scroll to position [204, 0]
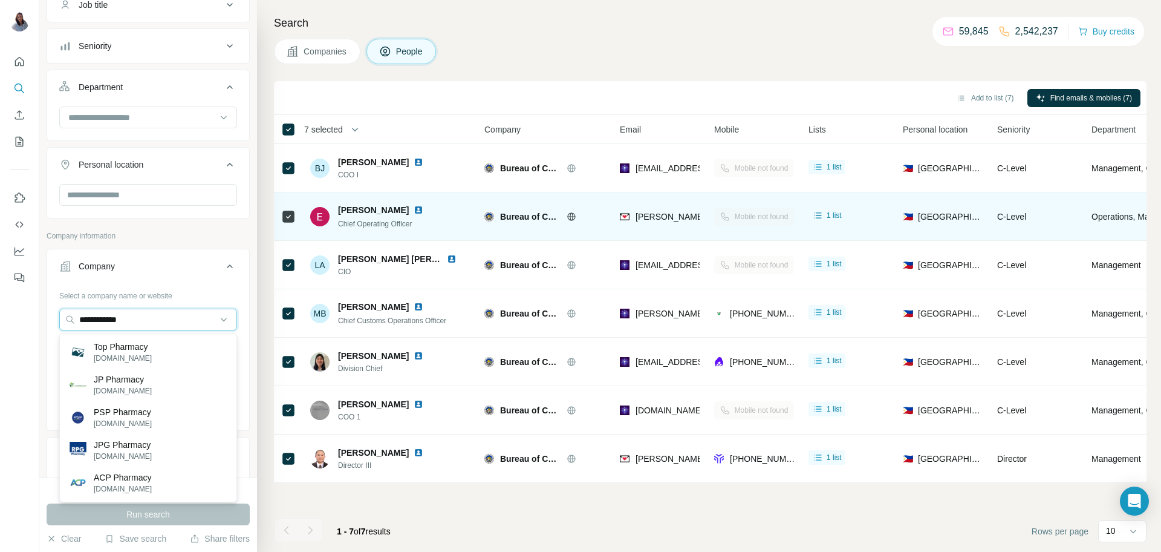
drag, startPoint x: 168, startPoint y: 315, endPoint x: 383, endPoint y: 215, distance: 237.4
click at [51, 308] on div "**********" at bounding box center [148, 357] width 202 height 142
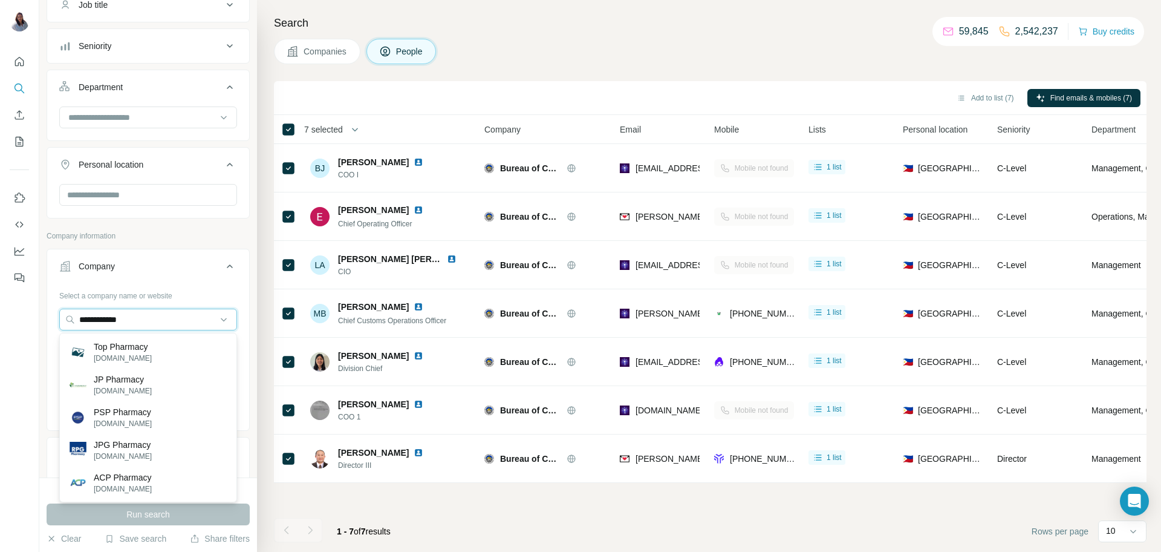
type input "**********"
click at [69, 544] on button "Clear" at bounding box center [64, 538] width 34 height 12
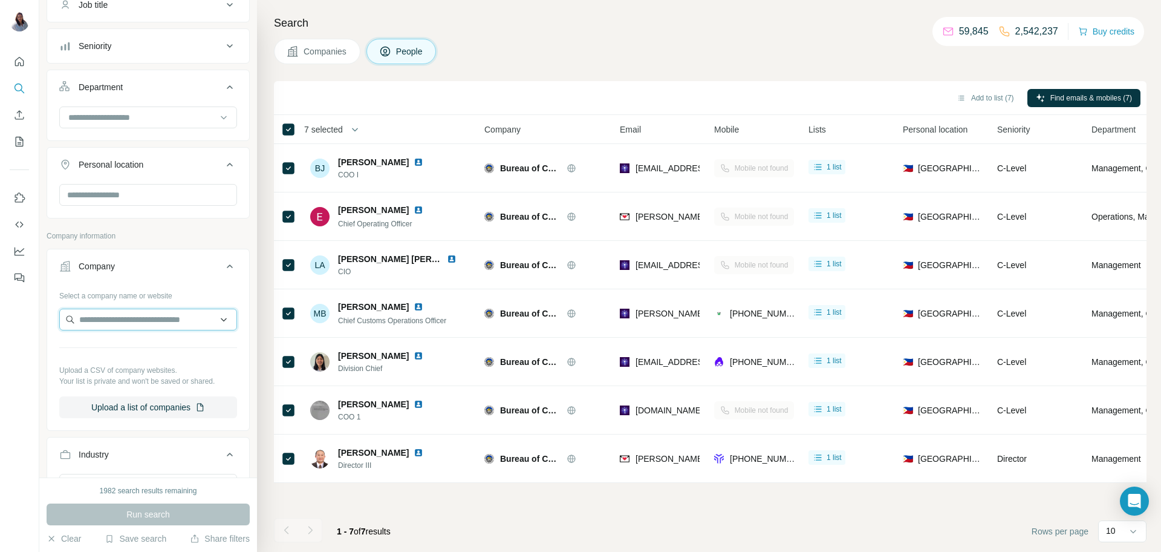
click at [132, 321] on input "text" at bounding box center [148, 320] width 178 height 22
paste input "**********"
type input "**********"
click at [155, 348] on p "TGP Online Store" at bounding box center [127, 347] width 67 height 12
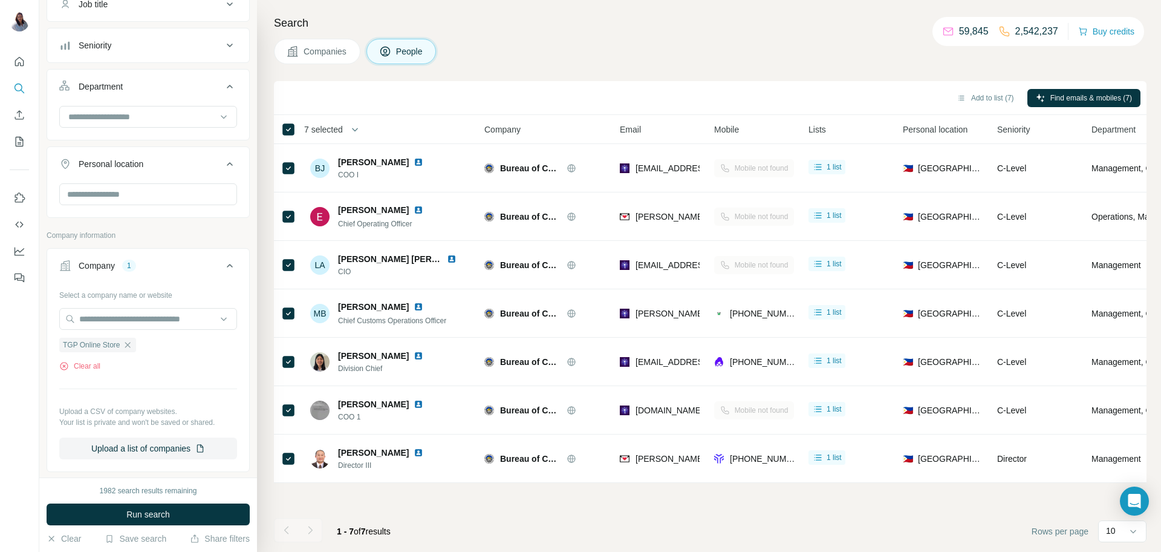
scroll to position [197, 0]
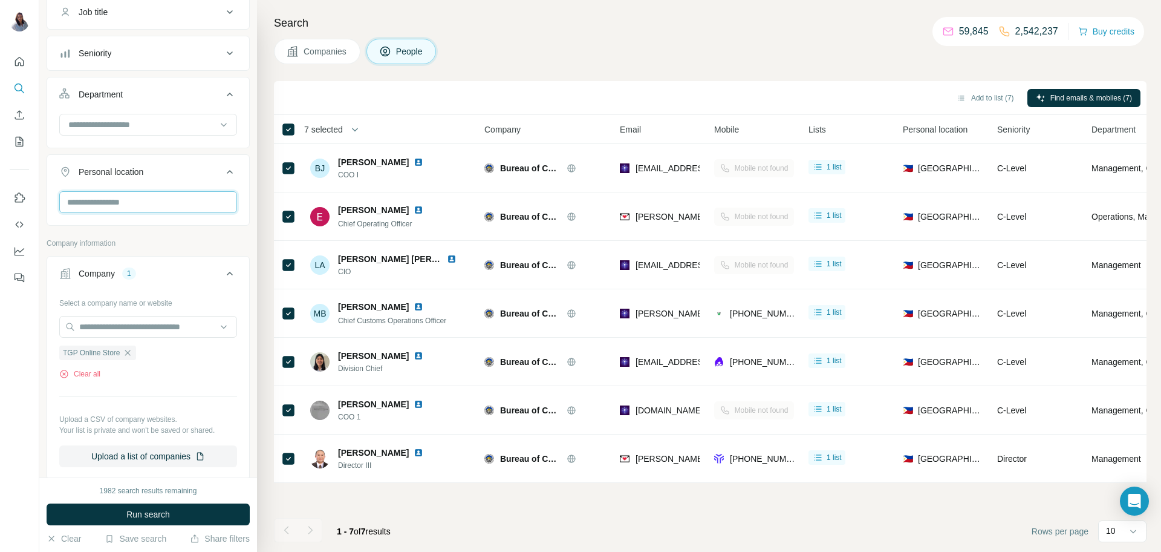
click at [155, 205] on input "text" at bounding box center [148, 202] width 178 height 22
type input "***"
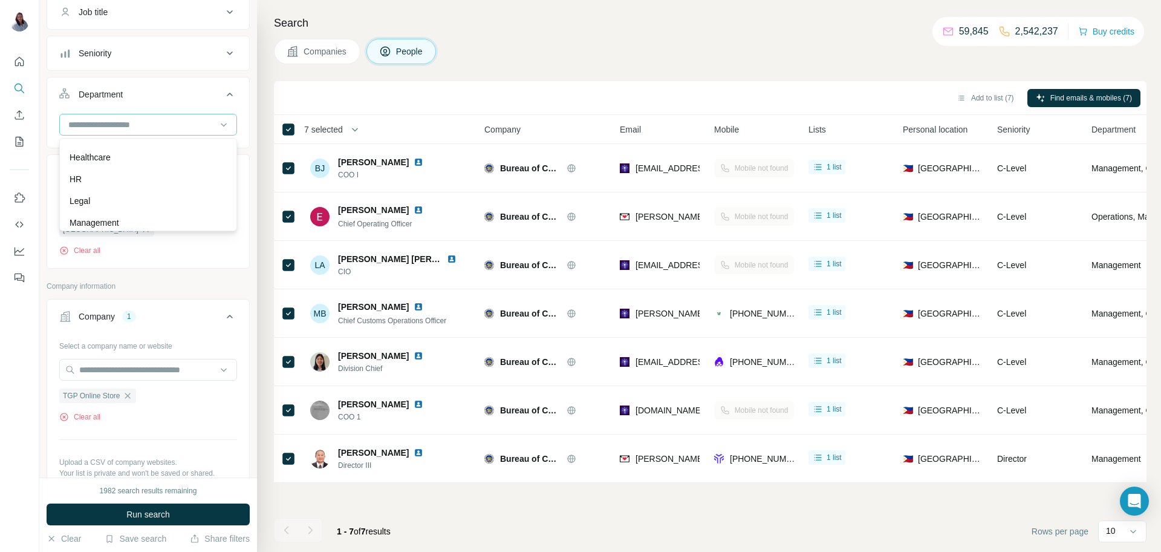
scroll to position [155, 0]
click at [224, 57] on icon at bounding box center [230, 53] width 15 height 15
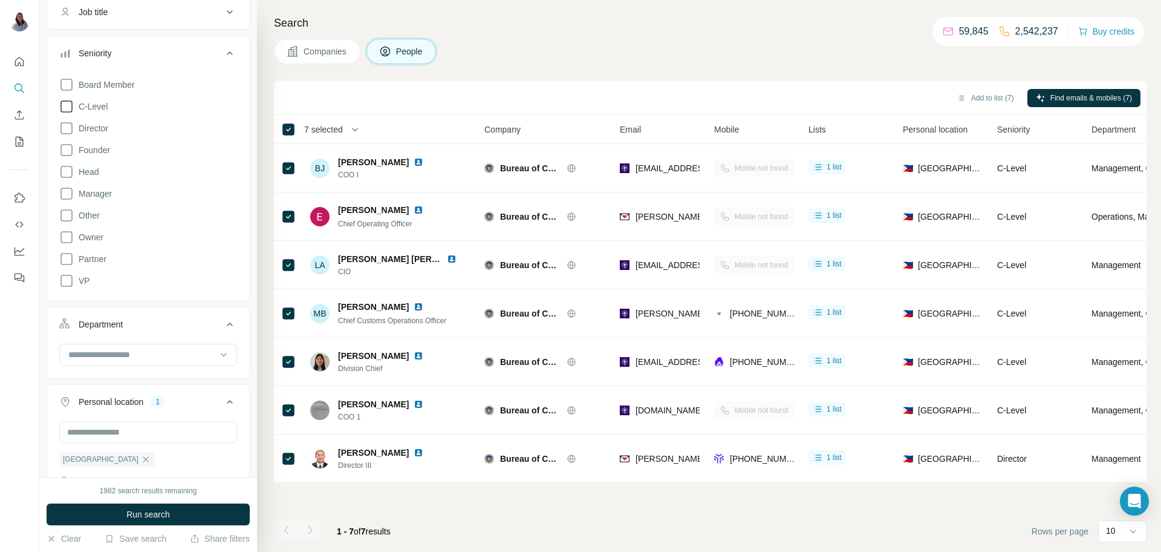
click at [69, 109] on icon at bounding box center [66, 106] width 15 height 15
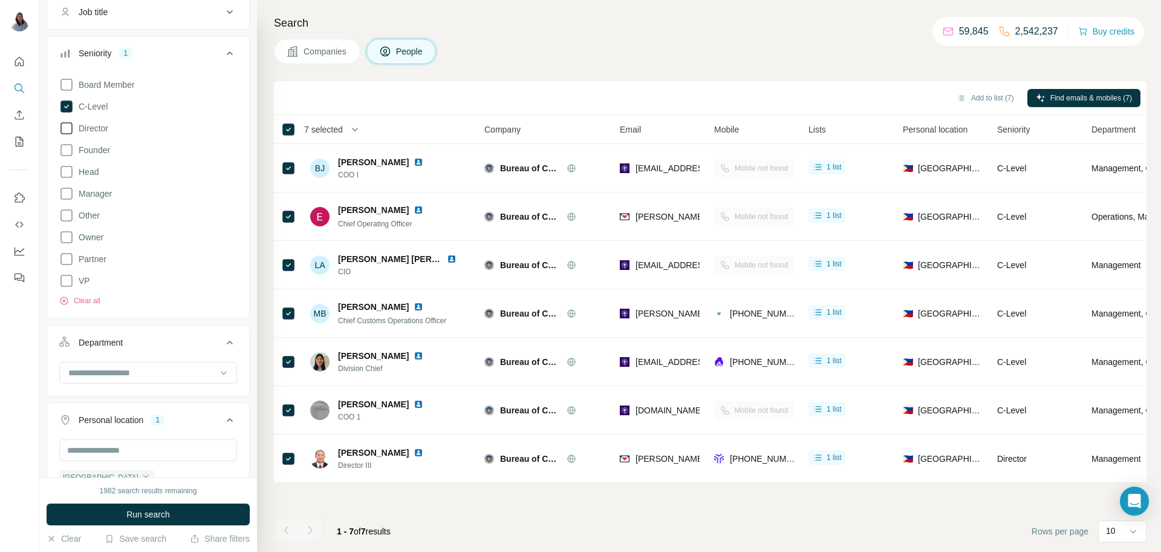
click at [72, 129] on icon at bounding box center [66, 128] width 15 height 15
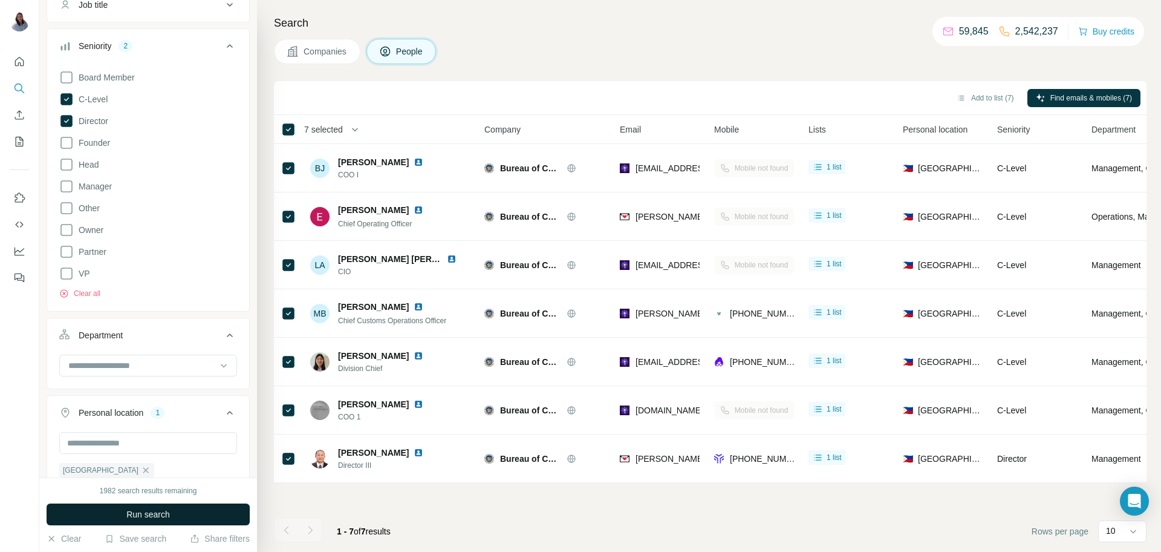
click at [142, 518] on span "Run search" at bounding box center [148, 514] width 44 height 12
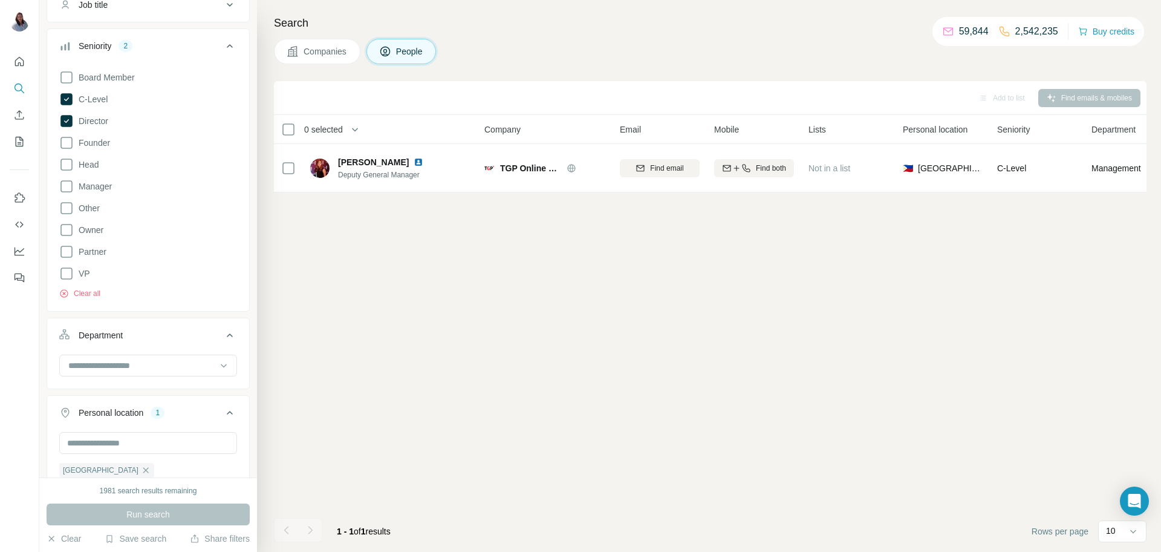
click at [71, 186] on icon at bounding box center [66, 186] width 15 height 15
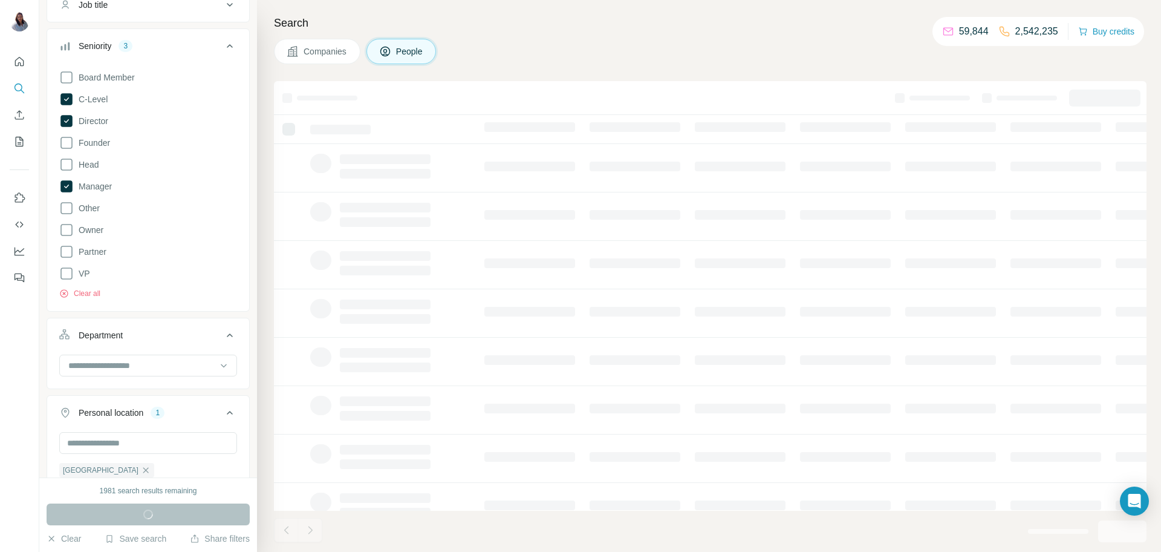
click at [653, 38] on div "Search Companies People" at bounding box center [709, 276] width 904 height 552
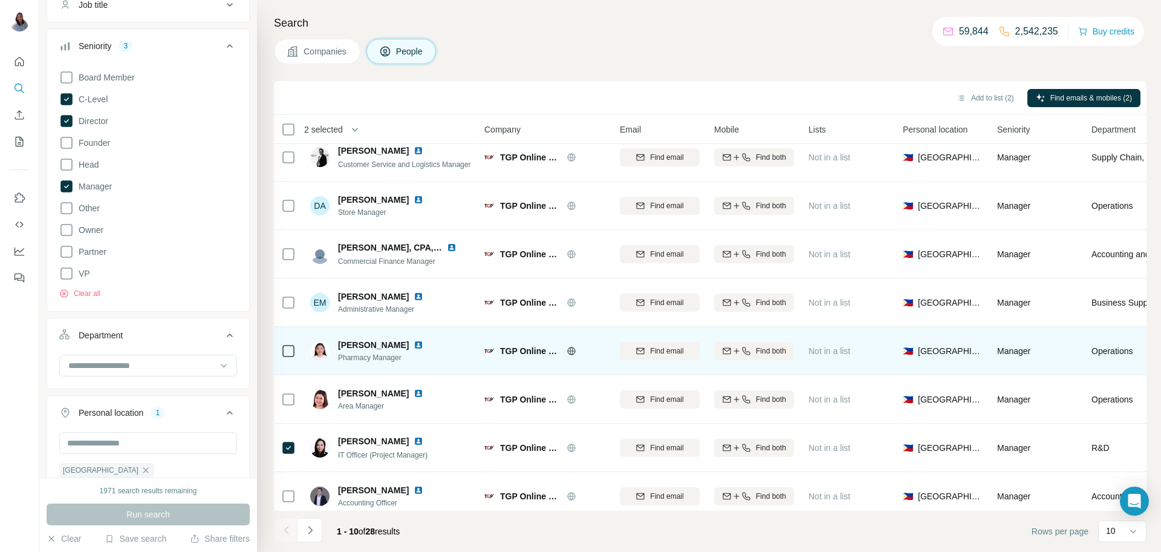
scroll to position [117, 0]
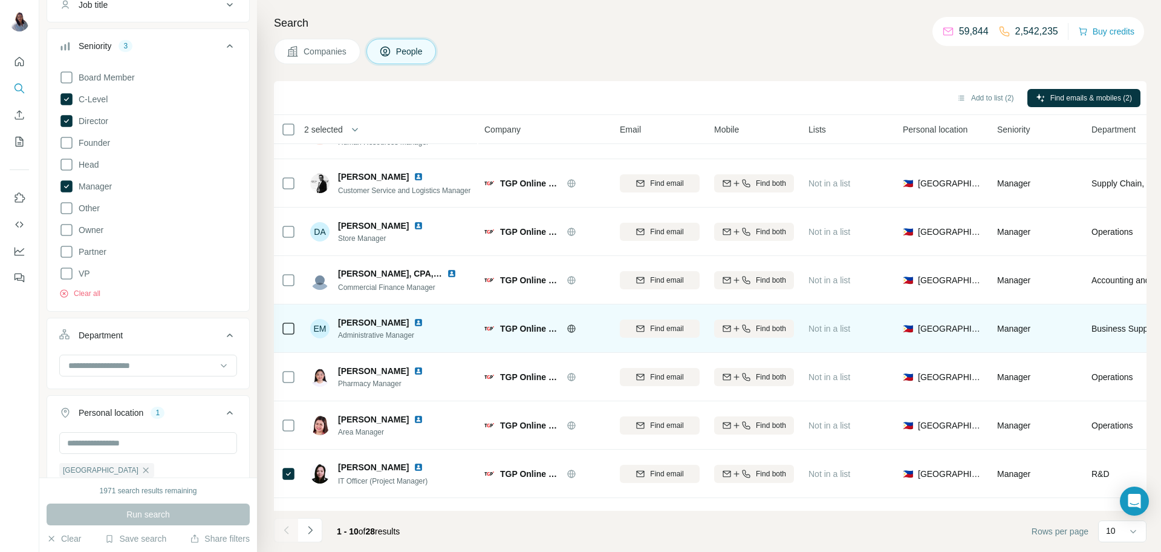
click at [428, 297] on td "Derrick Ydagdag, CPA, MBA Commercial Finance Manager" at bounding box center [390, 280] width 175 height 48
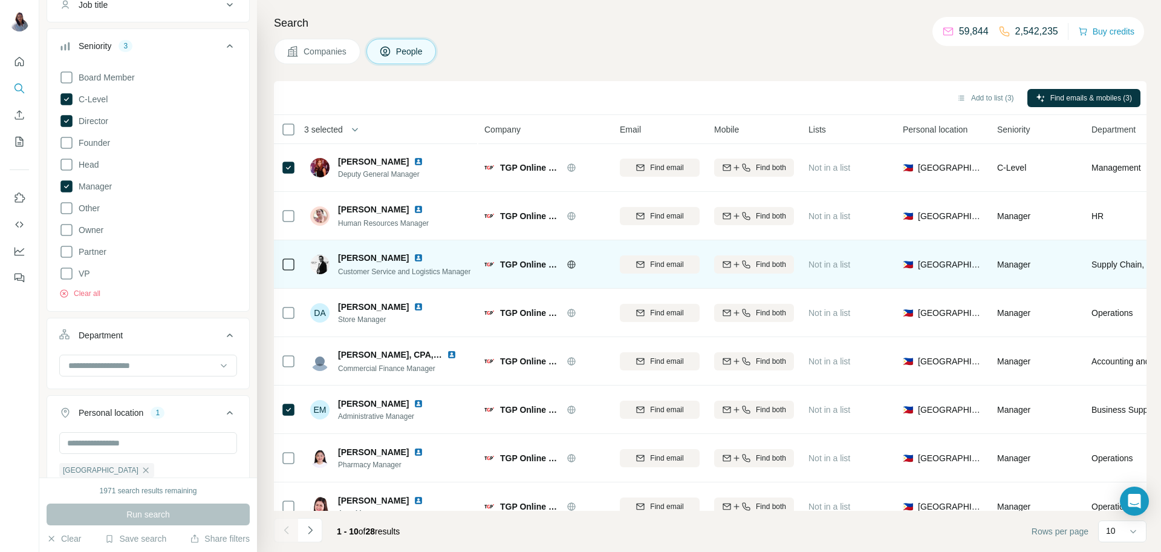
scroll to position [0, 0]
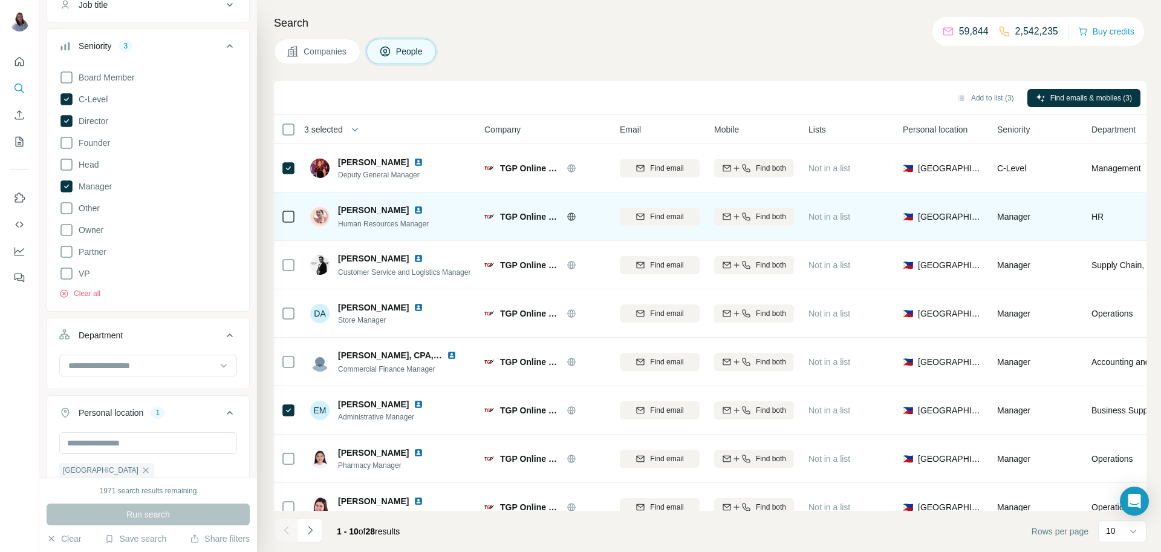
click at [290, 224] on div at bounding box center [288, 216] width 15 height 33
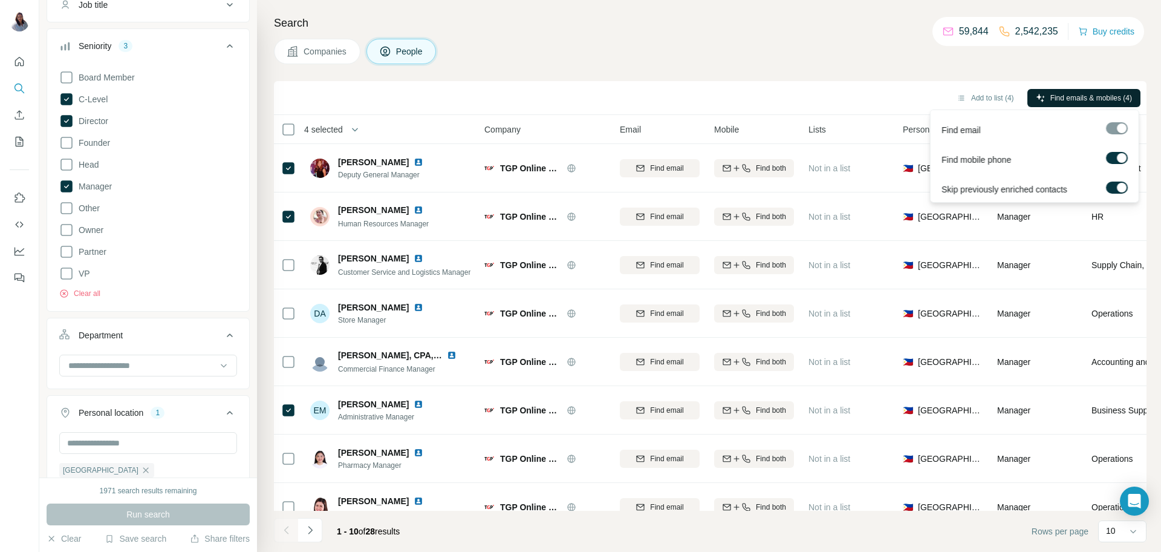
click at [1081, 106] on button "Find emails & mobiles (4)" at bounding box center [1084, 98] width 113 height 18
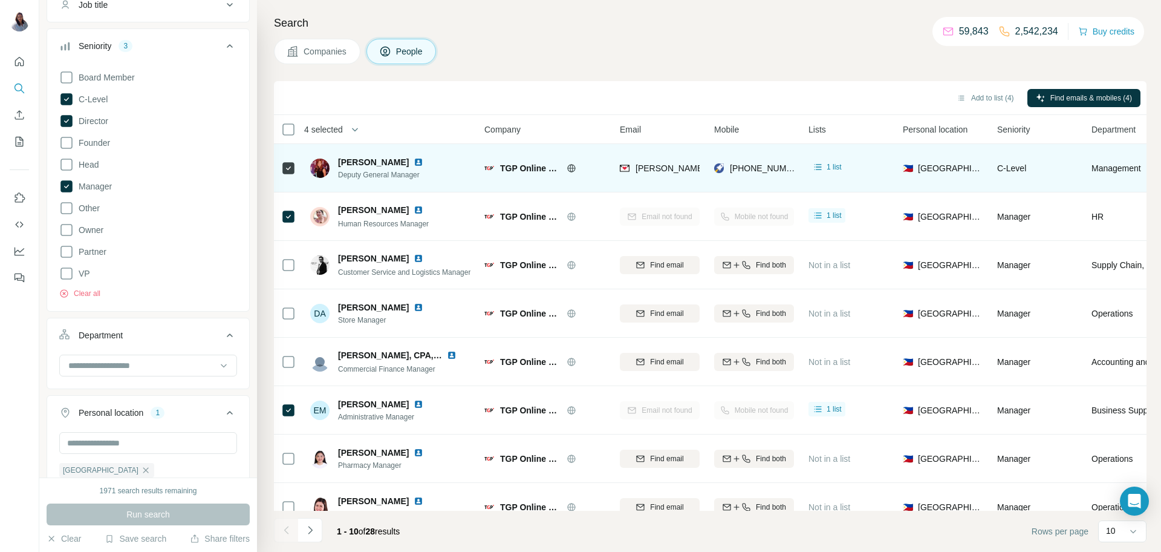
drag, startPoint x: 405, startPoint y: 164, endPoint x: 322, endPoint y: 166, distance: 82.3
click at [322, 166] on div "Natividad Aileen Deputy General Manager" at bounding box center [374, 168] width 128 height 24
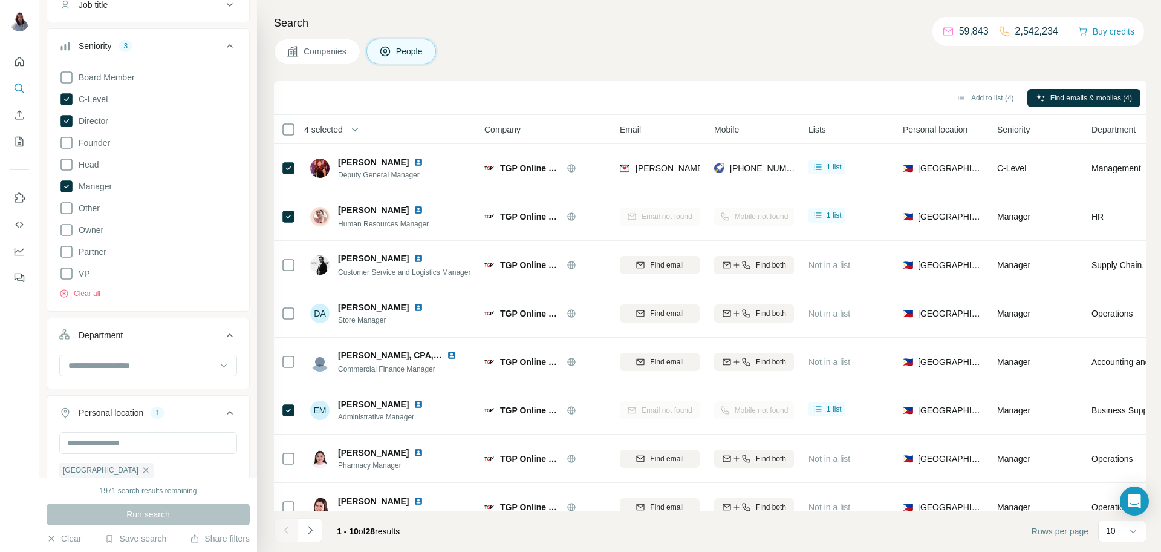
copy div "Natividad Aileen"
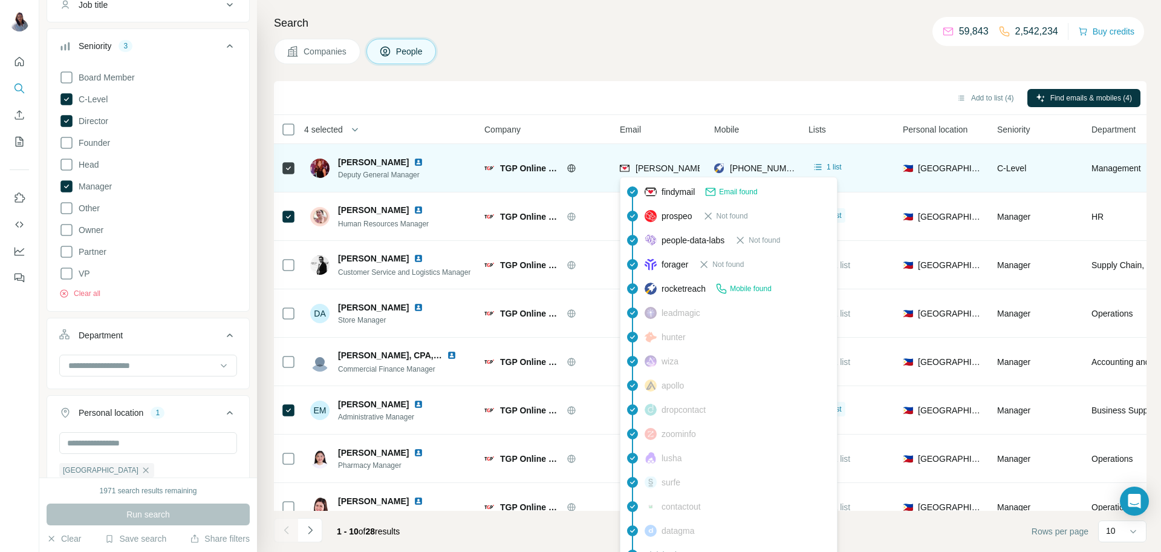
click at [679, 166] on span "aileen.natividad@tgp.com.ph" at bounding box center [777, 168] width 283 height 10
copy span "aileen.natividad@tgp.com.ph"
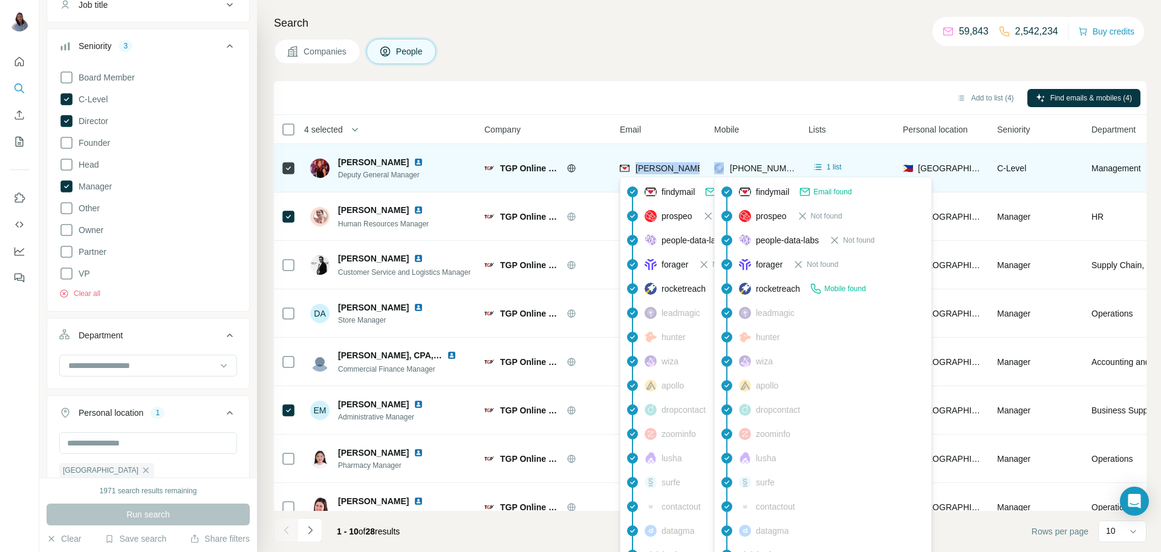
click at [759, 166] on span "+639285503939" at bounding box center [768, 168] width 76 height 10
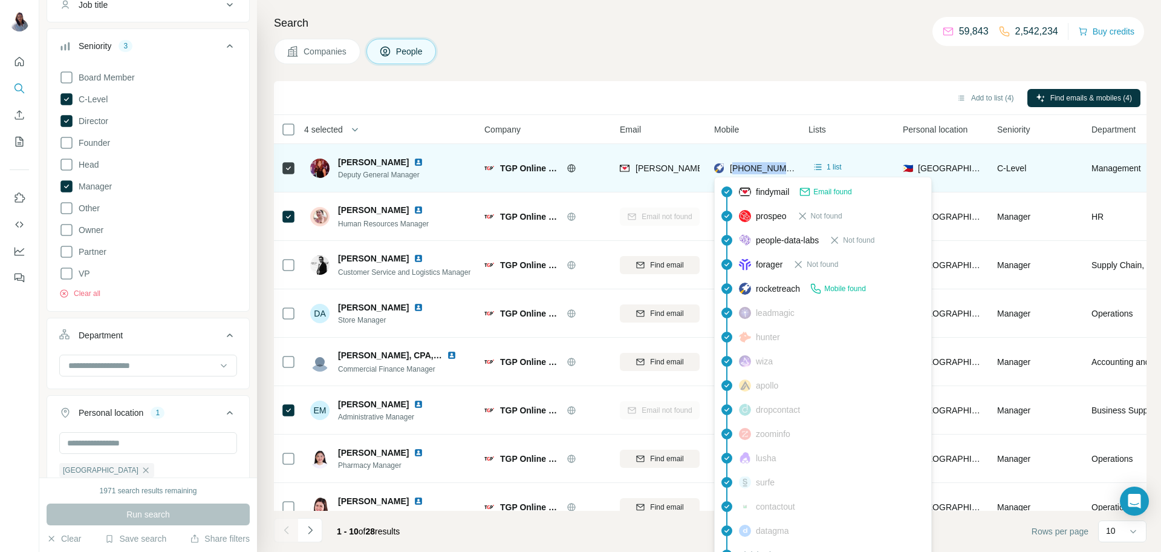
click at [759, 166] on span "+639285503939" at bounding box center [768, 168] width 76 height 10
copy tr "+639285503939"
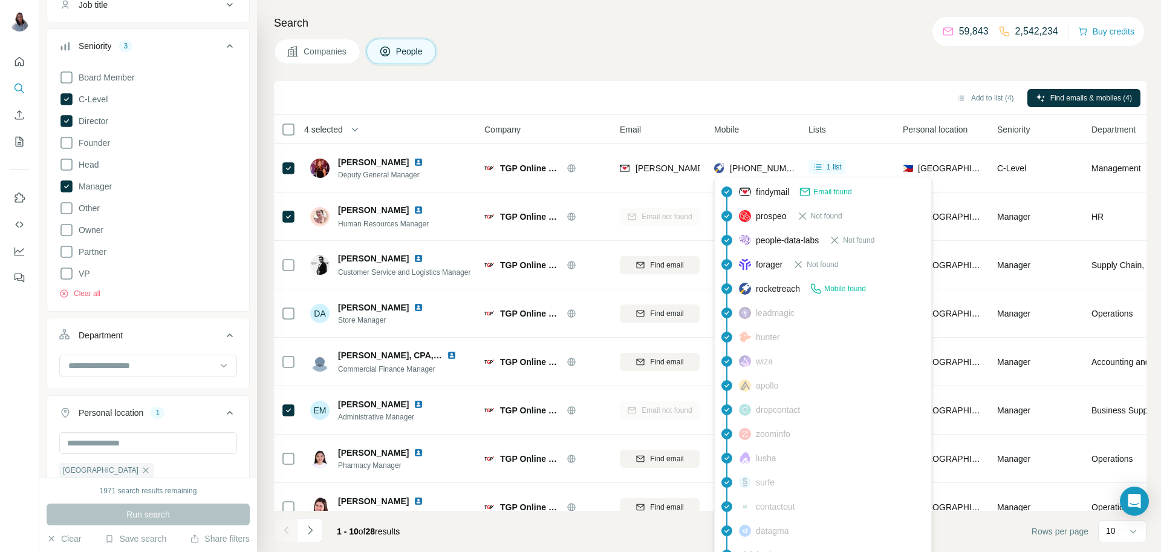
click at [745, 61] on div "Companies People" at bounding box center [710, 51] width 873 height 25
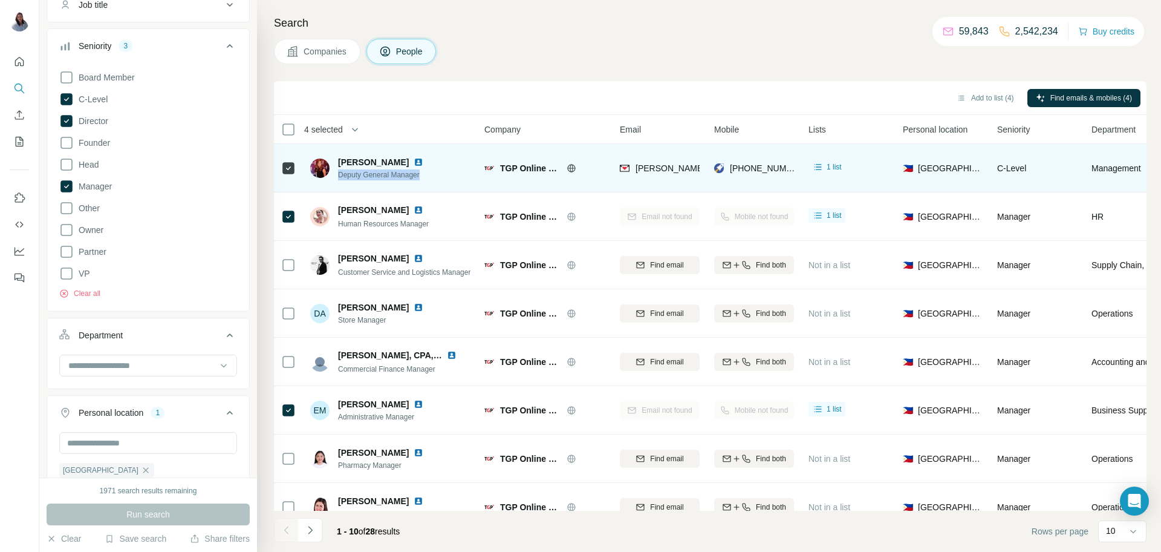
drag, startPoint x: 441, startPoint y: 175, endPoint x: 336, endPoint y: 175, distance: 104.7
click at [336, 175] on div "Natividad Aileen Deputy General Manager" at bounding box center [390, 167] width 161 height 33
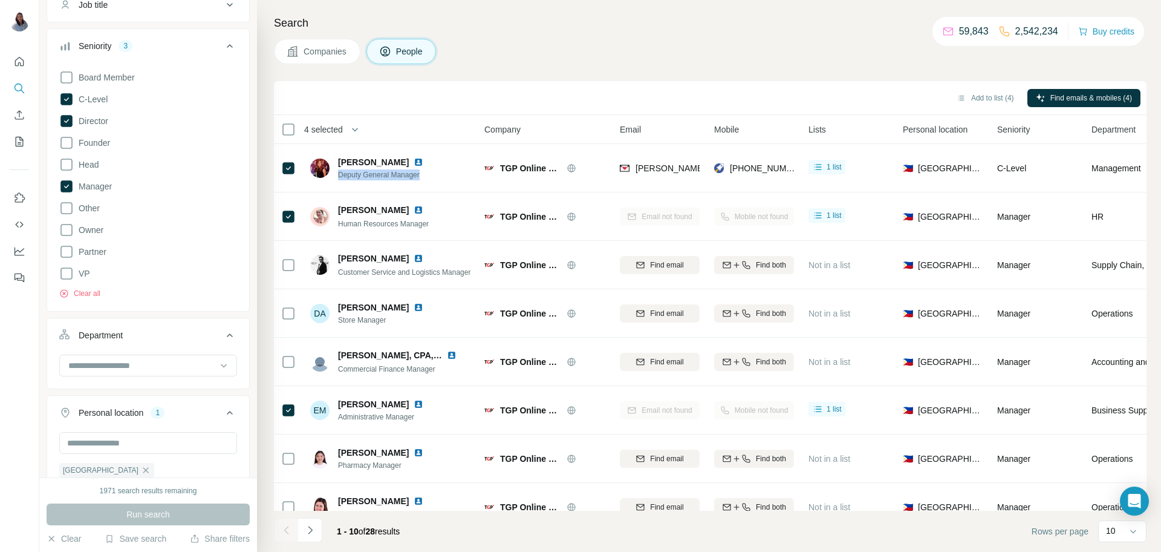
copy span "Deputy General Manager"
click at [655, 64] on div "Search Companies People Add to list (4) Find emails & mobiles (4) 4 selected Pe…" at bounding box center [709, 276] width 904 height 552
